Goal: Information Seeking & Learning: Compare options

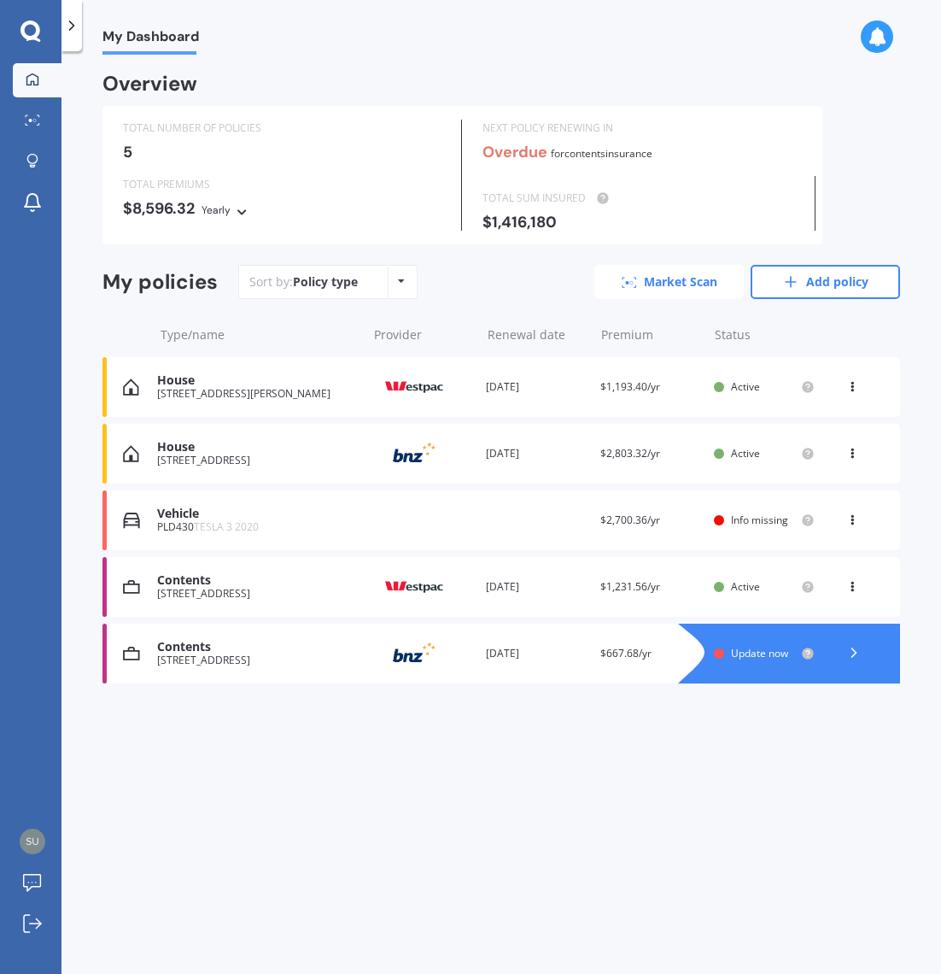
click at [671, 281] on link "Market Scan" at bounding box center [669, 282] width 149 height 34
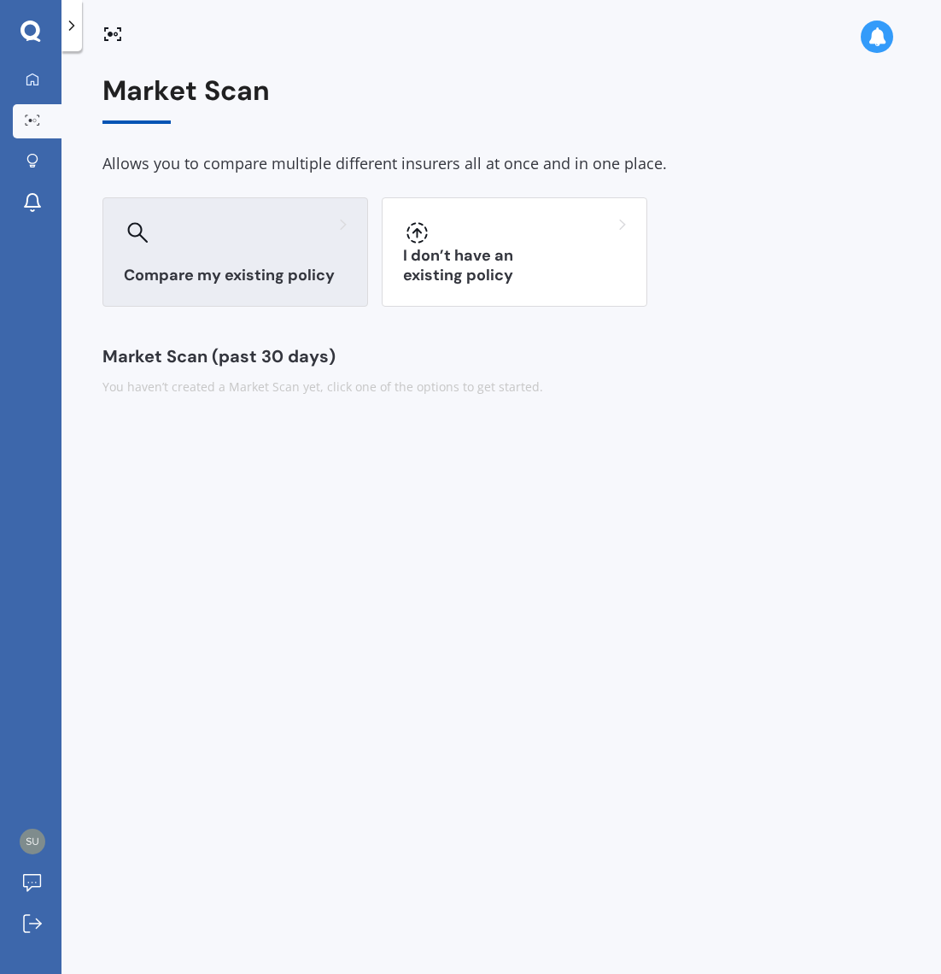
click at [270, 242] on div at bounding box center [235, 232] width 223 height 27
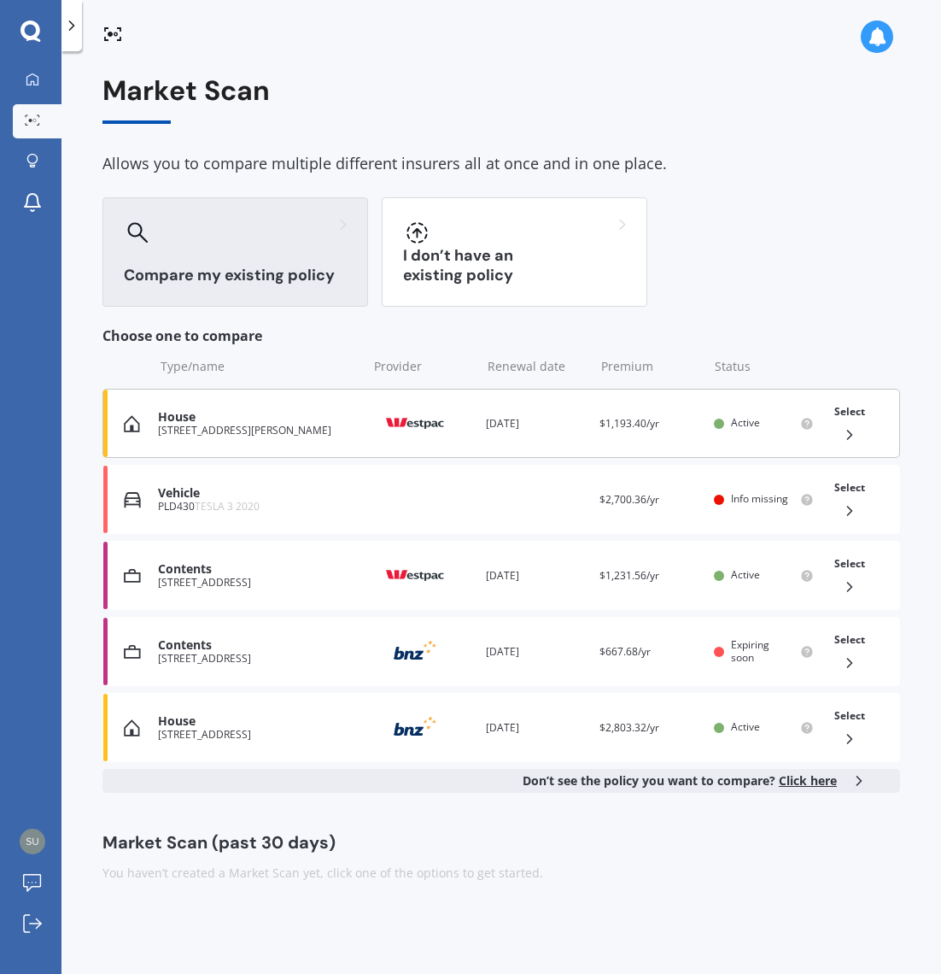
click at [853, 435] on icon at bounding box center [849, 434] width 17 height 17
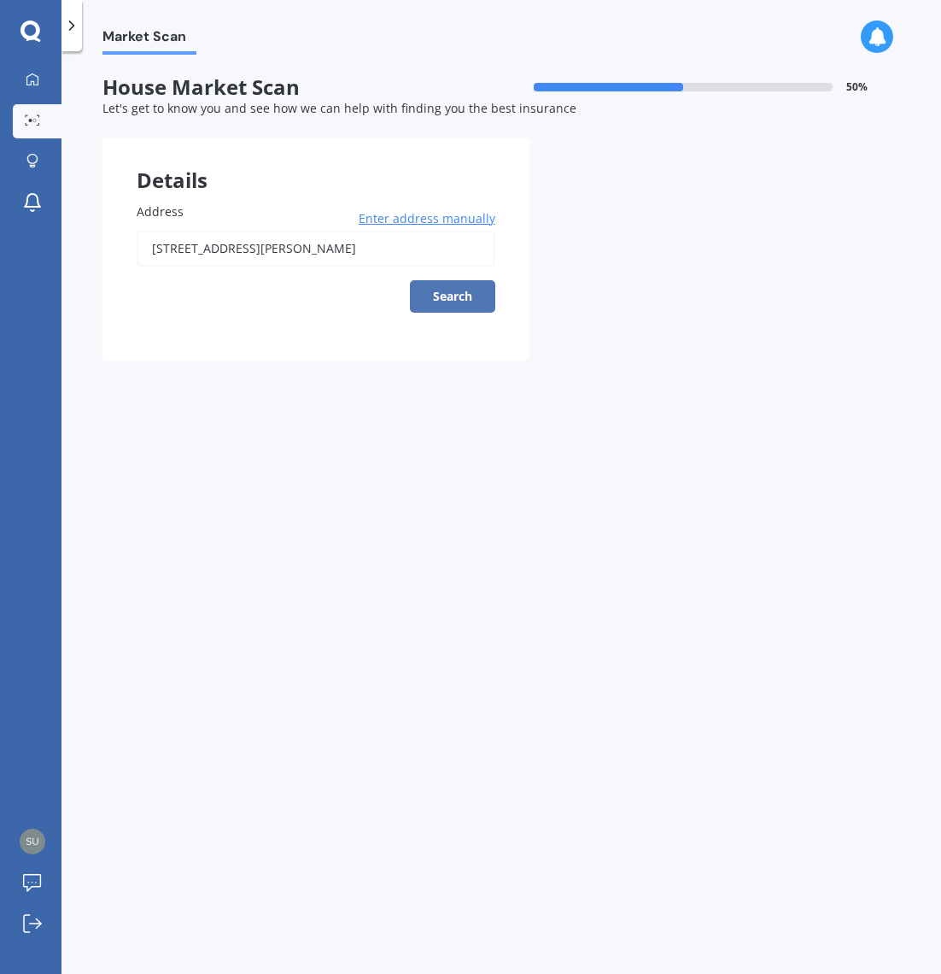
click at [457, 297] on button "Search" at bounding box center [452, 296] width 85 height 32
type input "[STREET_ADDRESS][PERSON_NAME]"
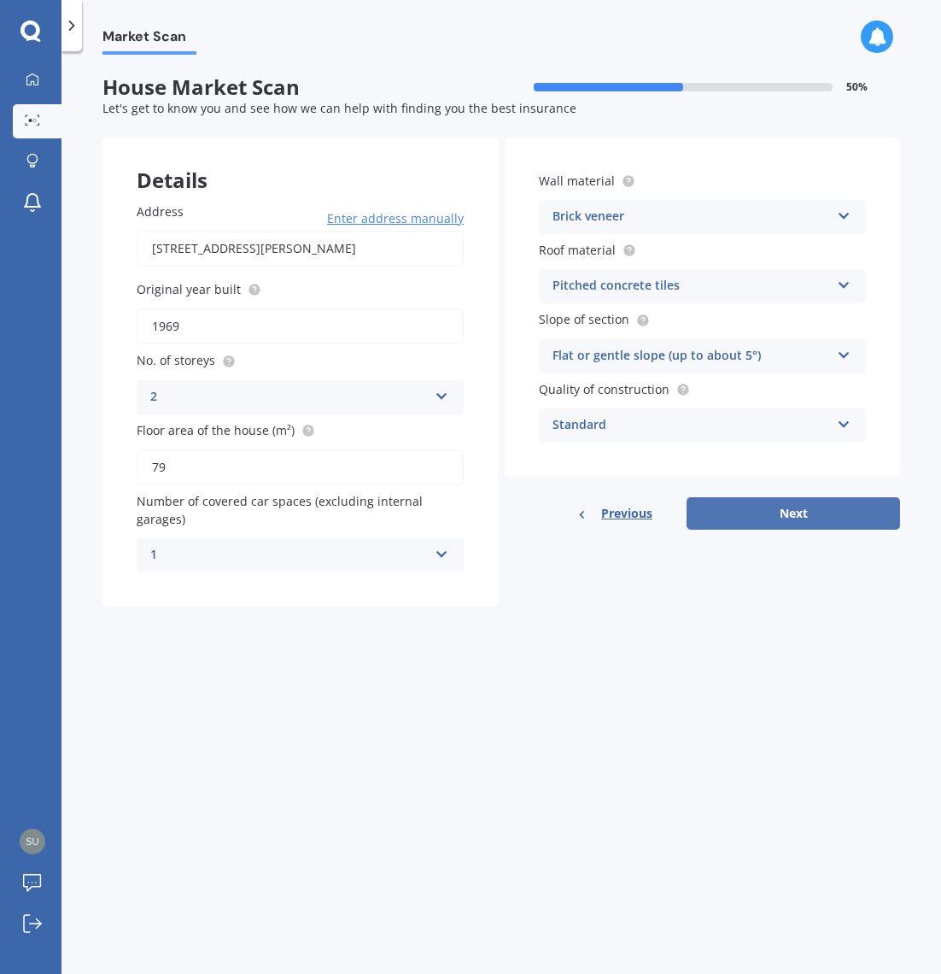
click at [806, 519] on button "Next" at bounding box center [794, 513] width 214 height 32
select select "18"
select select "08"
select select "1977"
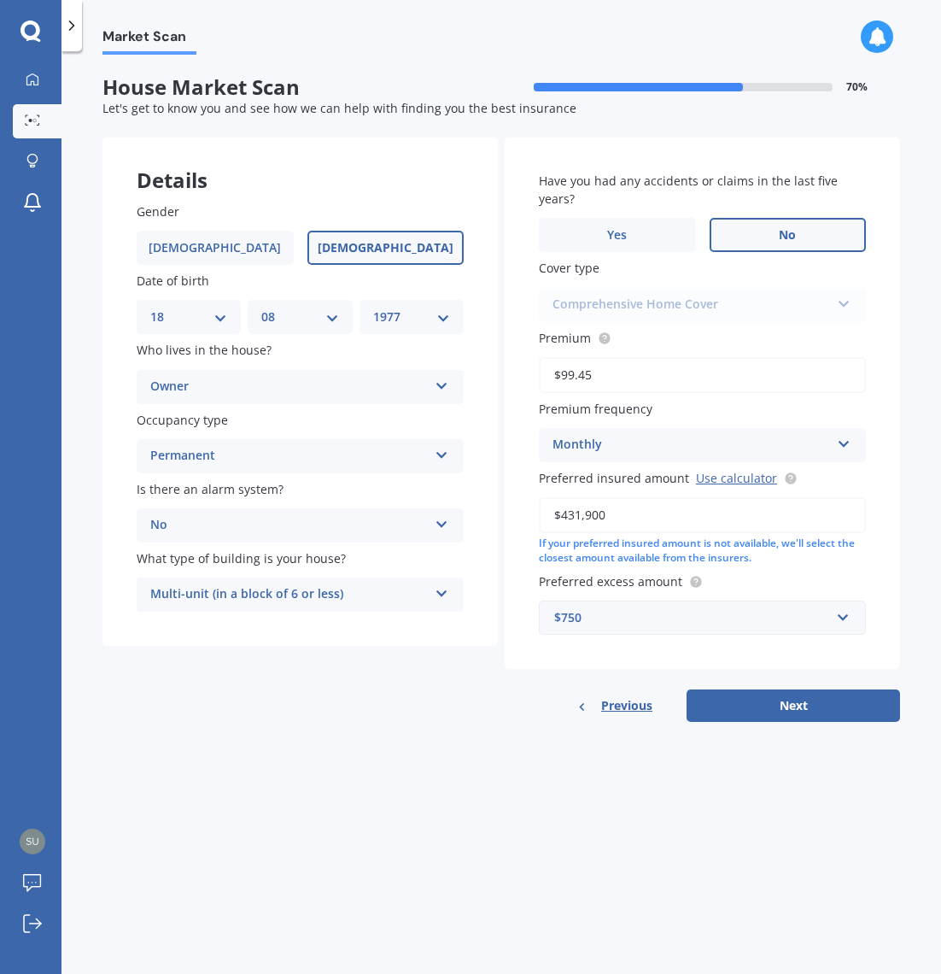
click at [787, 237] on span "No" at bounding box center [787, 235] width 17 height 15
click at [0, 0] on input "No" at bounding box center [0, 0] width 0 height 0
click at [787, 715] on button "Next" at bounding box center [794, 705] width 214 height 32
select select "18"
select select "08"
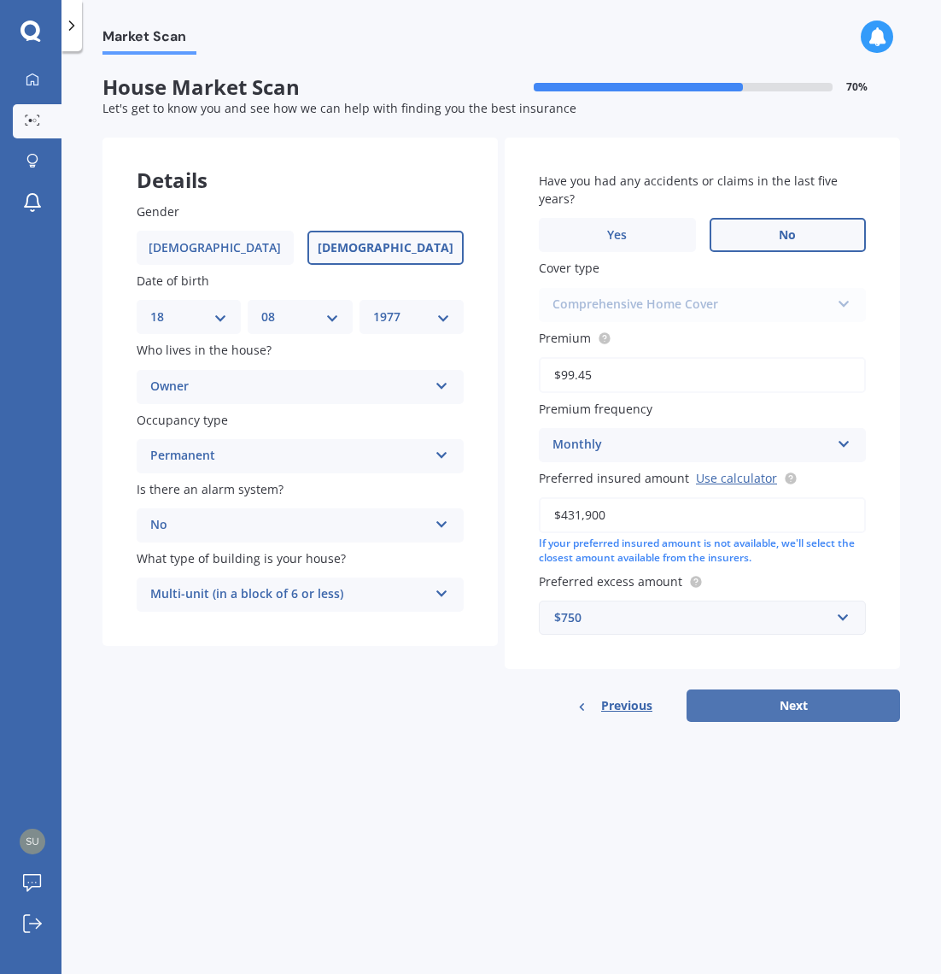
select select "1977"
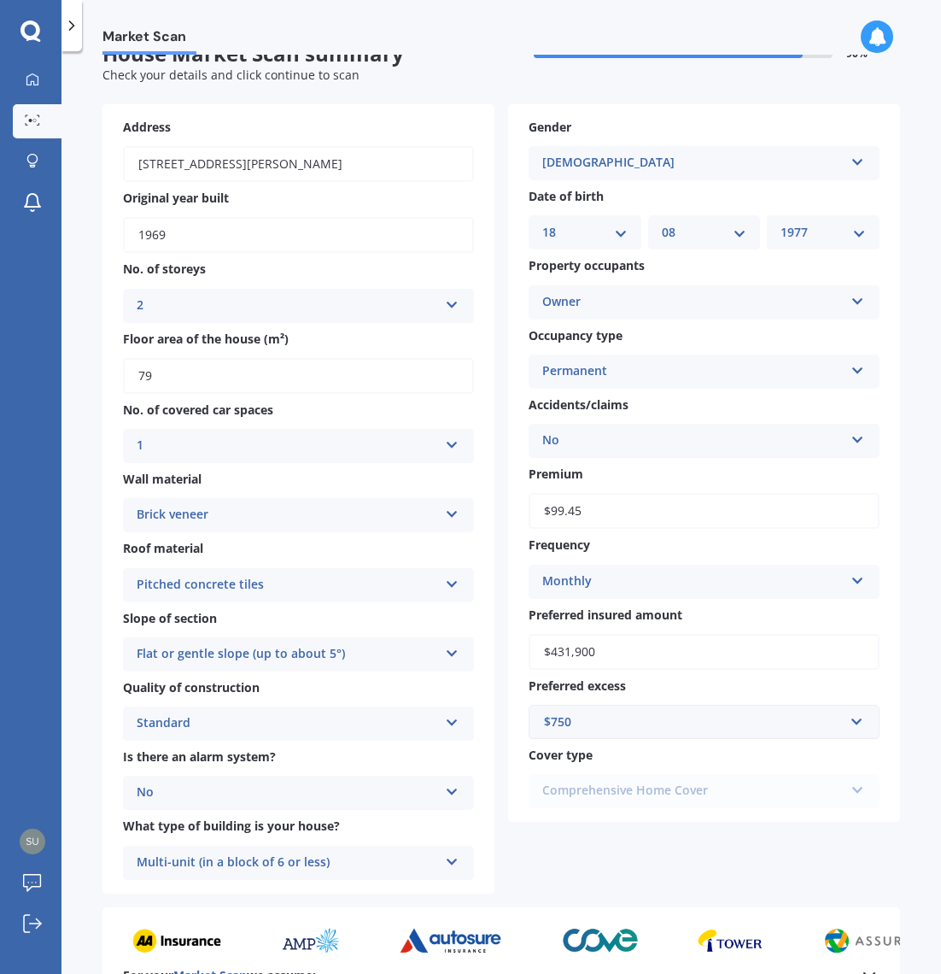
scroll to position [36, 0]
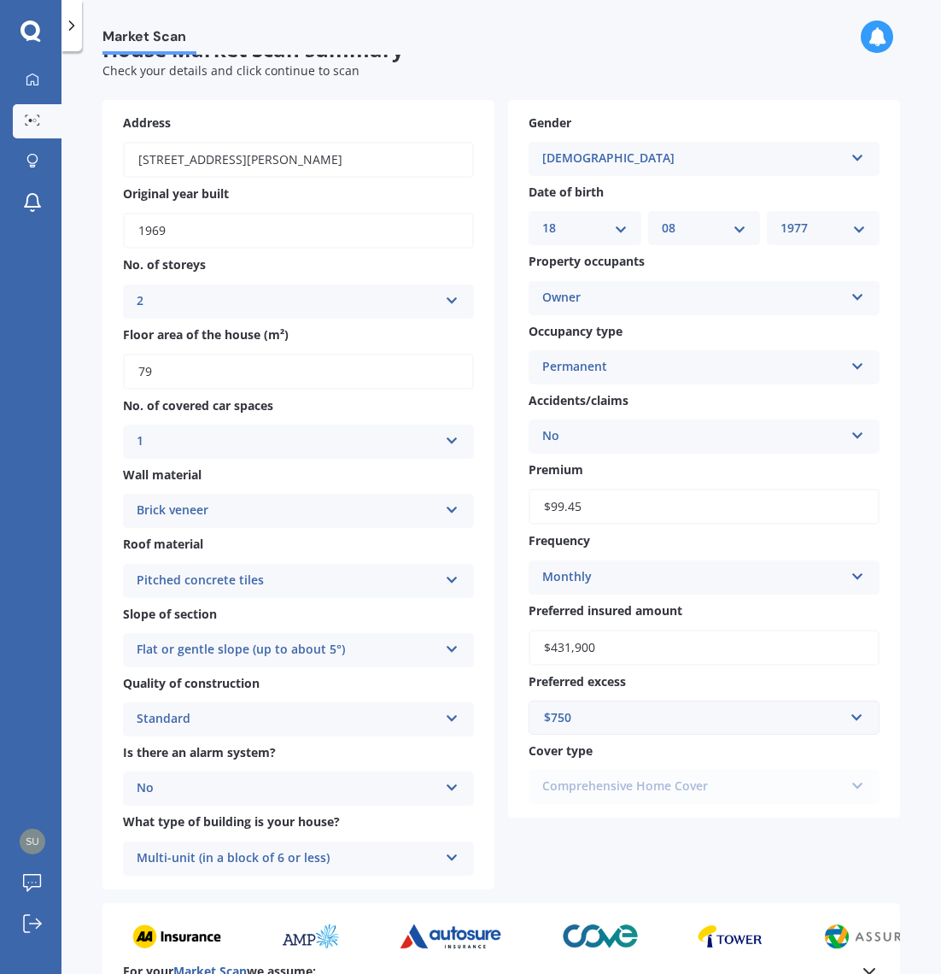
click at [748, 381] on div "Permanent Permanent Holiday (without tenancy)" at bounding box center [704, 367] width 351 height 34
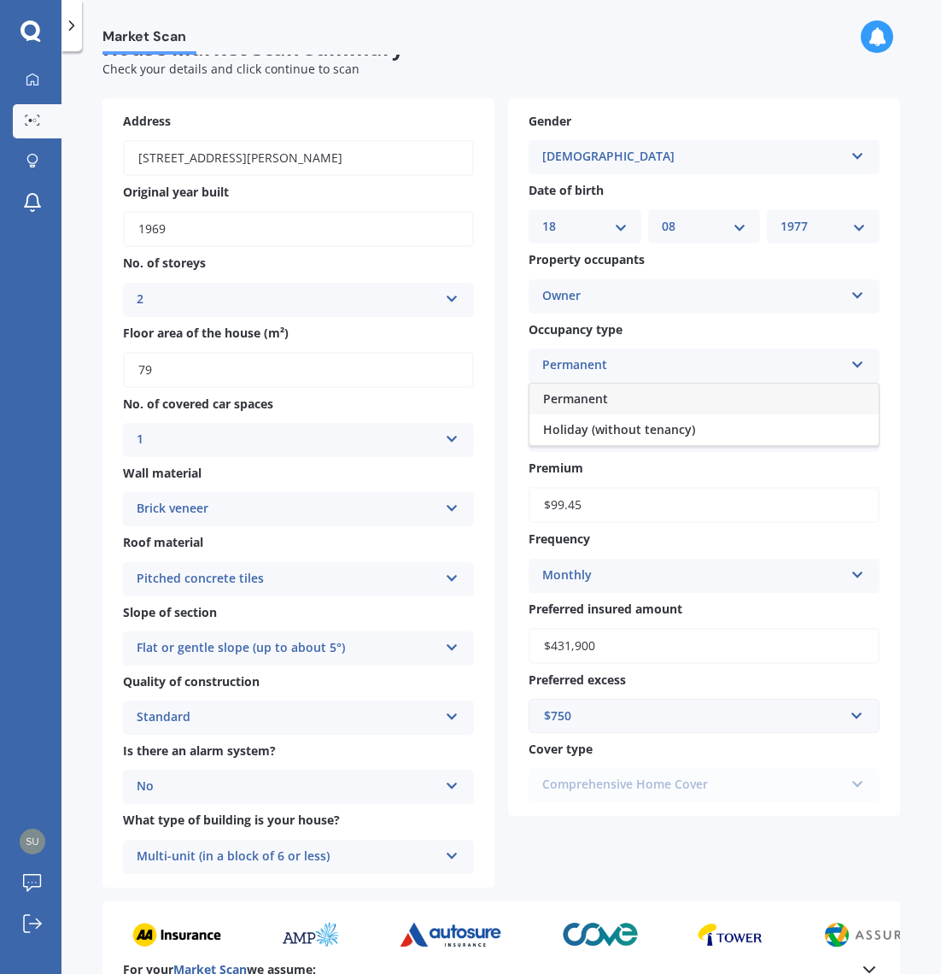
scroll to position [38, 0]
click at [903, 393] on div "Market Scan House Market Scan summary 90 % Check your details and click continu…" at bounding box center [502, 516] width 880 height 923
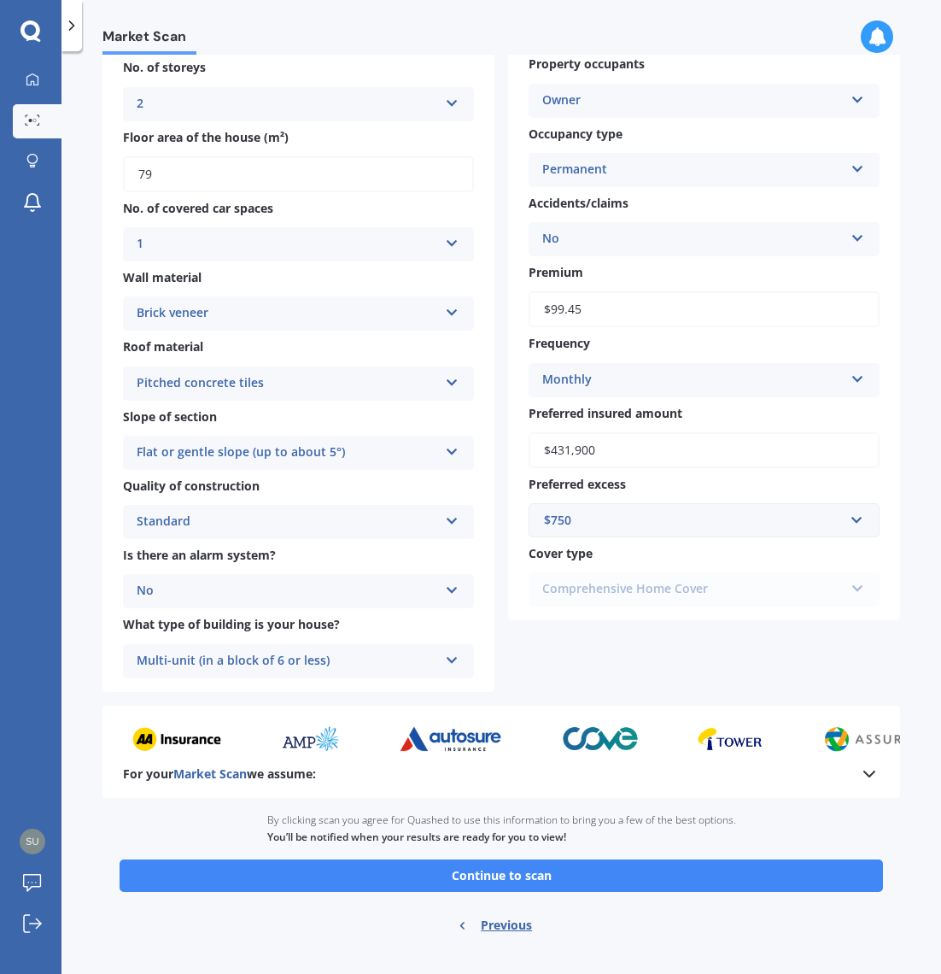
scroll to position [261, 0]
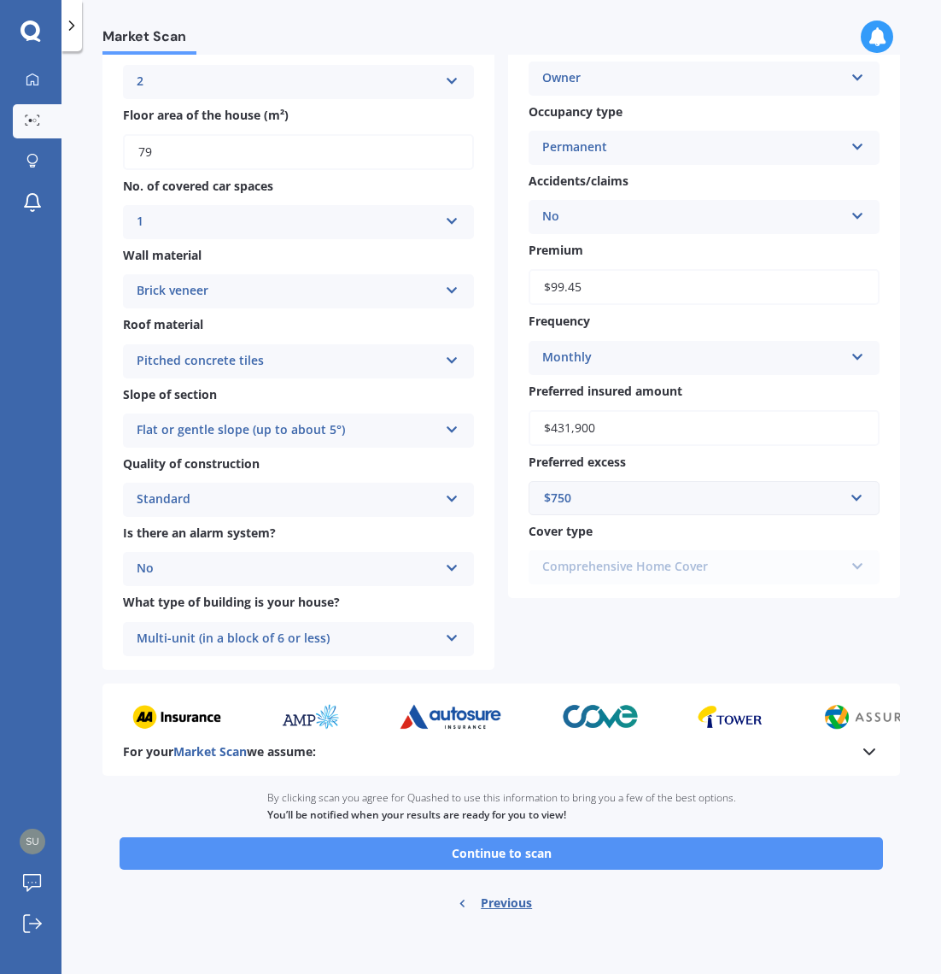
click at [542, 859] on button "Continue to scan" at bounding box center [502, 853] width 764 height 32
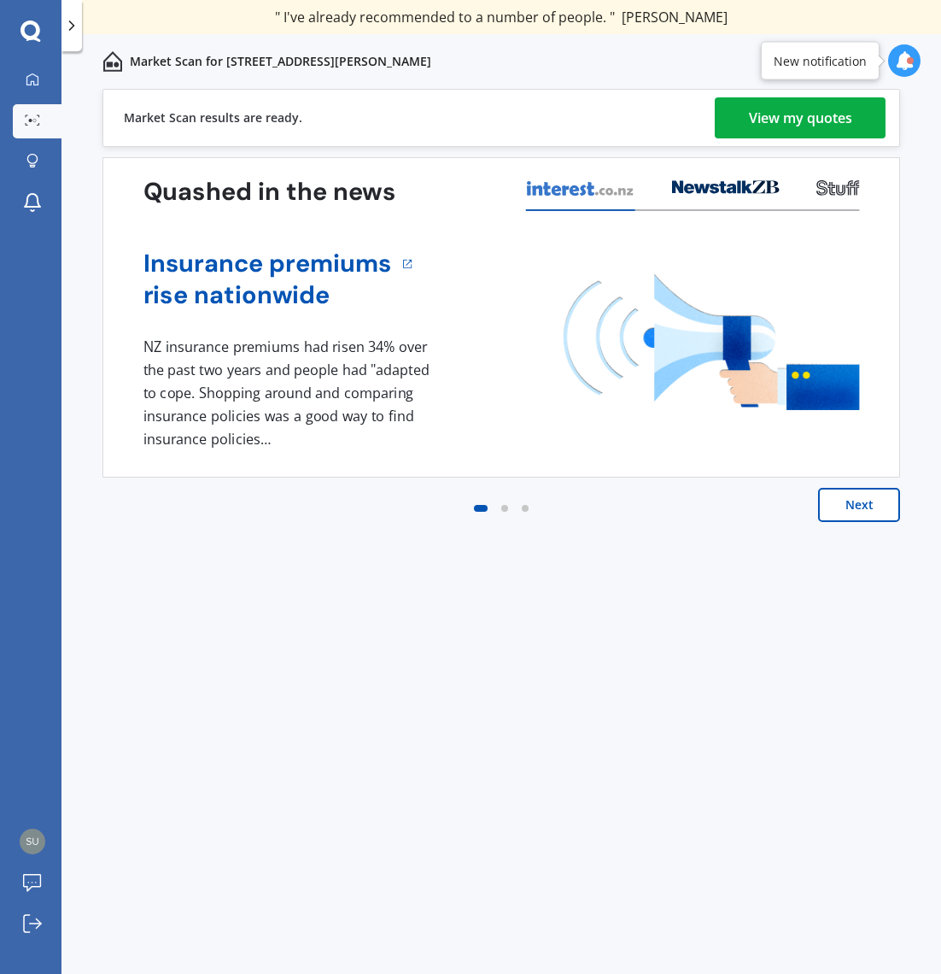
click at [829, 126] on div "View my quotes" at bounding box center [800, 117] width 103 height 41
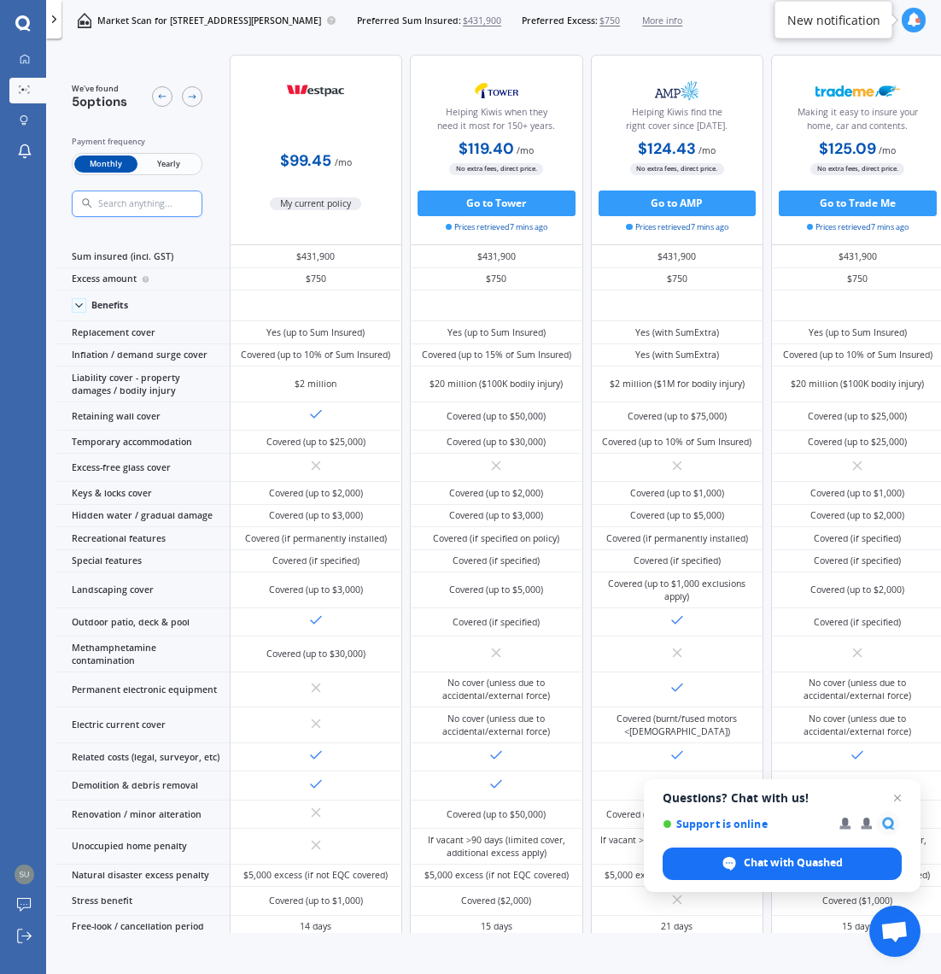
click at [168, 165] on span "Yearly" at bounding box center [169, 163] width 62 height 17
click at [16, 25] on icon at bounding box center [22, 22] width 15 height 15
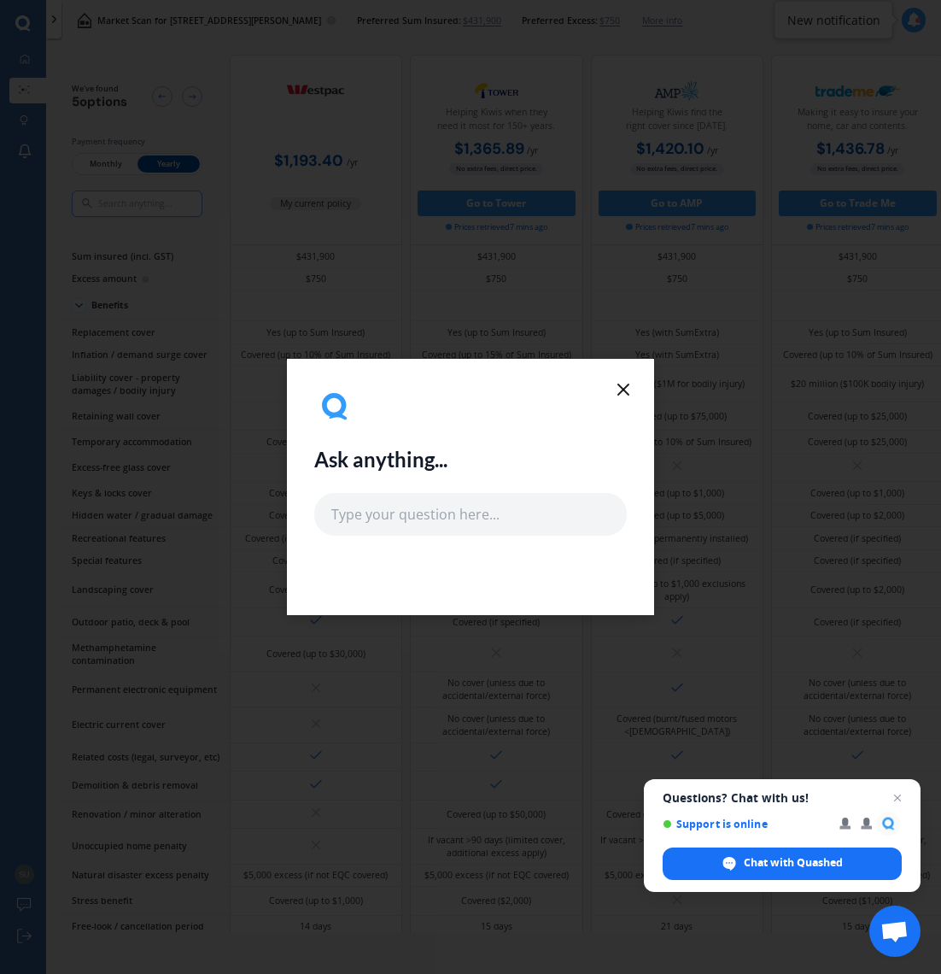
click at [627, 390] on icon at bounding box center [623, 389] width 21 height 21
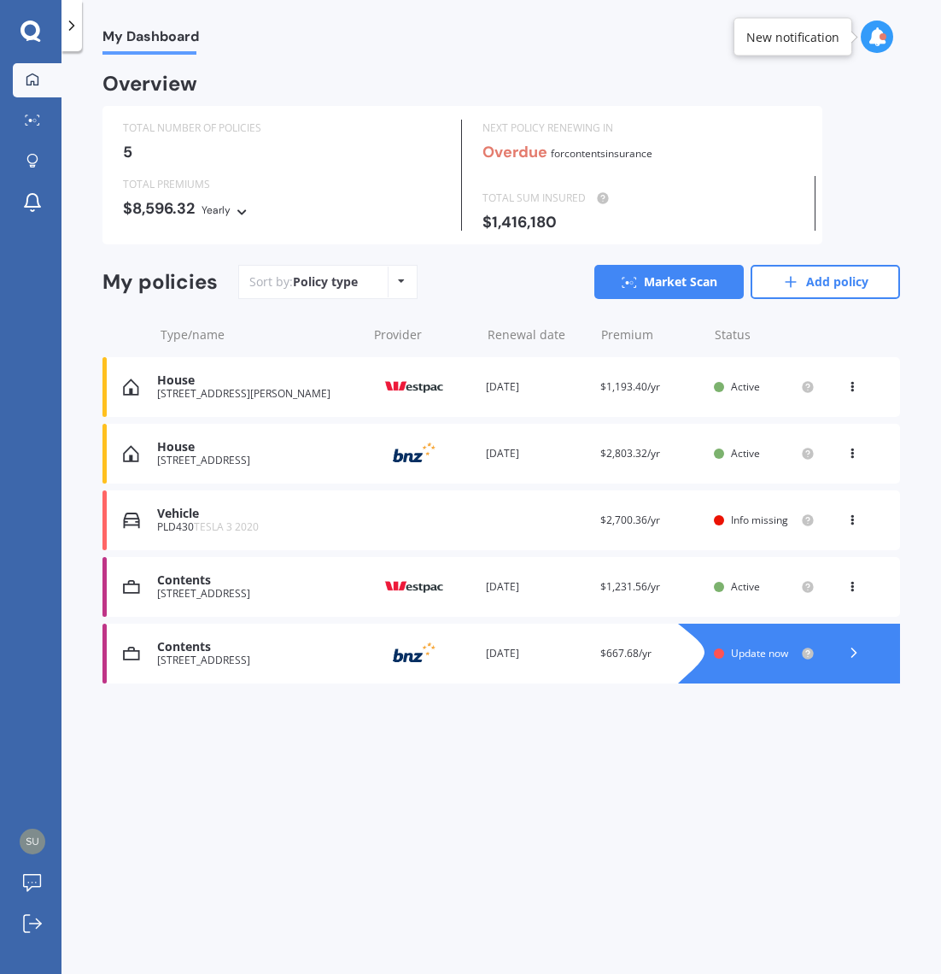
click at [451, 512] on div "Vehicle PLD430 TESLA 3 2020 Renewal date Premium $2,700.36/yr You are paying Fo…" at bounding box center [502, 520] width 798 height 60
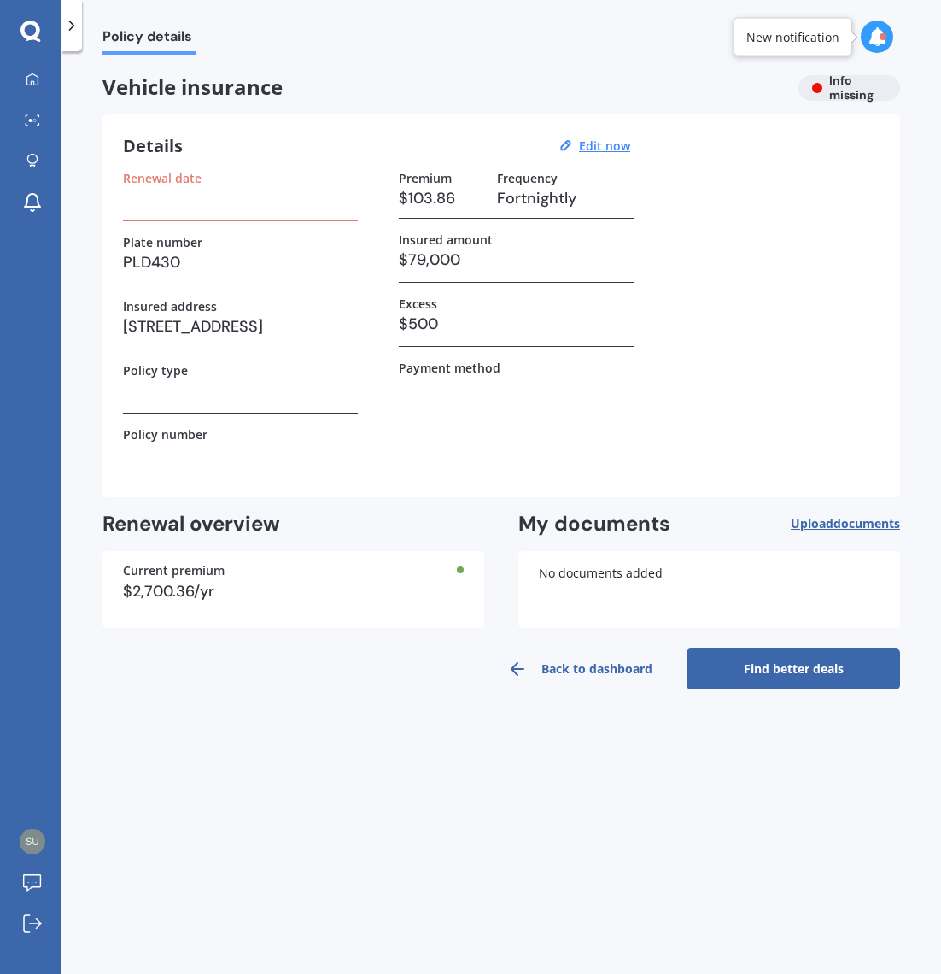
click at [192, 210] on div "Renewal date" at bounding box center [240, 196] width 235 height 50
click at [154, 185] on label "Renewal date" at bounding box center [162, 178] width 79 height 15
click at [423, 327] on h3 "$500" at bounding box center [516, 324] width 235 height 26
click at [833, 86] on div "Vehicle insurance Info missing" at bounding box center [502, 88] width 798 height 26
click at [240, 411] on div "Policy type" at bounding box center [240, 388] width 235 height 50
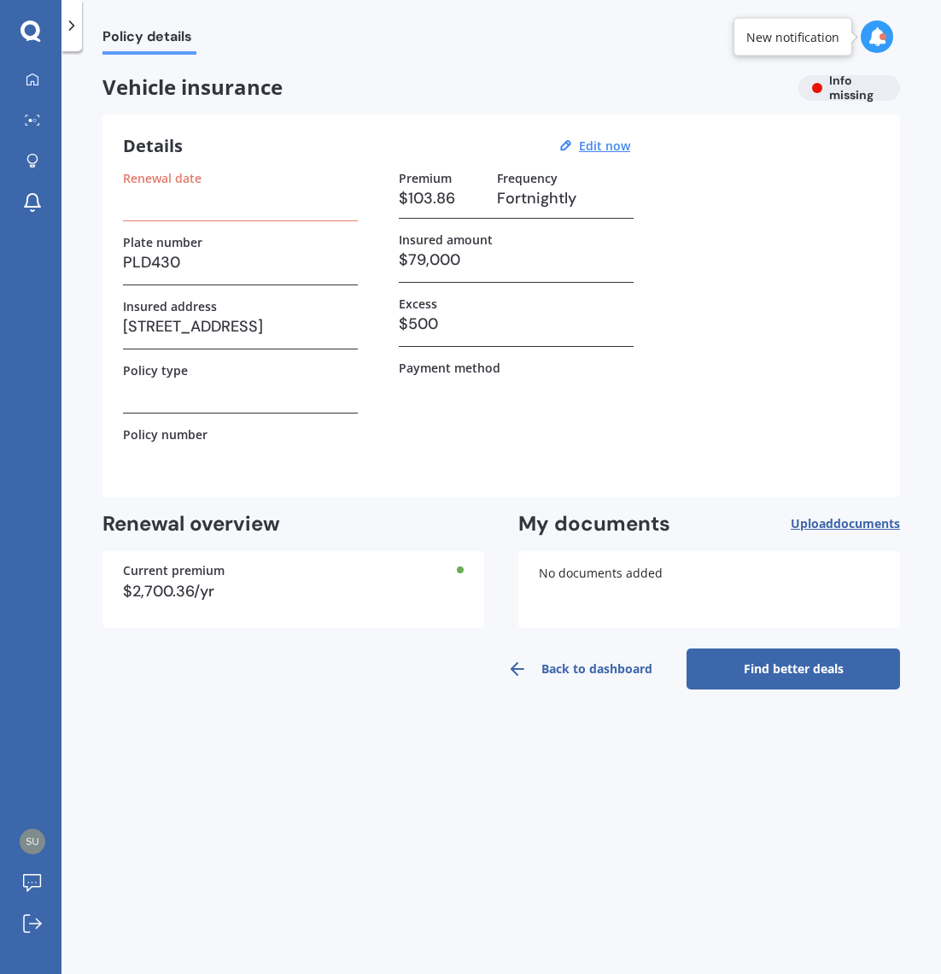
click at [796, 669] on link "Find better deals" at bounding box center [794, 668] width 214 height 41
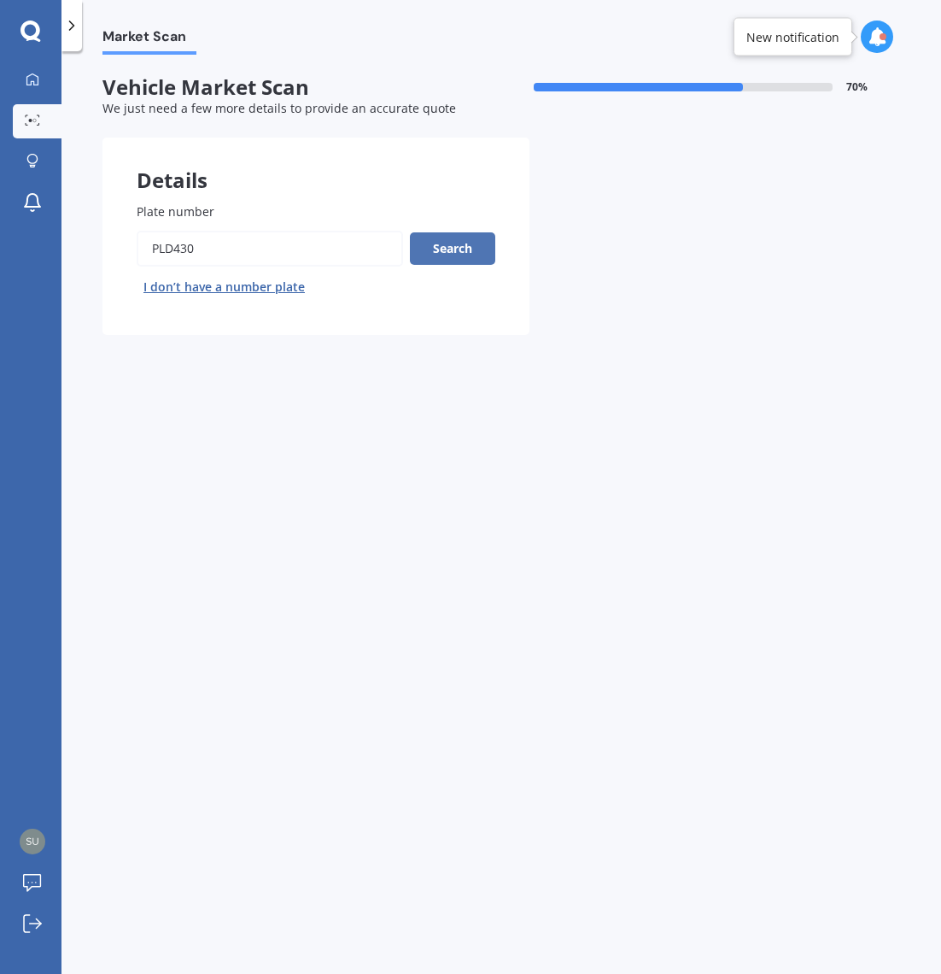
click at [447, 250] on button "Search" at bounding box center [452, 248] width 85 height 32
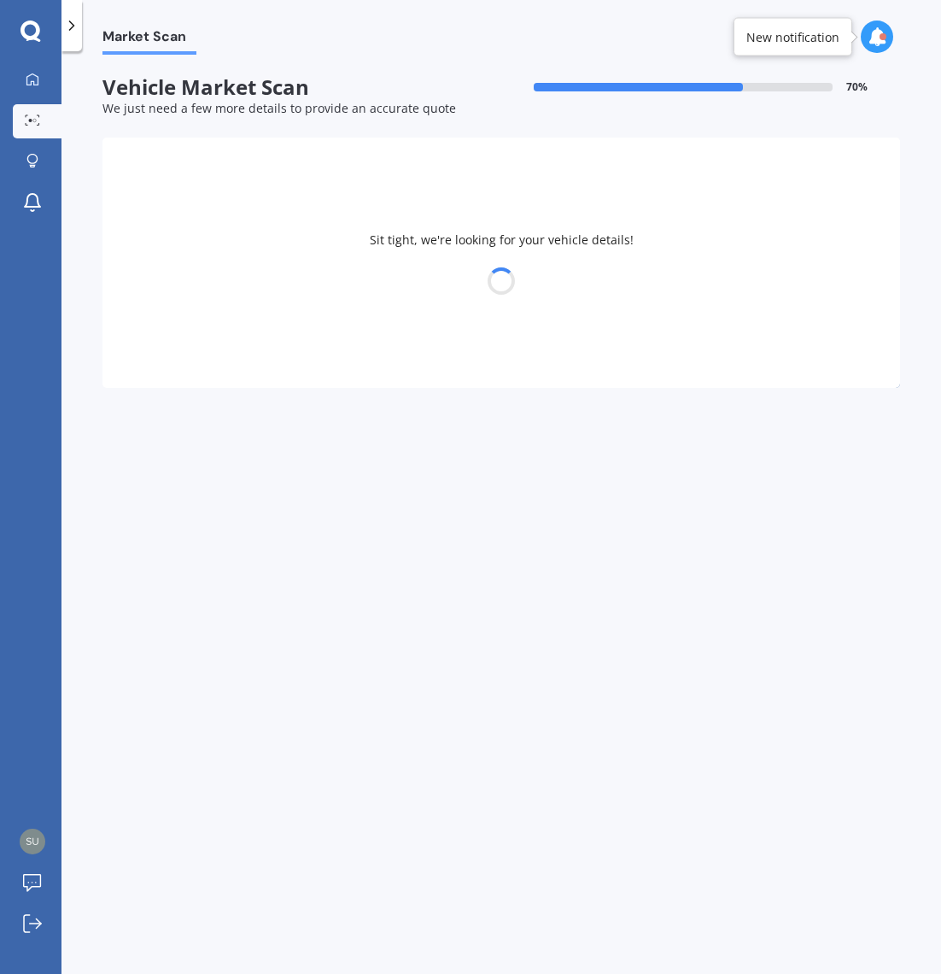
select select "TESLA"
select select "3"
select select "18"
select select "08"
select select "1977"
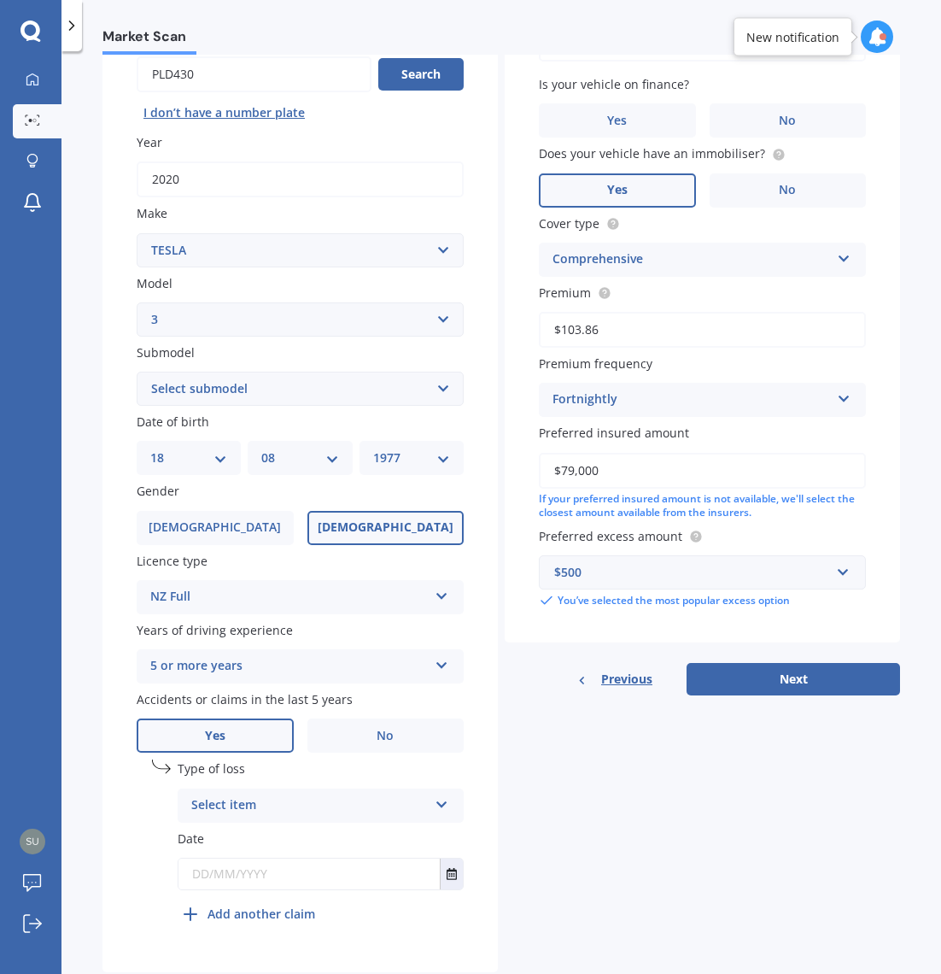
scroll to position [222, 0]
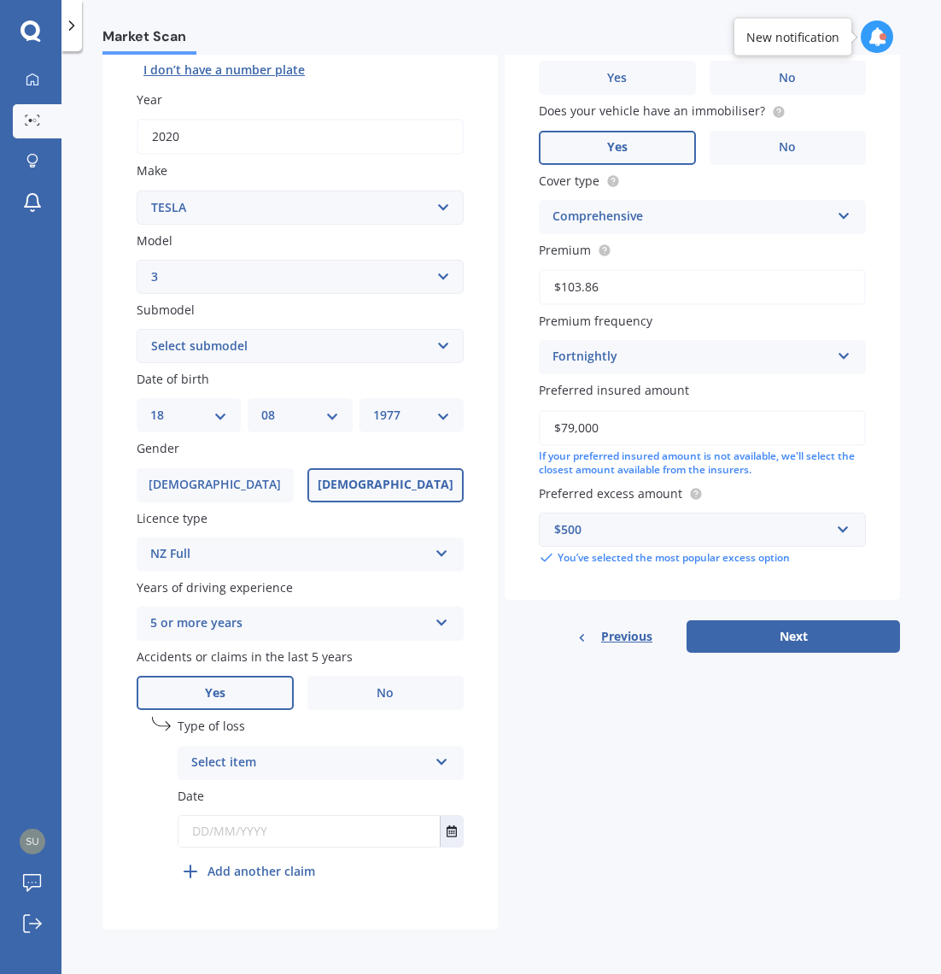
click at [309, 768] on div "Select item" at bounding box center [309, 763] width 237 height 21
click at [281, 800] on span "At fault accident" at bounding box center [240, 796] width 97 height 16
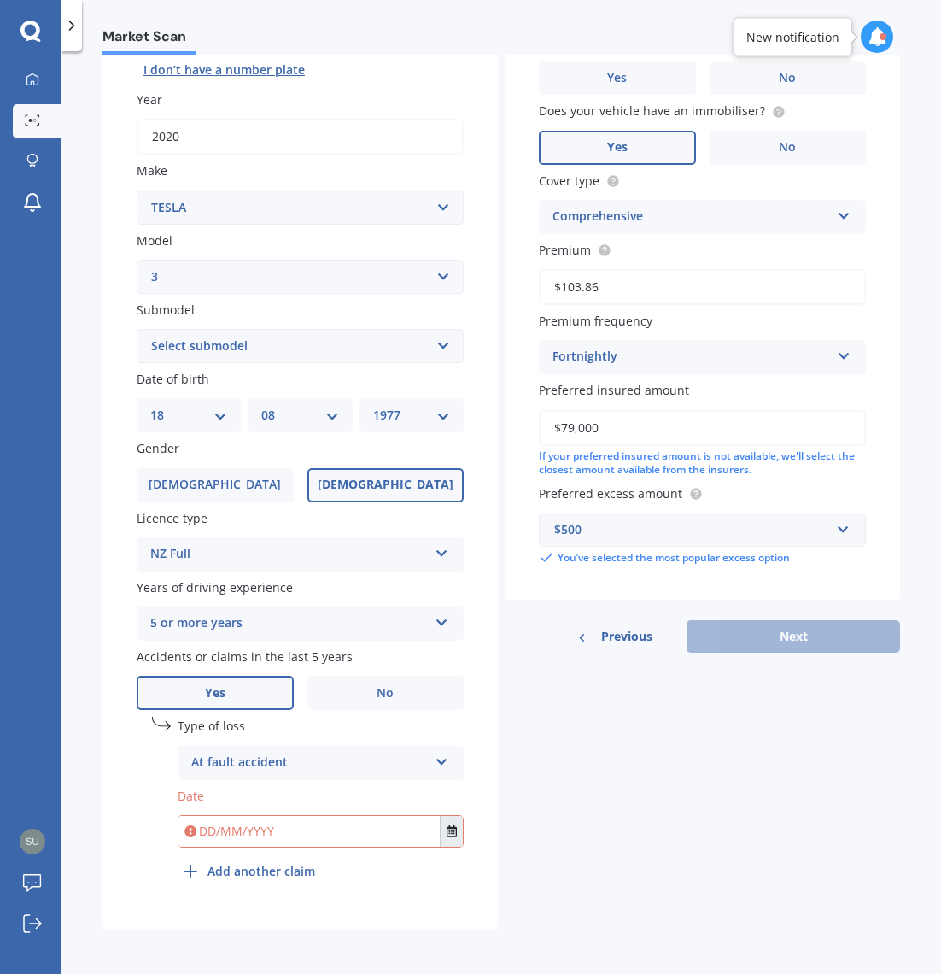
click at [447, 836] on icon "Select date" at bounding box center [452, 831] width 10 height 12
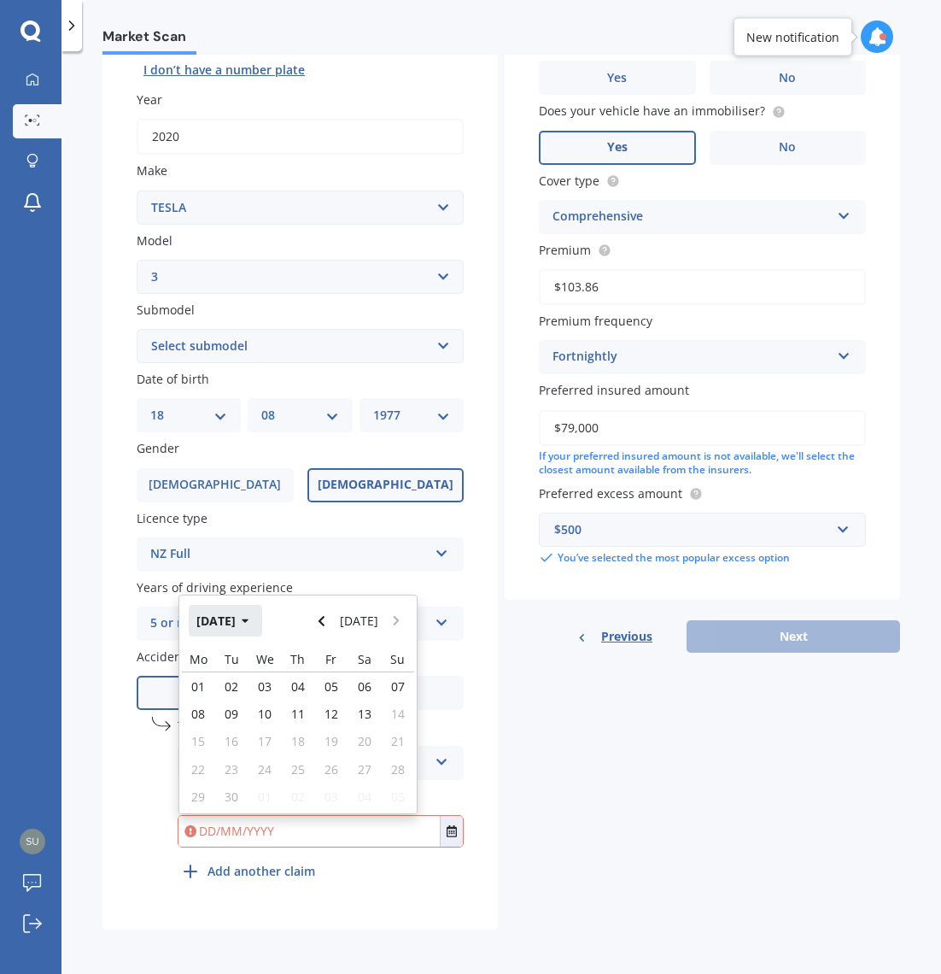
click at [237, 621] on button "[DATE]" at bounding box center [225, 620] width 73 height 31
click at [240, 624] on button "2025" at bounding box center [220, 620] width 62 height 31
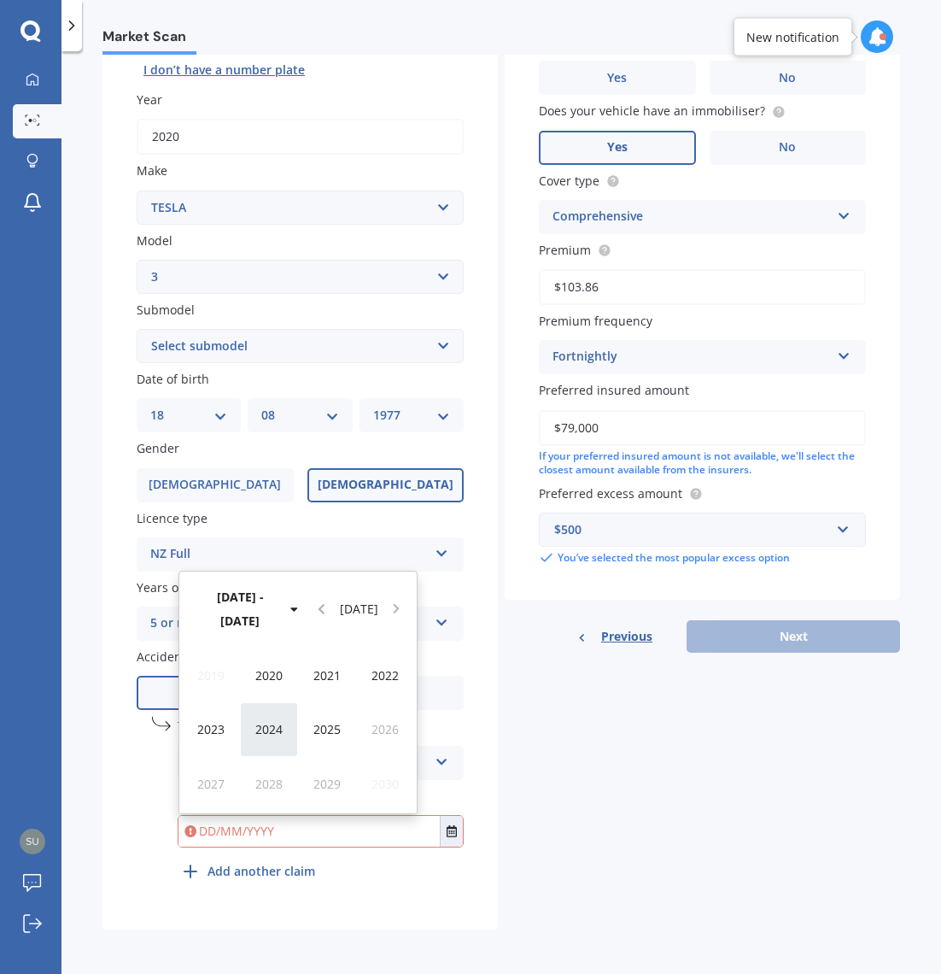
click at [265, 727] on span "2024" at bounding box center [268, 729] width 27 height 16
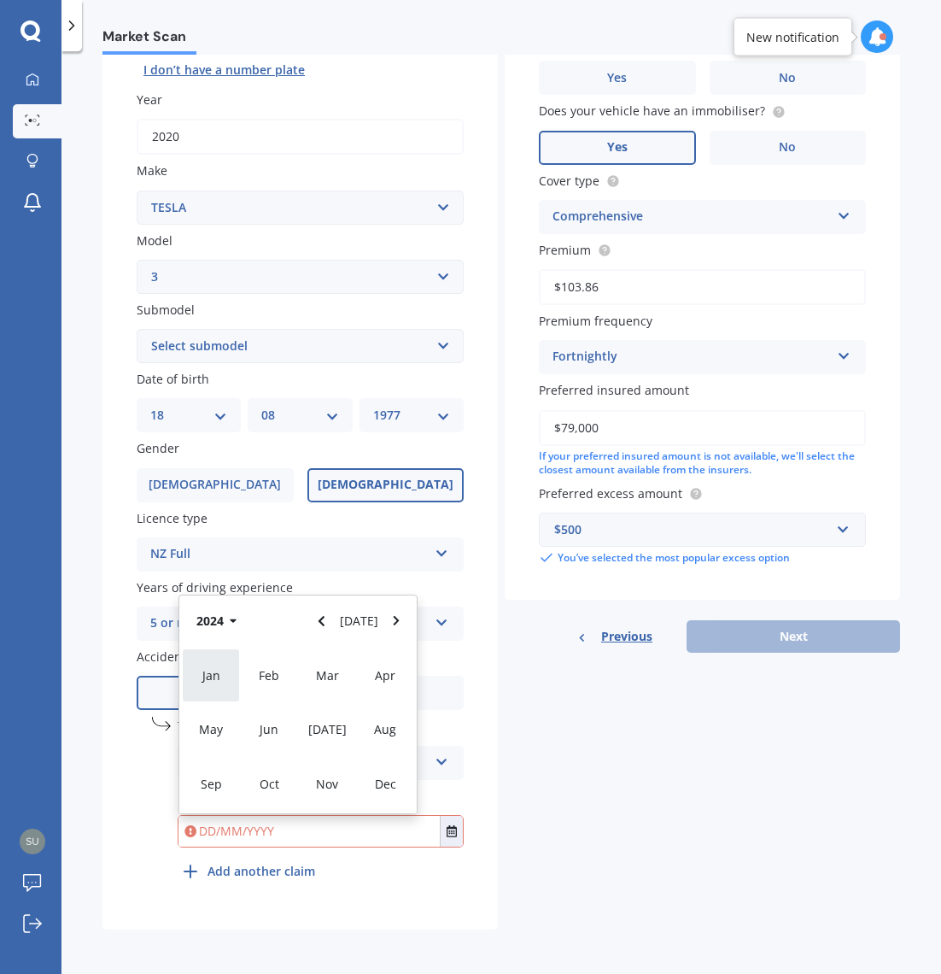
drag, startPoint x: 211, startPoint y: 769, endPoint x: 233, endPoint y: 762, distance: 23.2
click at [212, 768] on div "Sep" at bounding box center [211, 784] width 58 height 54
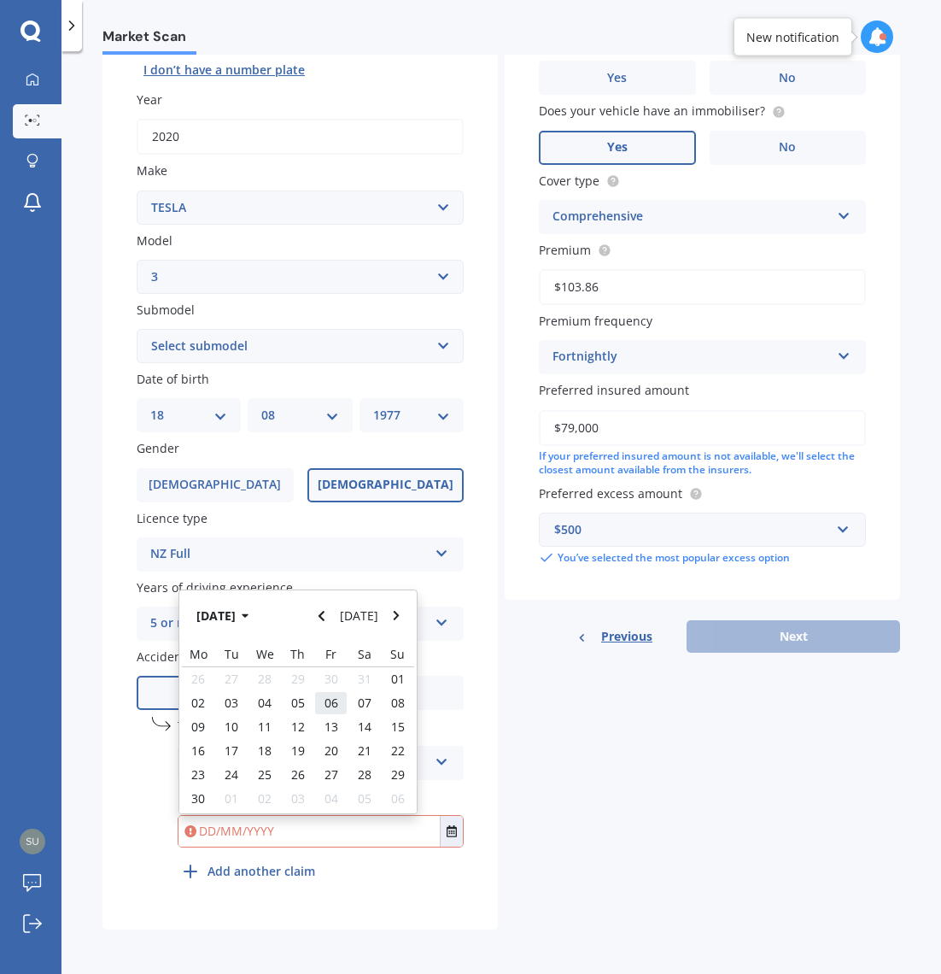
click at [326, 706] on span "06" at bounding box center [332, 702] width 14 height 16
type input "[DATE]"
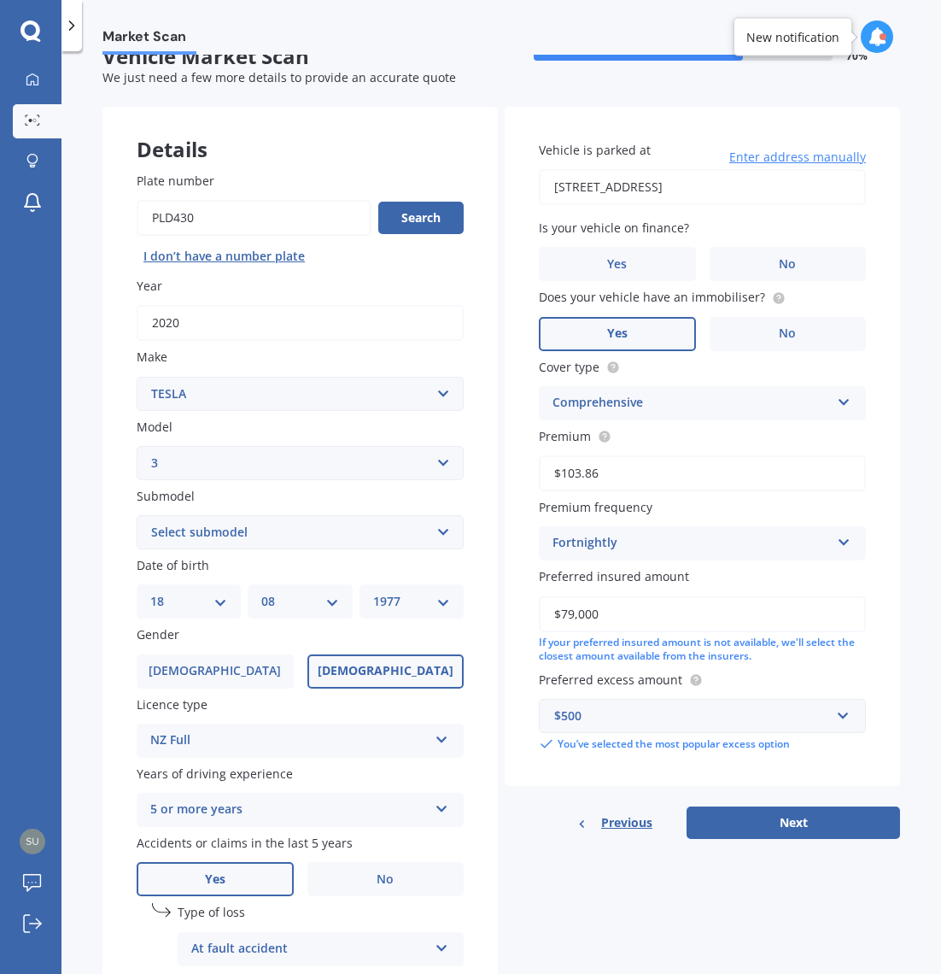
scroll to position [29, 0]
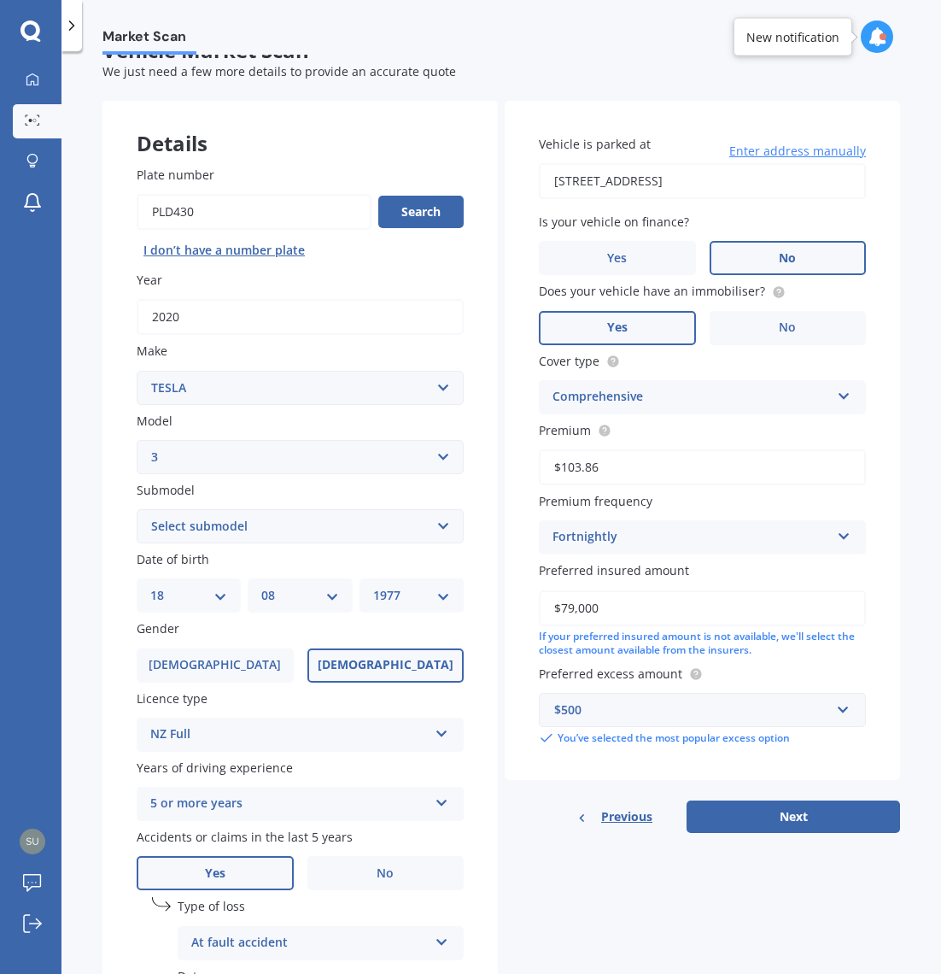
click at [782, 265] on span "No" at bounding box center [787, 258] width 17 height 15
click at [0, 0] on input "No" at bounding box center [0, 0] width 0 height 0
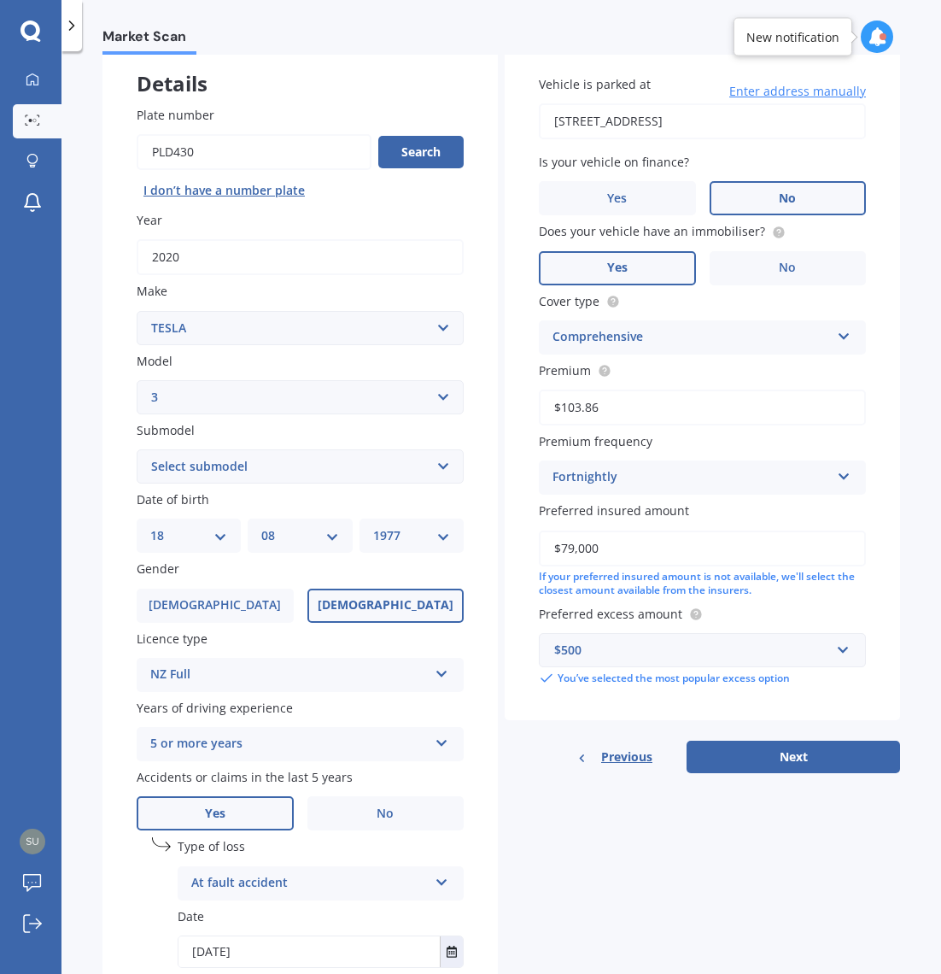
scroll to position [120, 0]
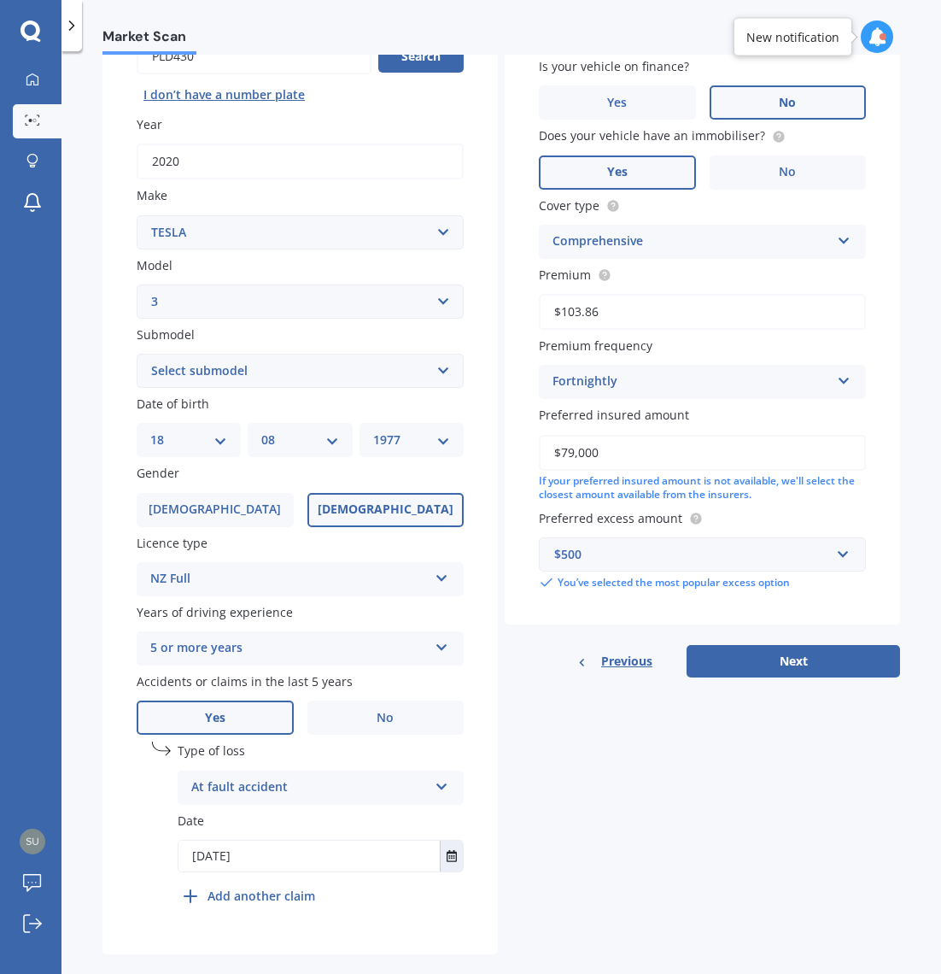
click at [684, 557] on div "$500" at bounding box center [692, 554] width 276 height 19
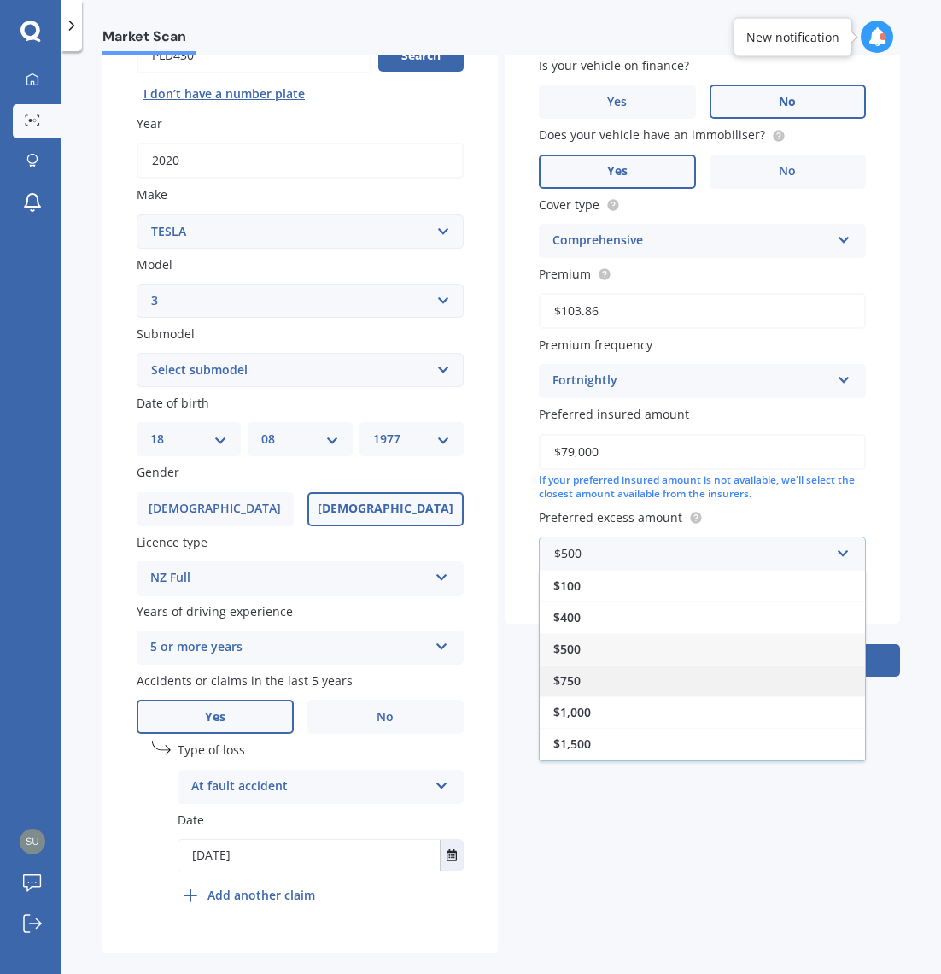
click at [645, 669] on div "$750" at bounding box center [702, 681] width 325 height 32
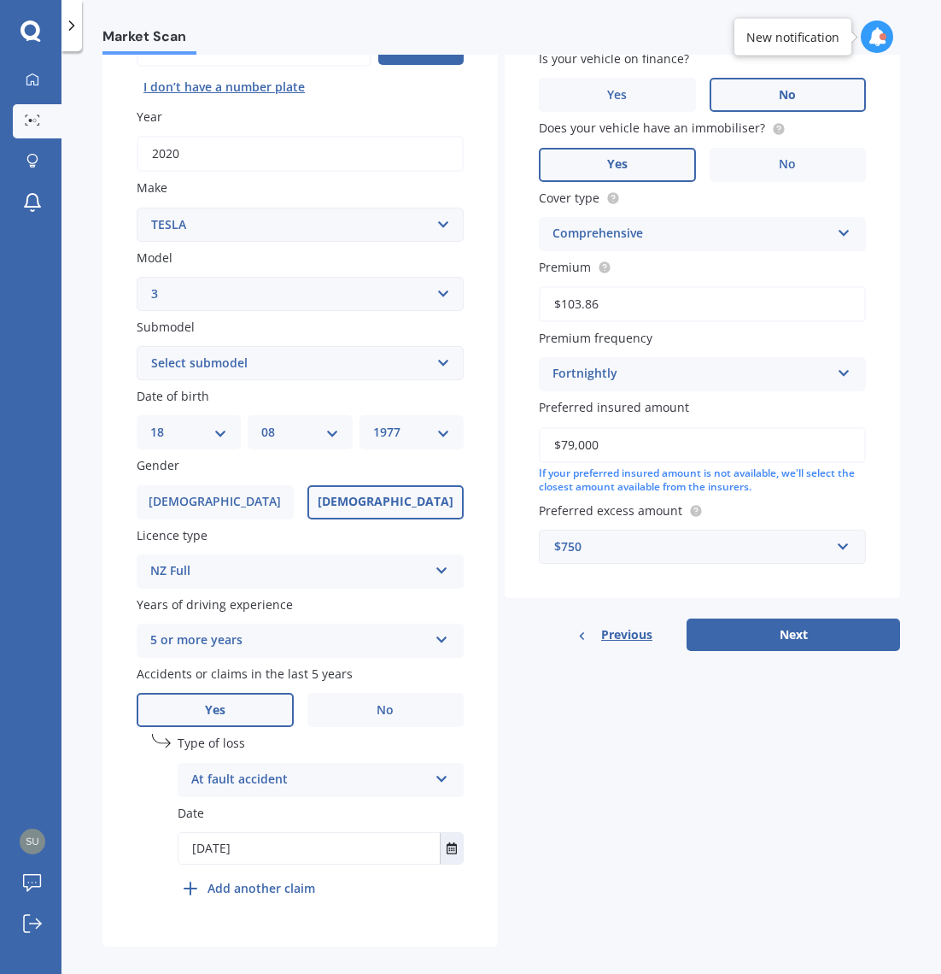
drag, startPoint x: 617, startPoint y: 455, endPoint x: 501, endPoint y: 450, distance: 115.4
click at [505, 450] on div "Vehicle is parked at [STREET_ADDRESS] Enter address manually Is your vehicle on…" at bounding box center [703, 268] width 396 height 661
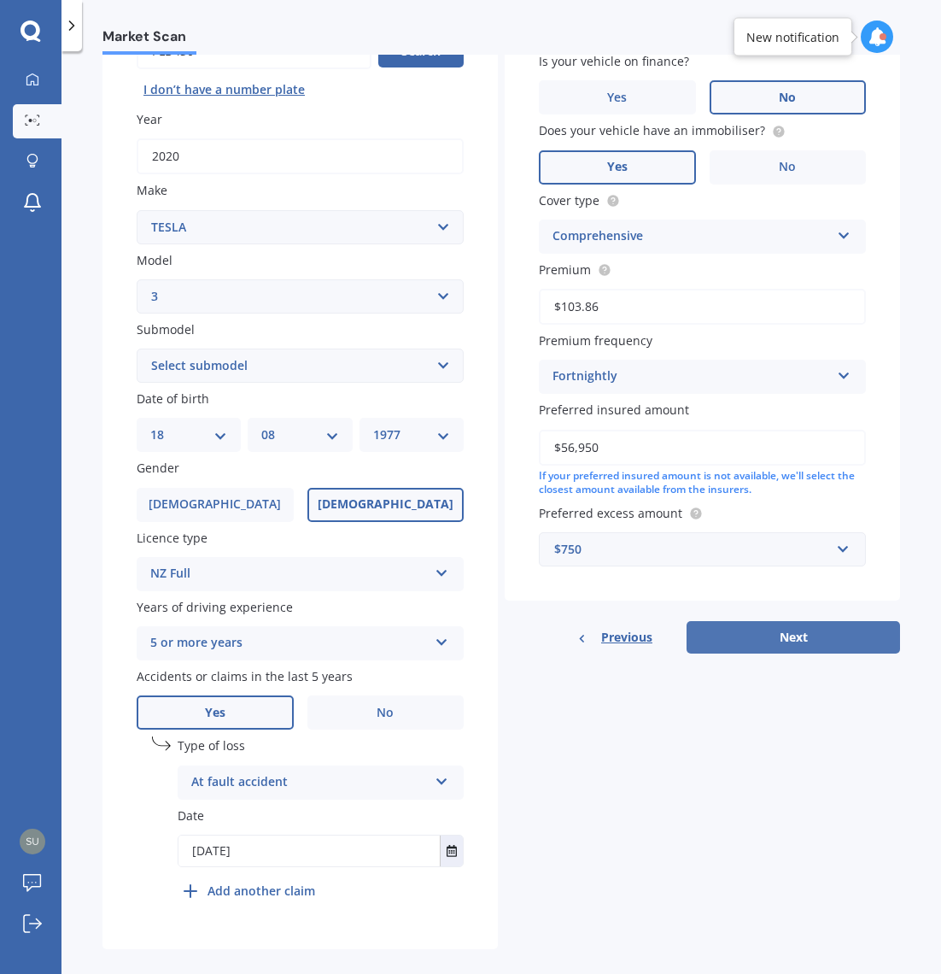
type input "$56,950"
click at [799, 636] on button "Next" at bounding box center [794, 637] width 214 height 32
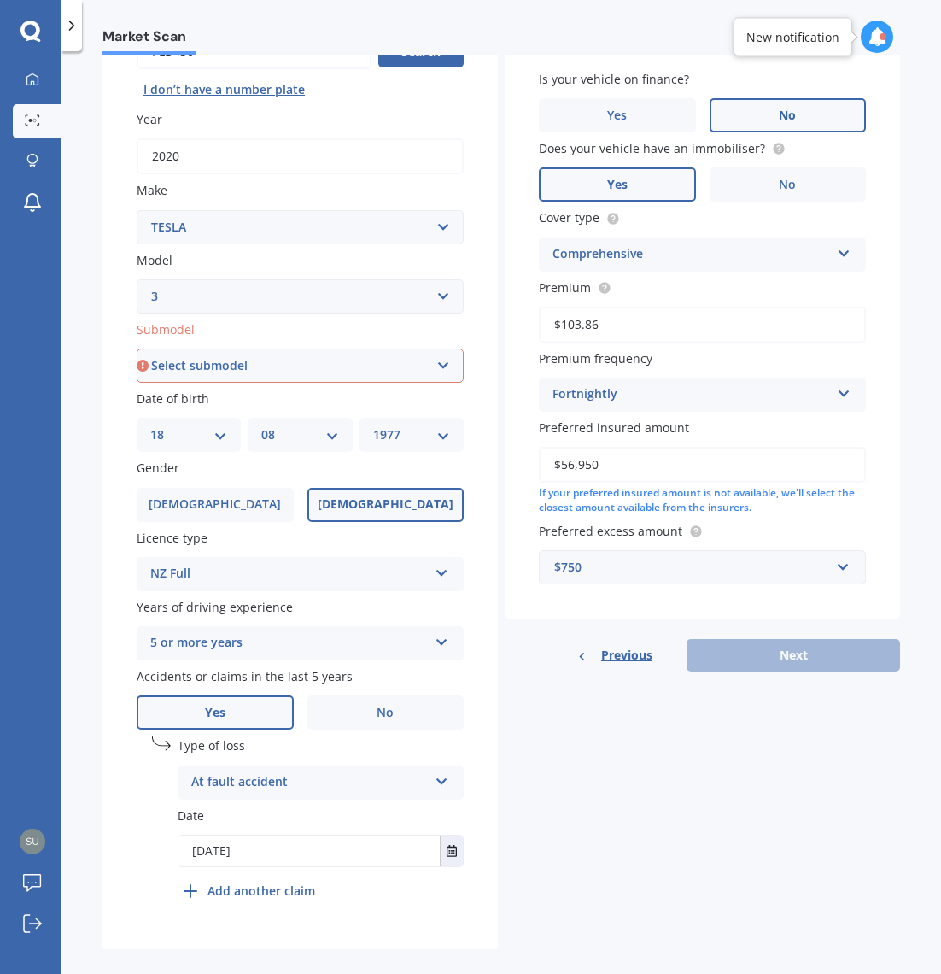
click at [277, 362] on select "Select submodel EV" at bounding box center [300, 366] width 327 height 34
select select "EV"
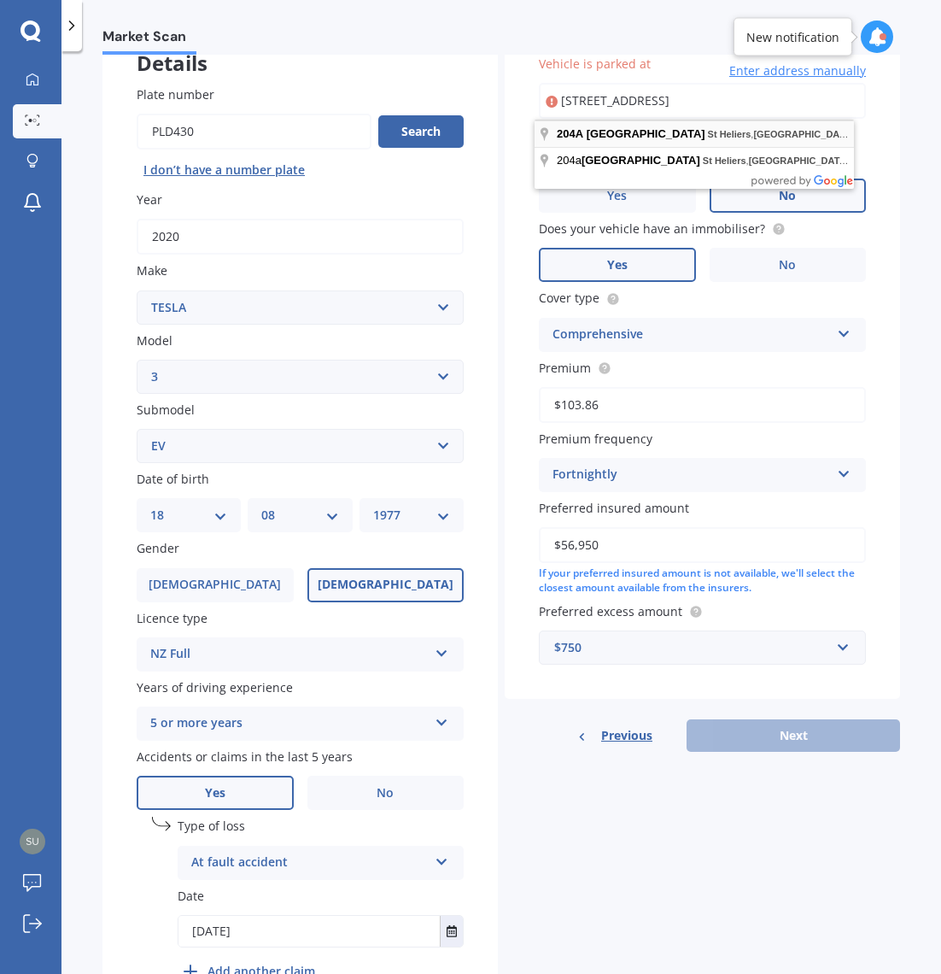
scroll to position [0, 0]
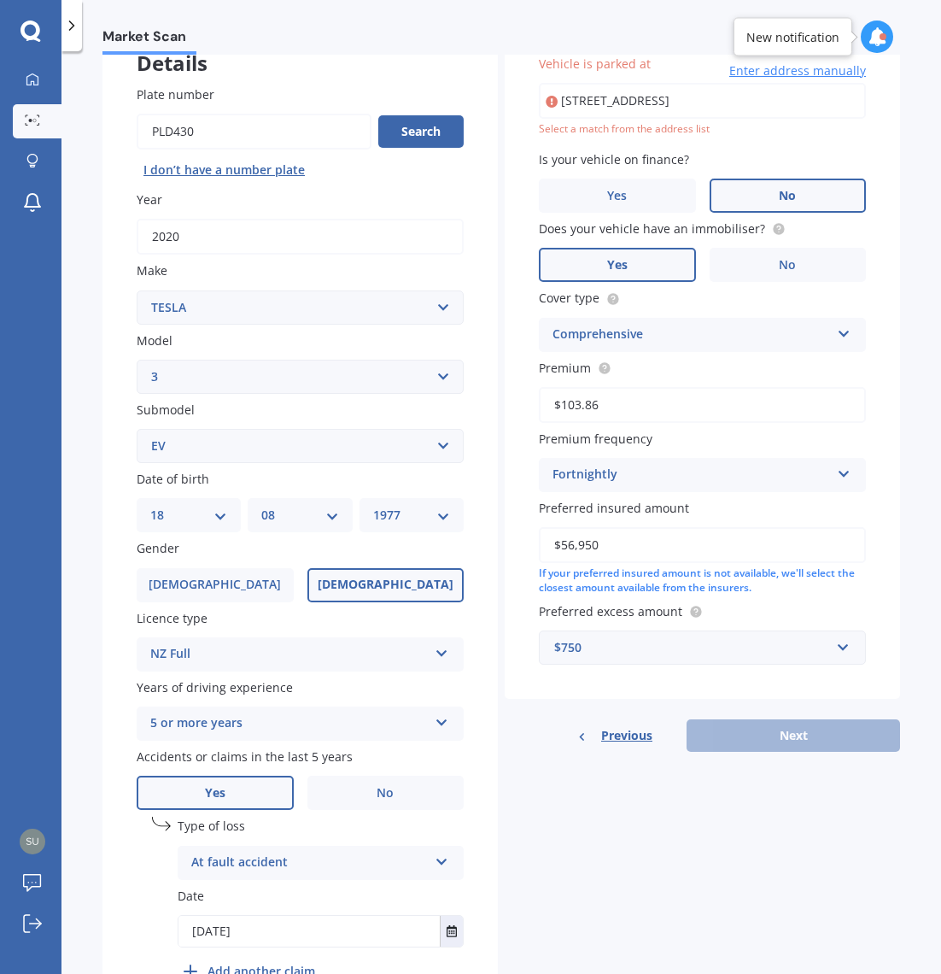
type input "[STREET_ADDRESS]"
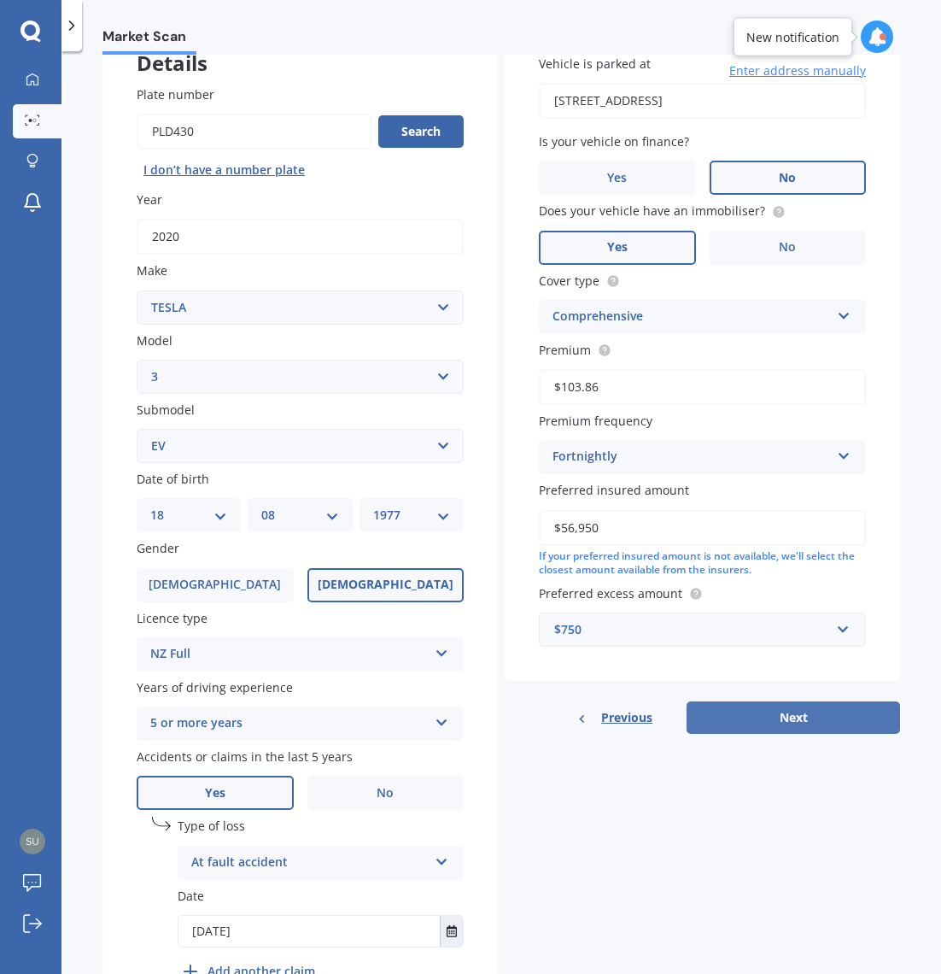
click at [779, 720] on button "Next" at bounding box center [794, 717] width 214 height 32
select select "18"
select select "08"
select select "1977"
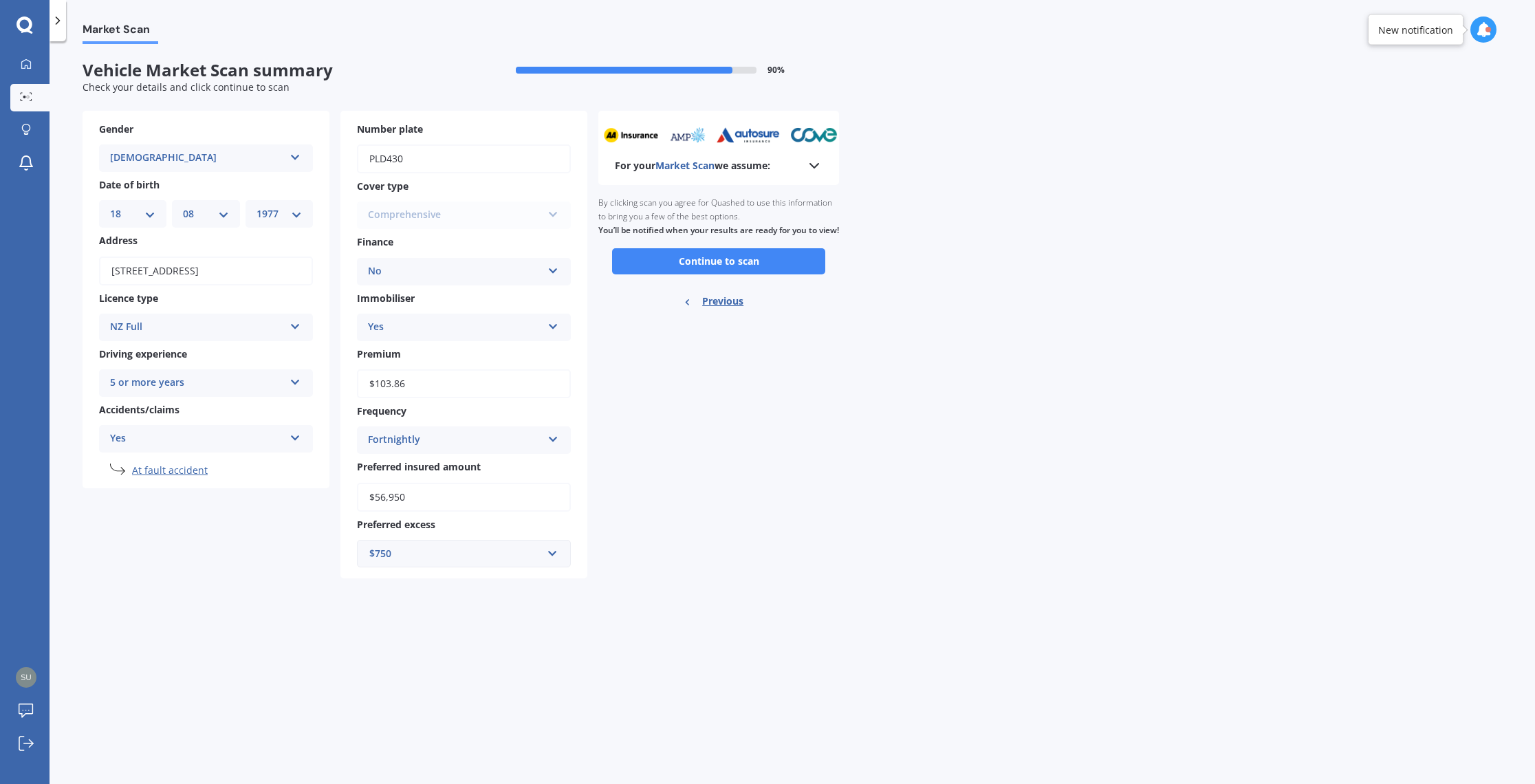
click at [744, 274] on button "Continue to scan" at bounding box center [718, 261] width 213 height 26
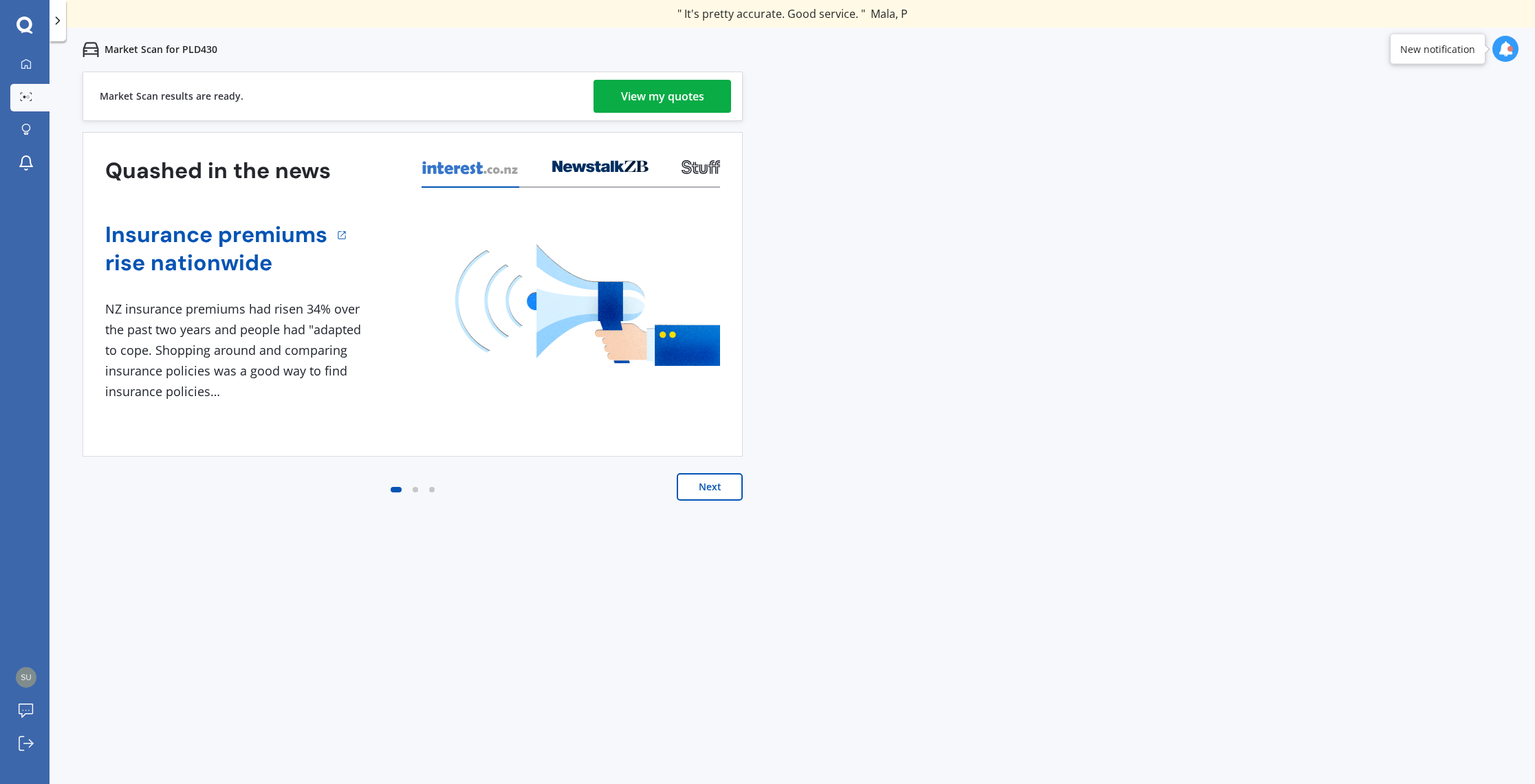
click at [679, 99] on div "View my quotes" at bounding box center [662, 96] width 83 height 33
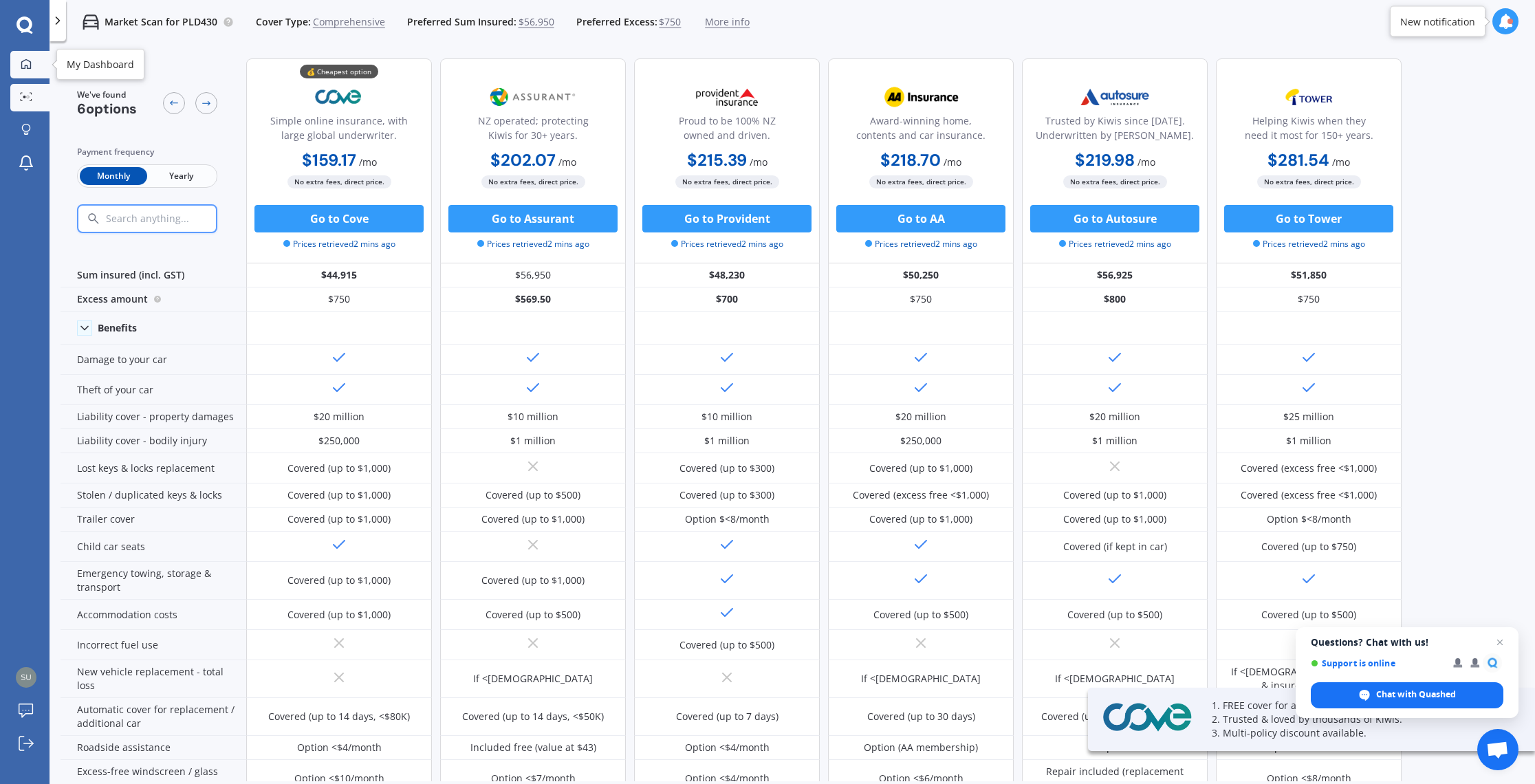
click at [23, 59] on icon at bounding box center [27, 64] width 11 height 11
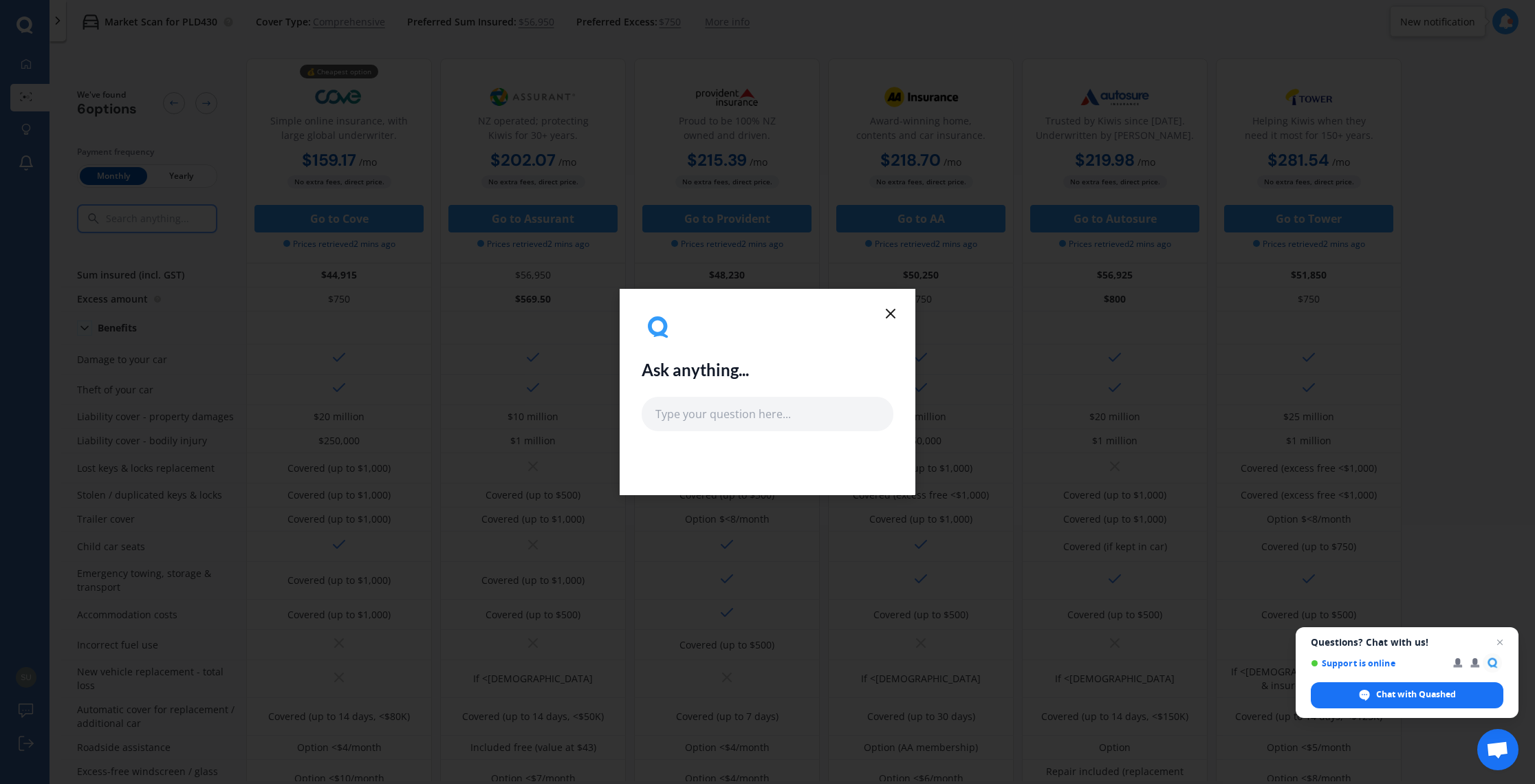
click at [757, 310] on icon at bounding box center [890, 313] width 17 height 17
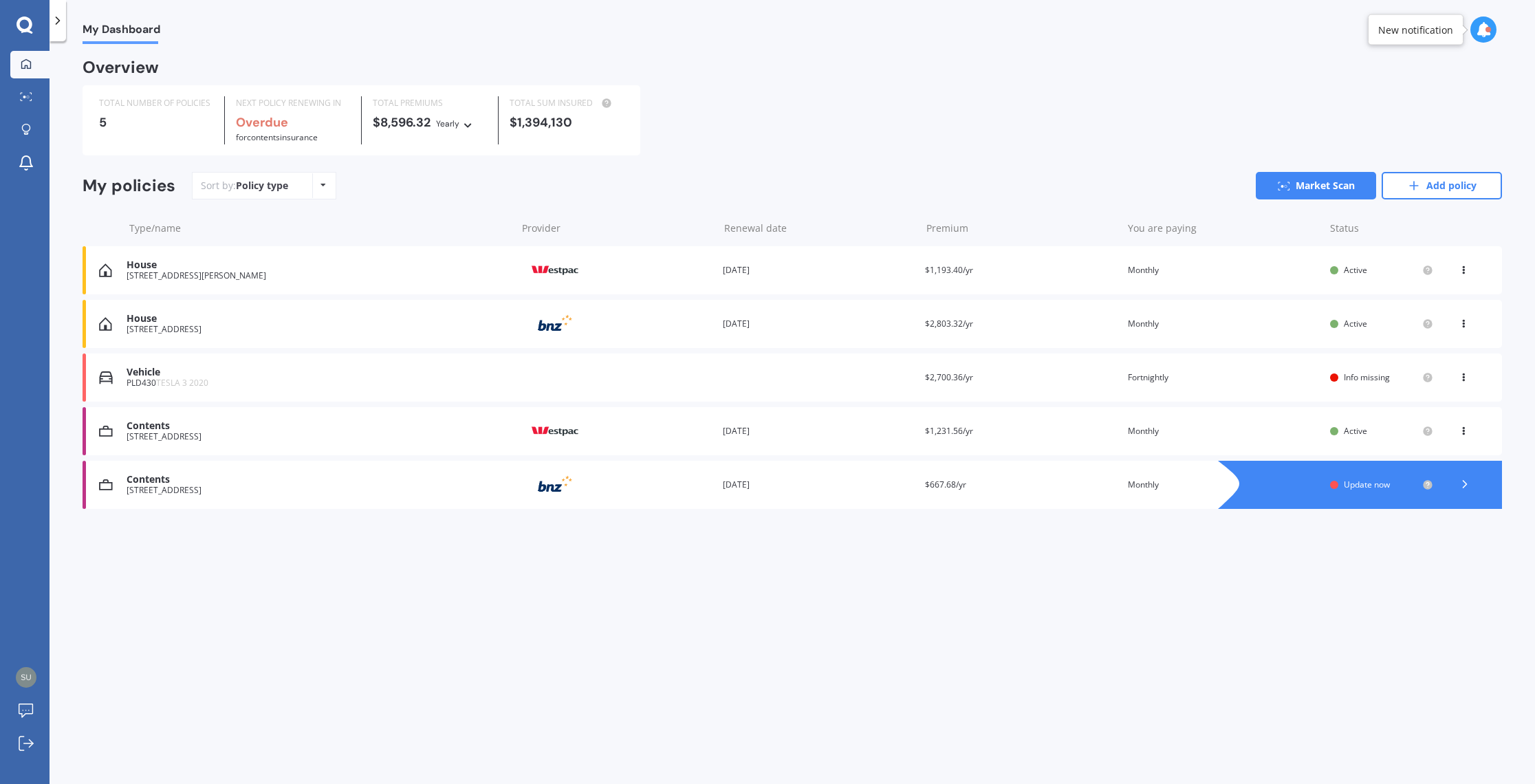
click at [757, 435] on div "Premium $1,231.56/yr" at bounding box center [1020, 431] width 191 height 14
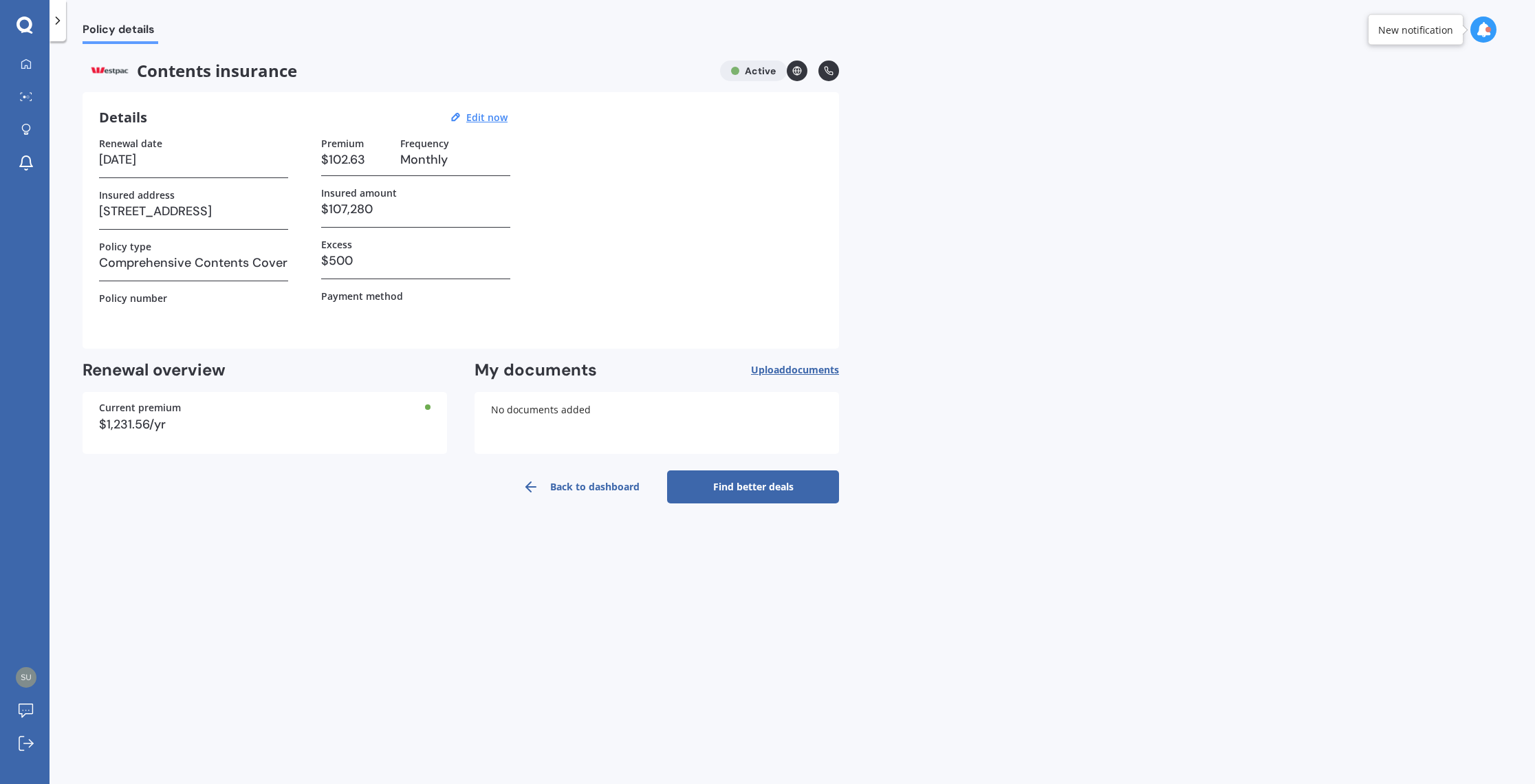
click at [750, 487] on link "Find better deals" at bounding box center [753, 486] width 172 height 33
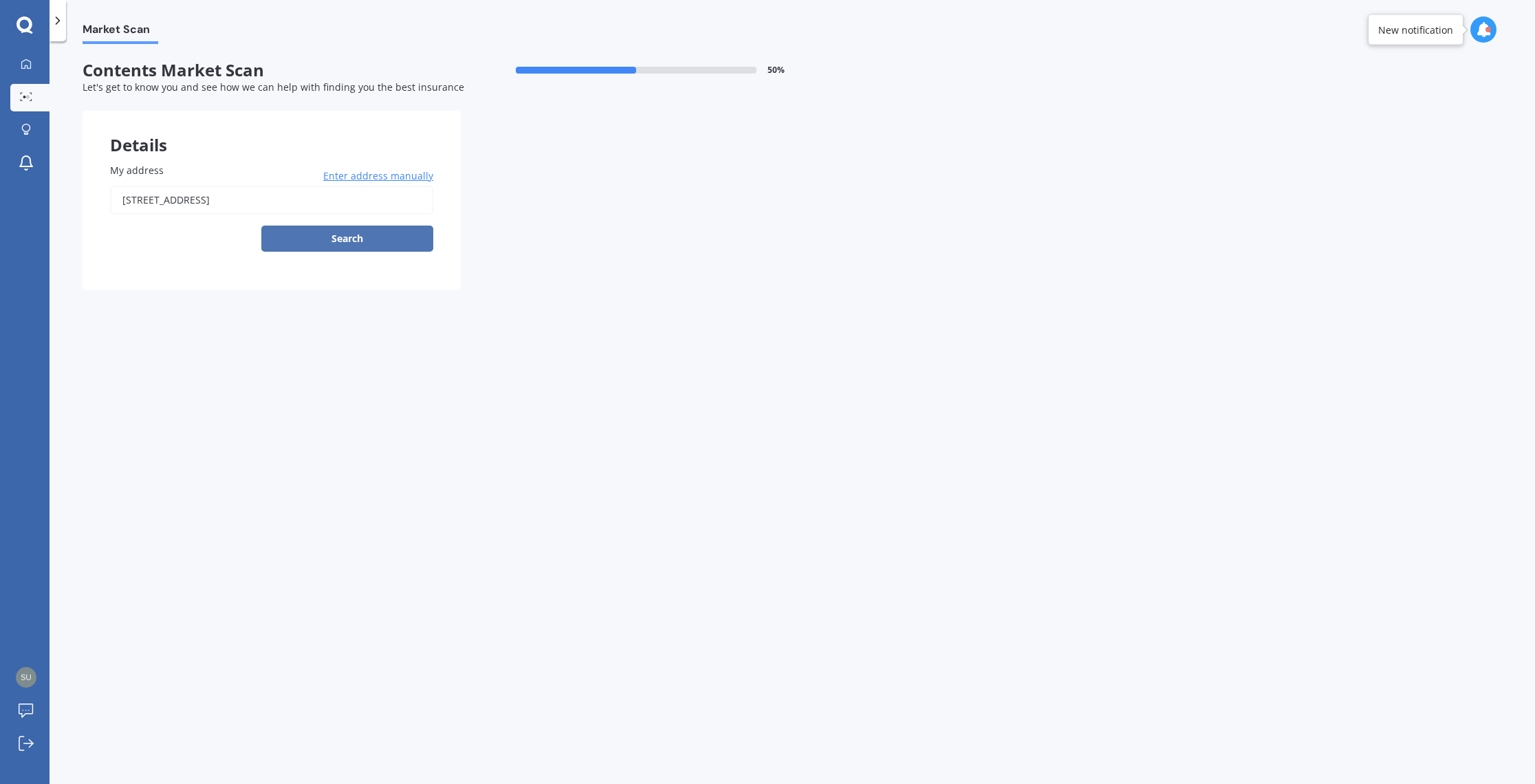
click at [342, 237] on button "Search" at bounding box center [348, 238] width 172 height 26
type input "[STREET_ADDRESS]"
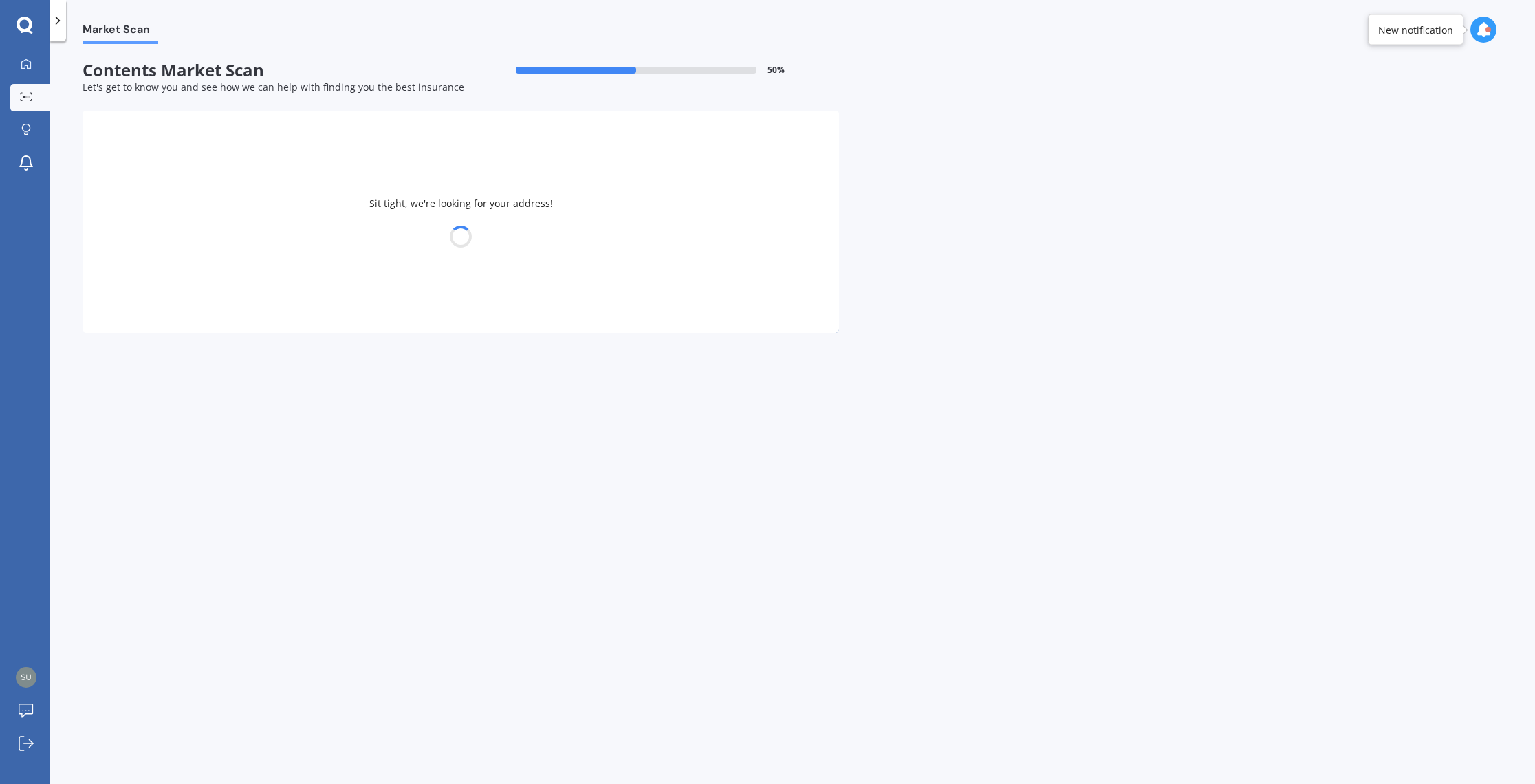
select select "18"
select select "08"
select select "1977"
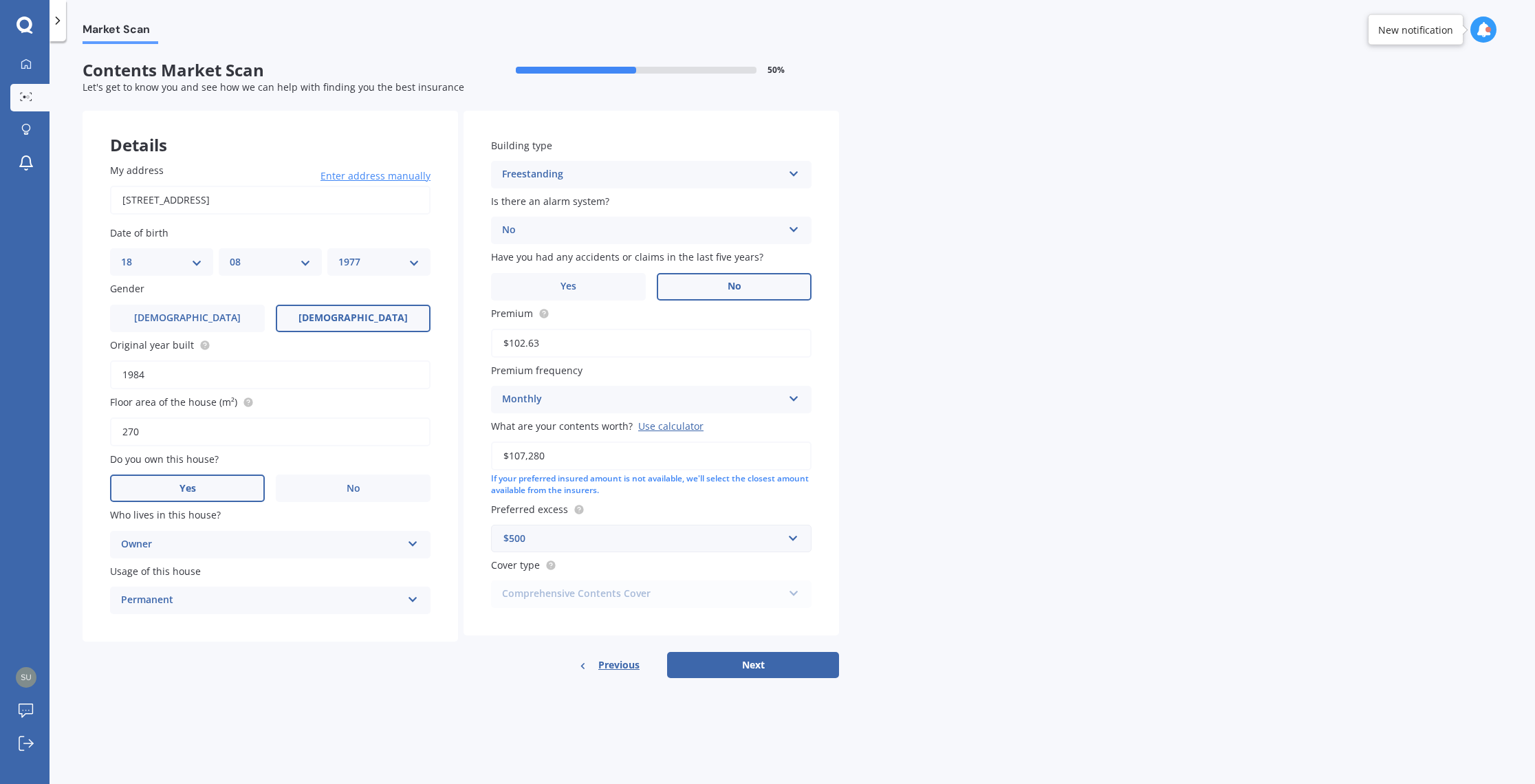
click at [736, 288] on span "No" at bounding box center [734, 287] width 14 height 12
click at [0, 0] on input "No" at bounding box center [0, 0] width 0 height 0
click at [747, 671] on button "Next" at bounding box center [753, 665] width 172 height 26
select select "18"
select select "08"
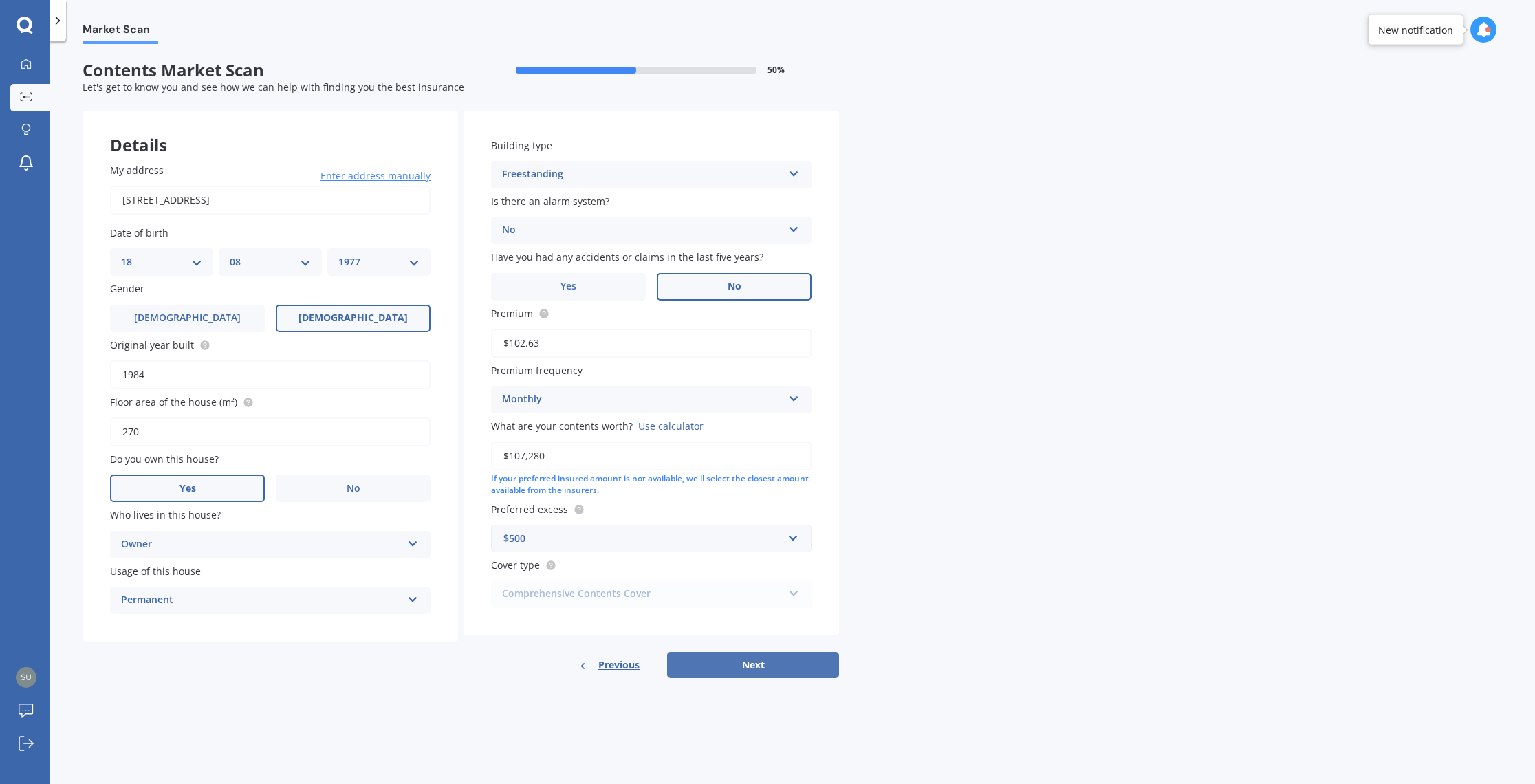
select select "1977"
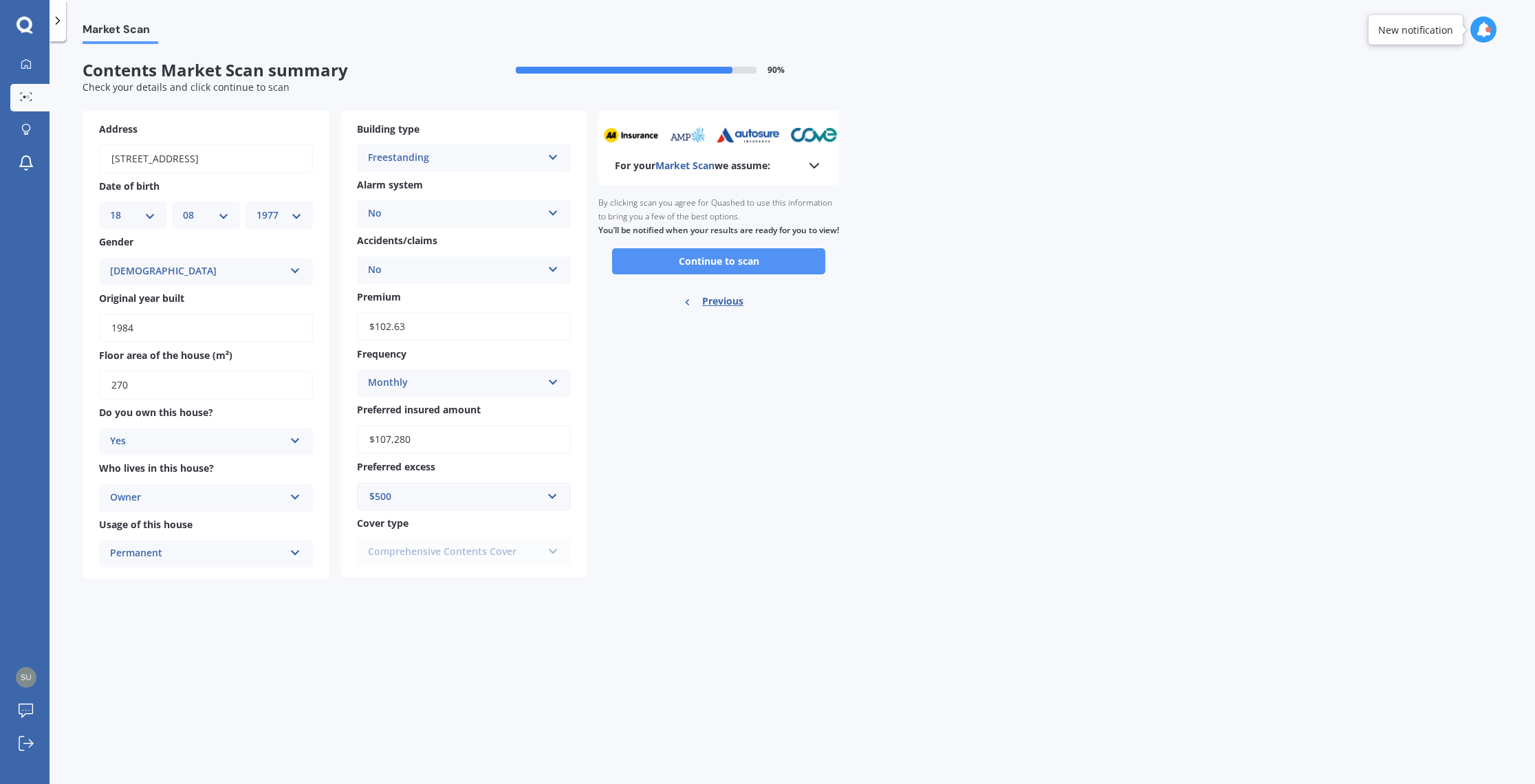
click at [730, 272] on button "Continue to scan" at bounding box center [718, 261] width 213 height 26
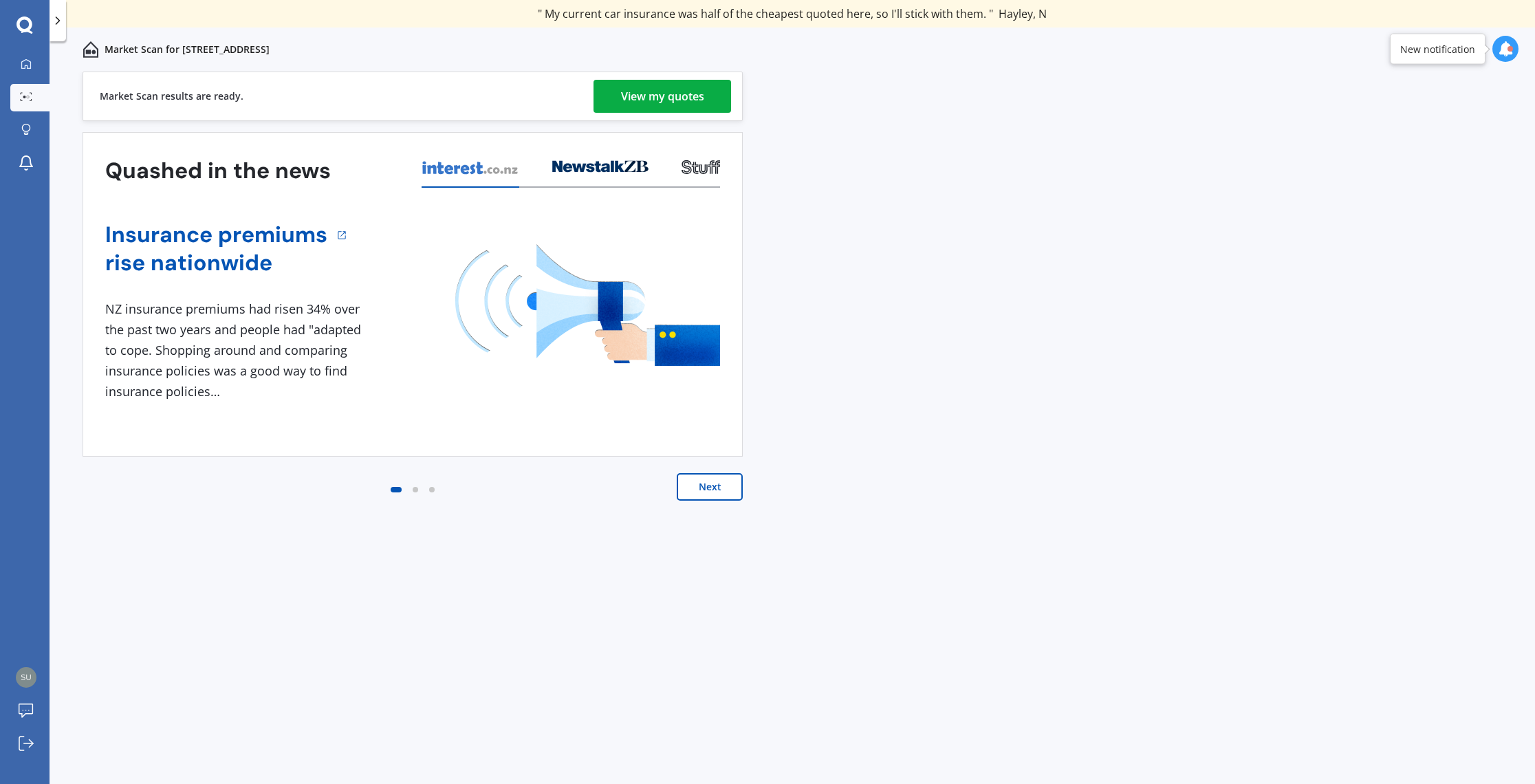
click at [689, 100] on div "View my quotes" at bounding box center [662, 96] width 83 height 33
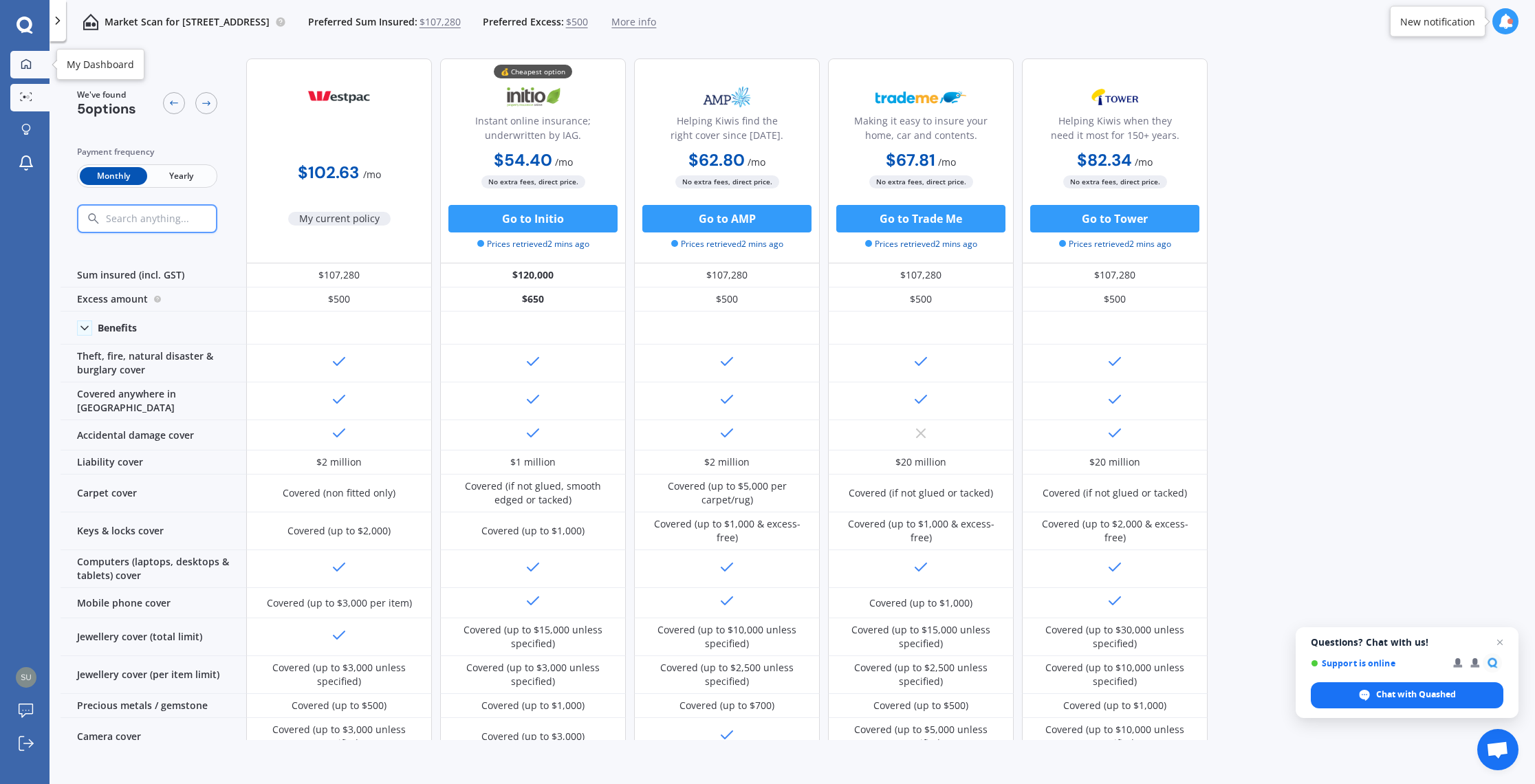
click at [29, 68] on icon at bounding box center [27, 64] width 11 height 11
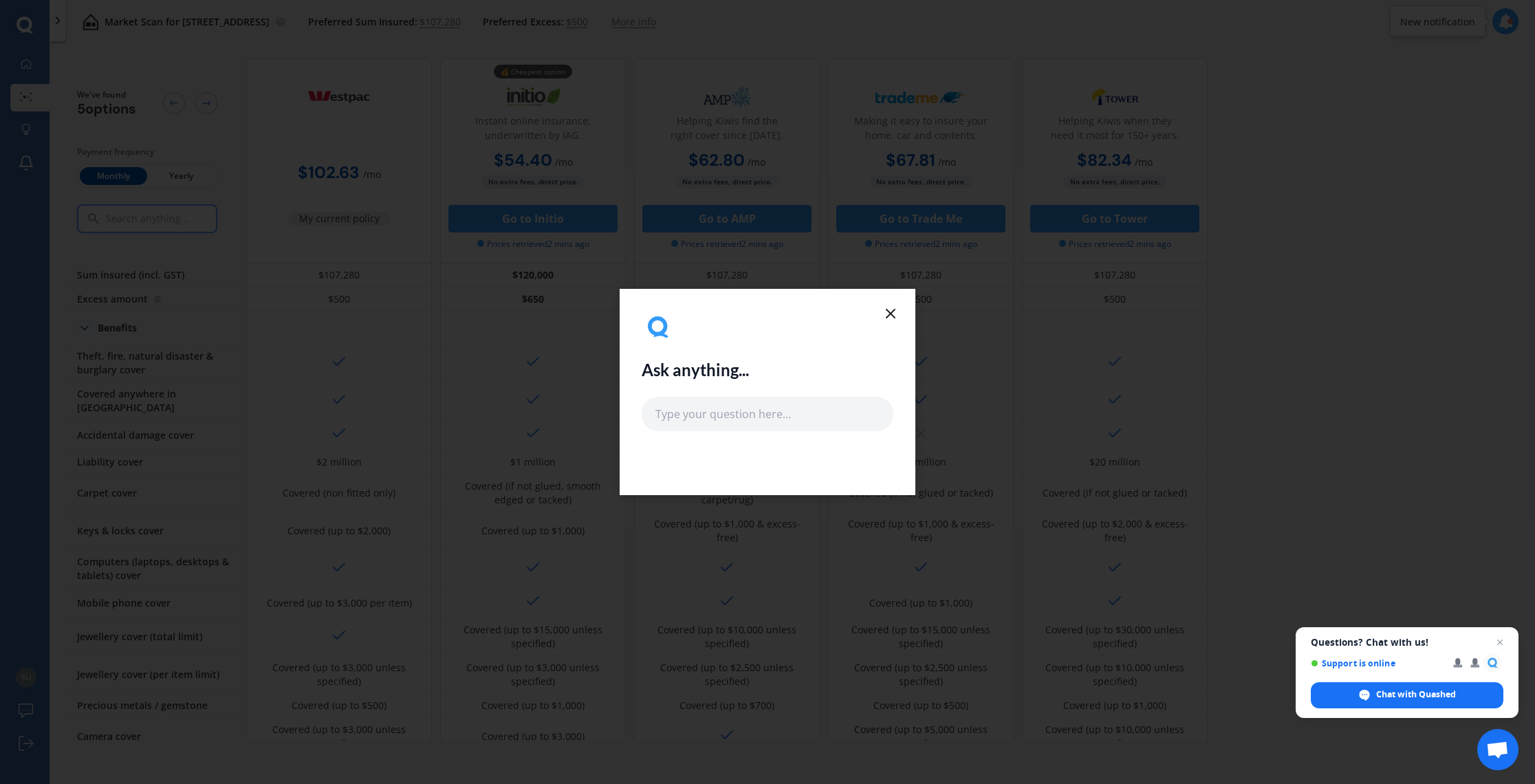
click at [757, 317] on icon at bounding box center [890, 313] width 17 height 17
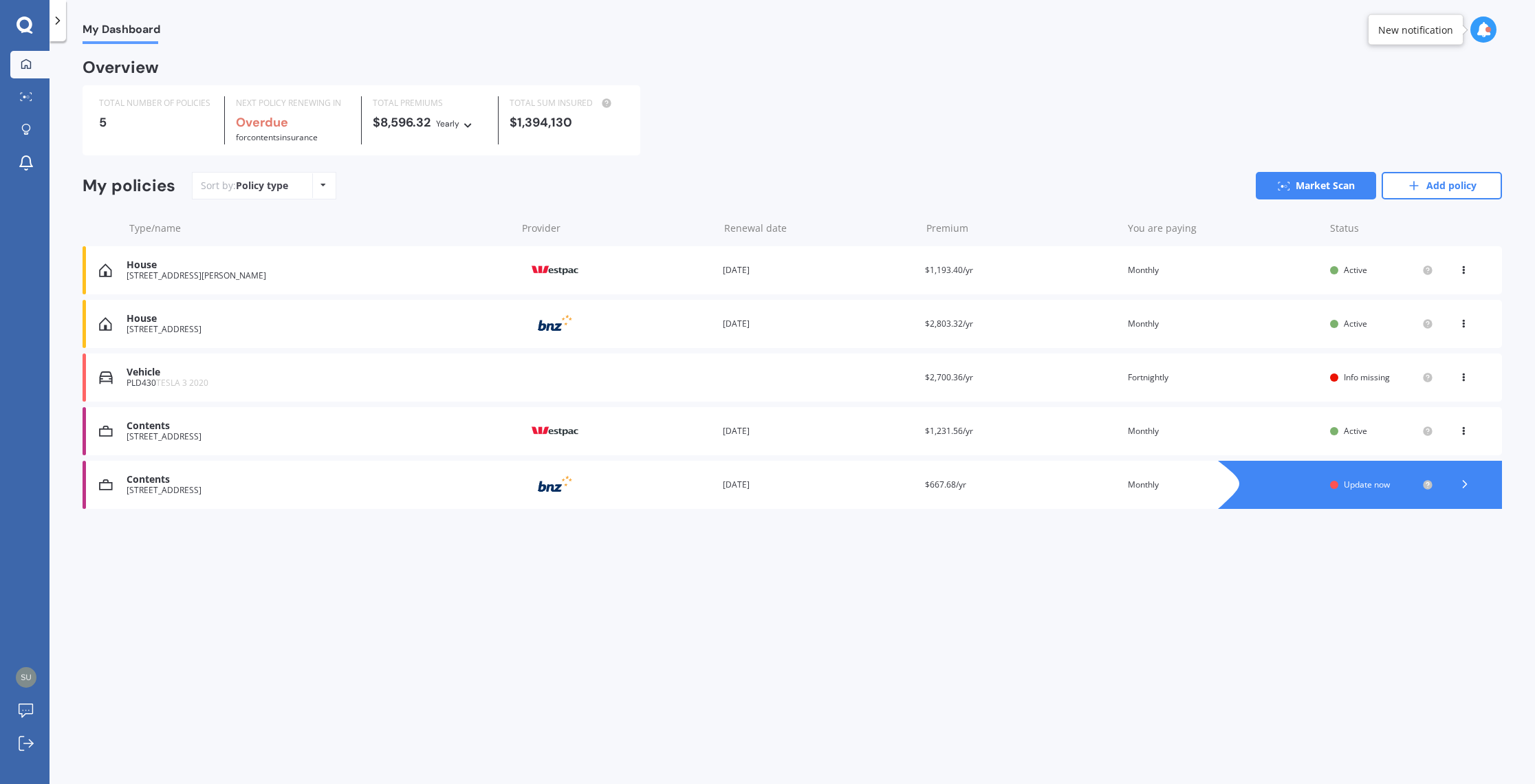
click at [757, 322] on icon at bounding box center [1463, 321] width 10 height 8
click at [757, 332] on div "House [STREET_ADDRESS] Provider Renewal date [DATE] Premium $2,803.32/yr You ar…" at bounding box center [792, 324] width 1419 height 48
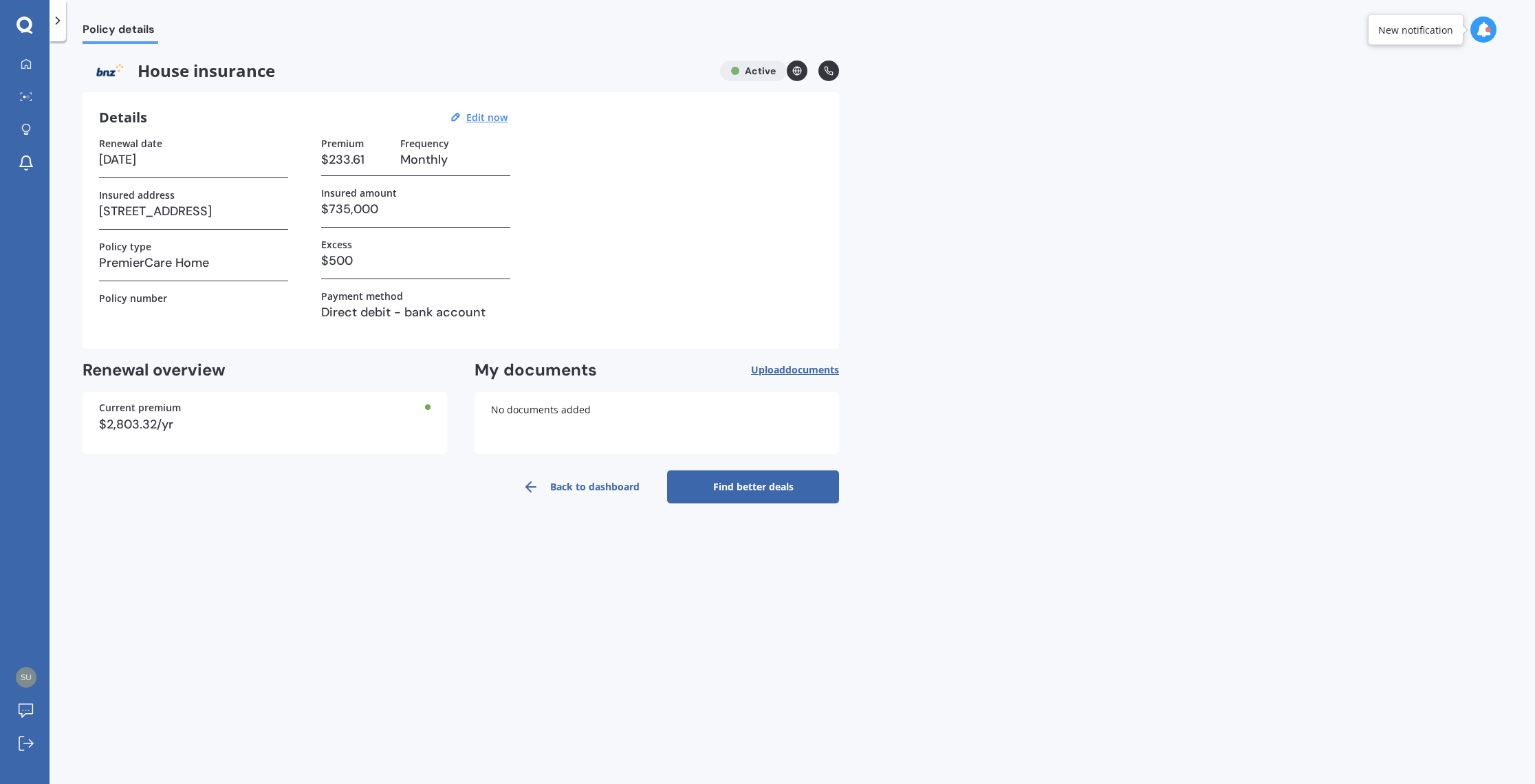
click at [749, 488] on link "Find better deals" at bounding box center [753, 486] width 172 height 33
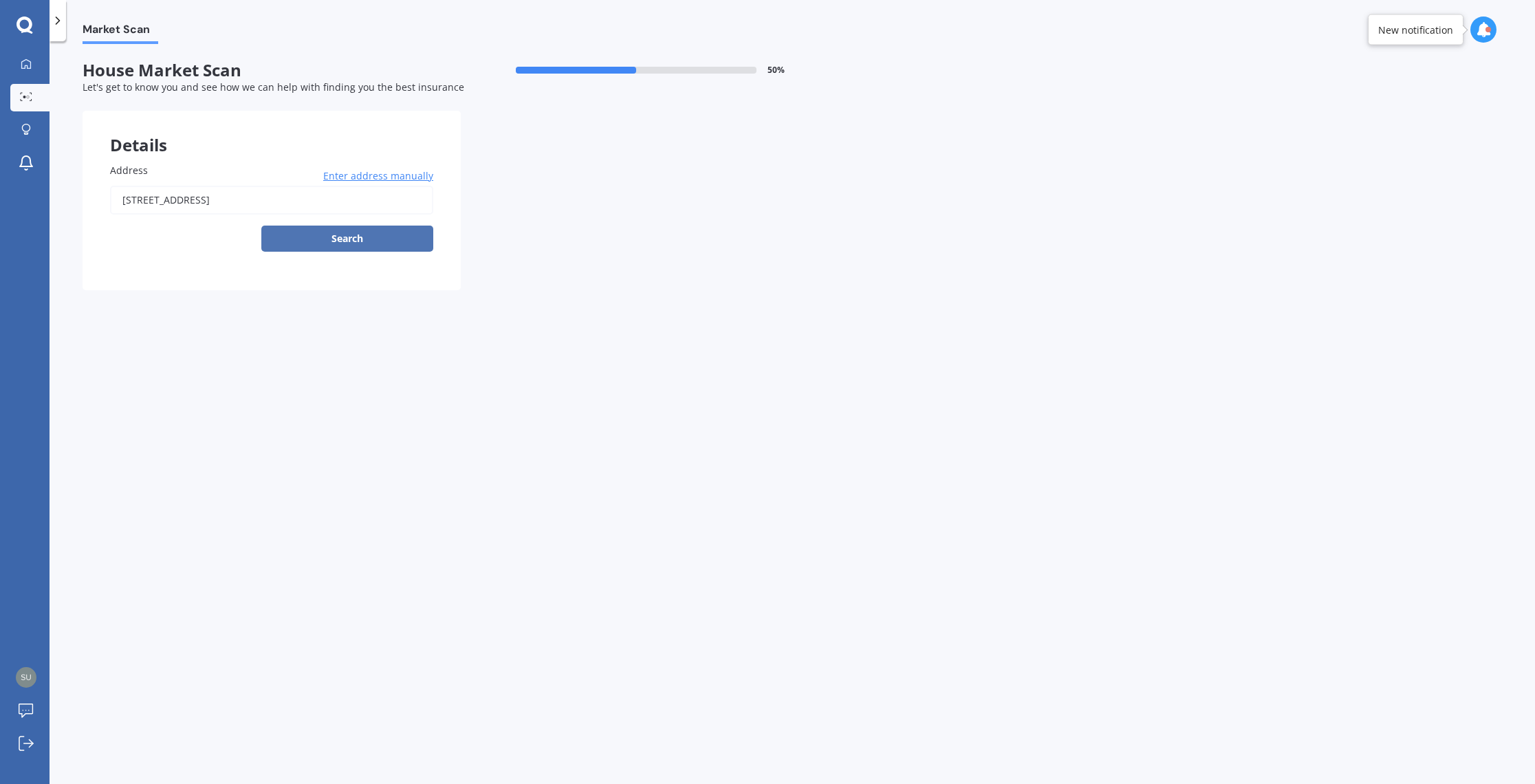
click at [380, 233] on button "Search" at bounding box center [348, 238] width 172 height 26
type input "[STREET_ADDRESS]"
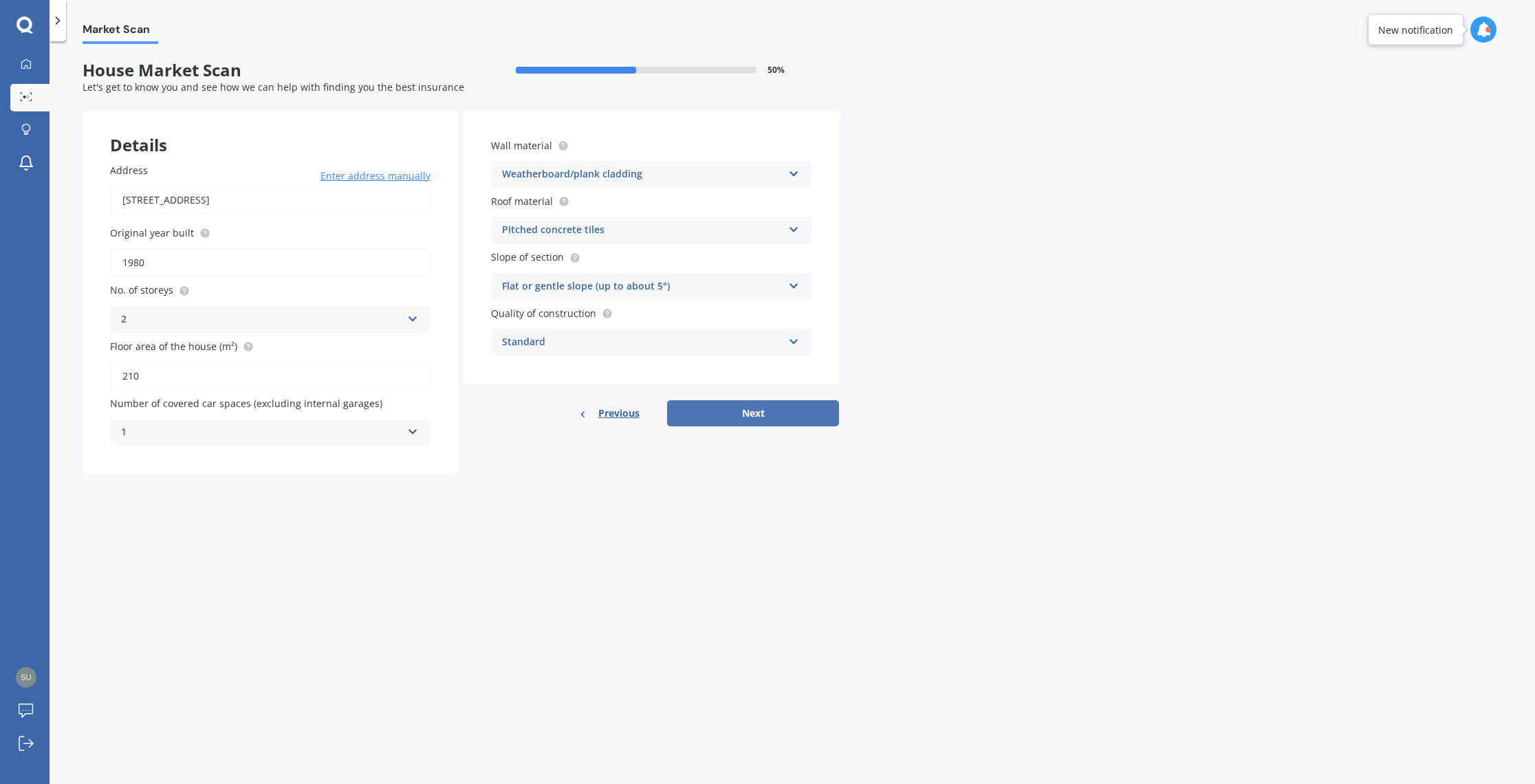
click at [757, 417] on button "Next" at bounding box center [753, 413] width 172 height 26
select select "18"
select select "08"
select select "1977"
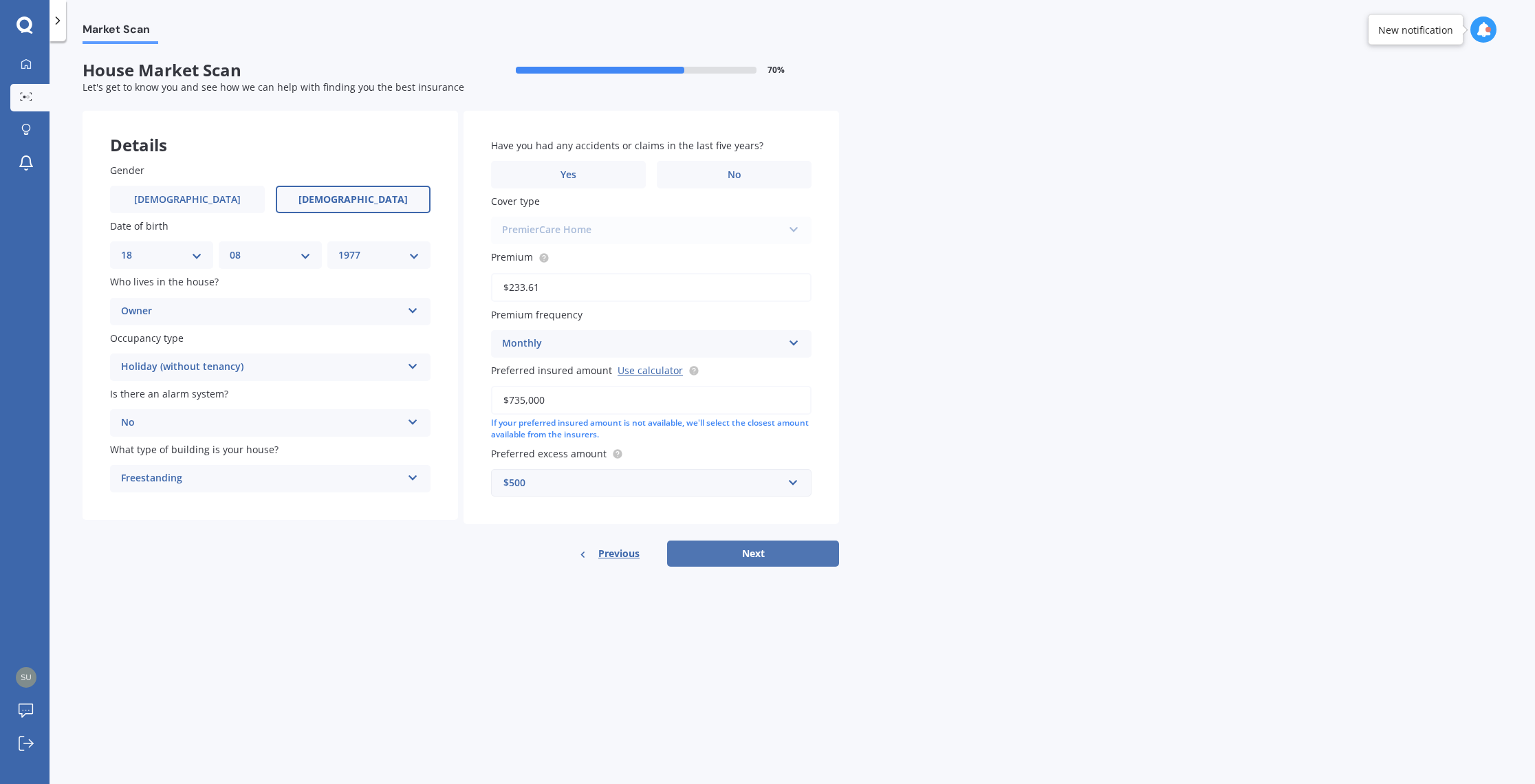
click at [757, 554] on button "Next" at bounding box center [753, 553] width 172 height 26
click at [728, 173] on label "No" at bounding box center [737, 175] width 148 height 27
click at [0, 0] on input "No" at bounding box center [0, 0] width 0 height 0
click at [736, 550] on button "Next" at bounding box center [753, 553] width 172 height 26
select select "18"
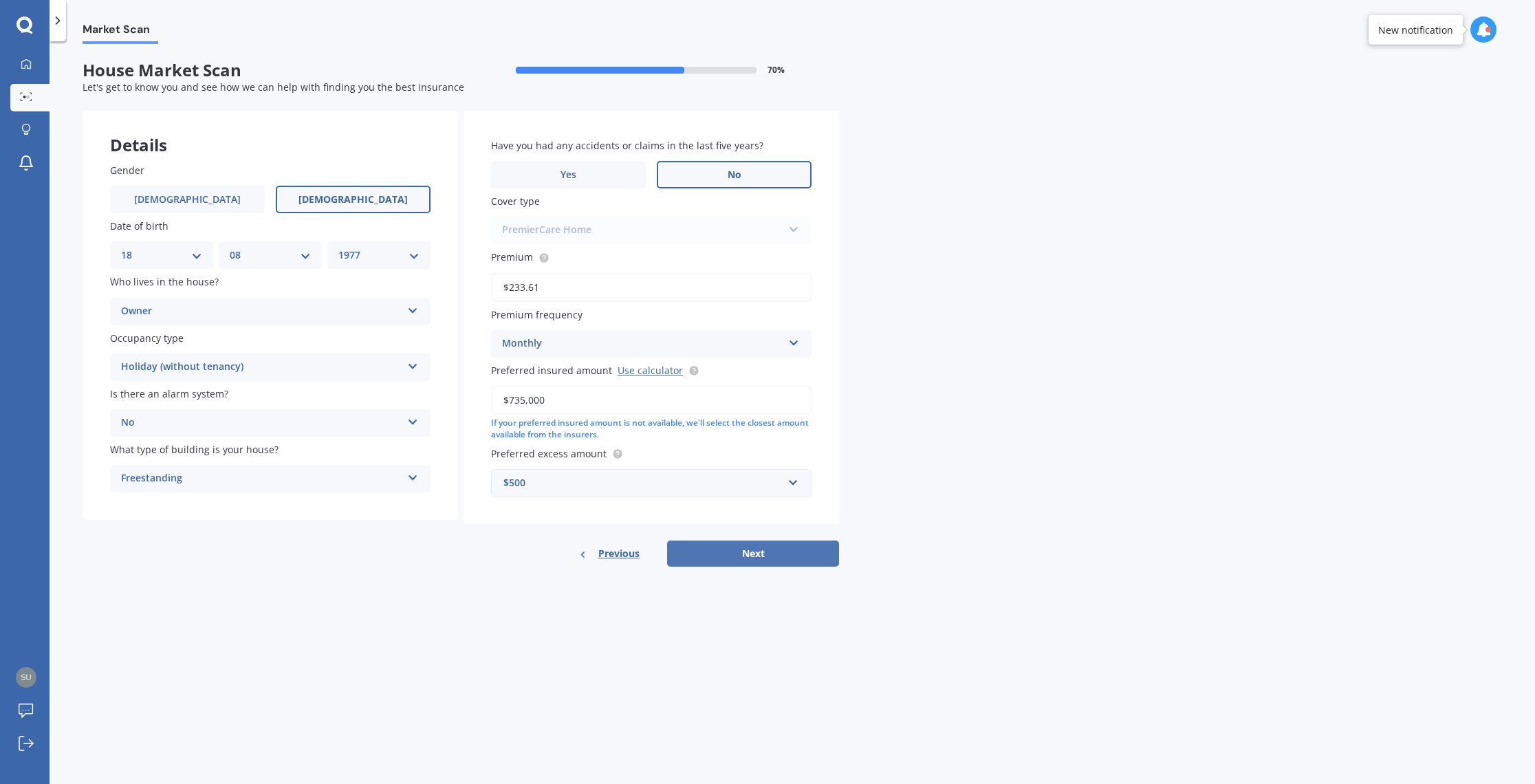
select select "08"
select select "1977"
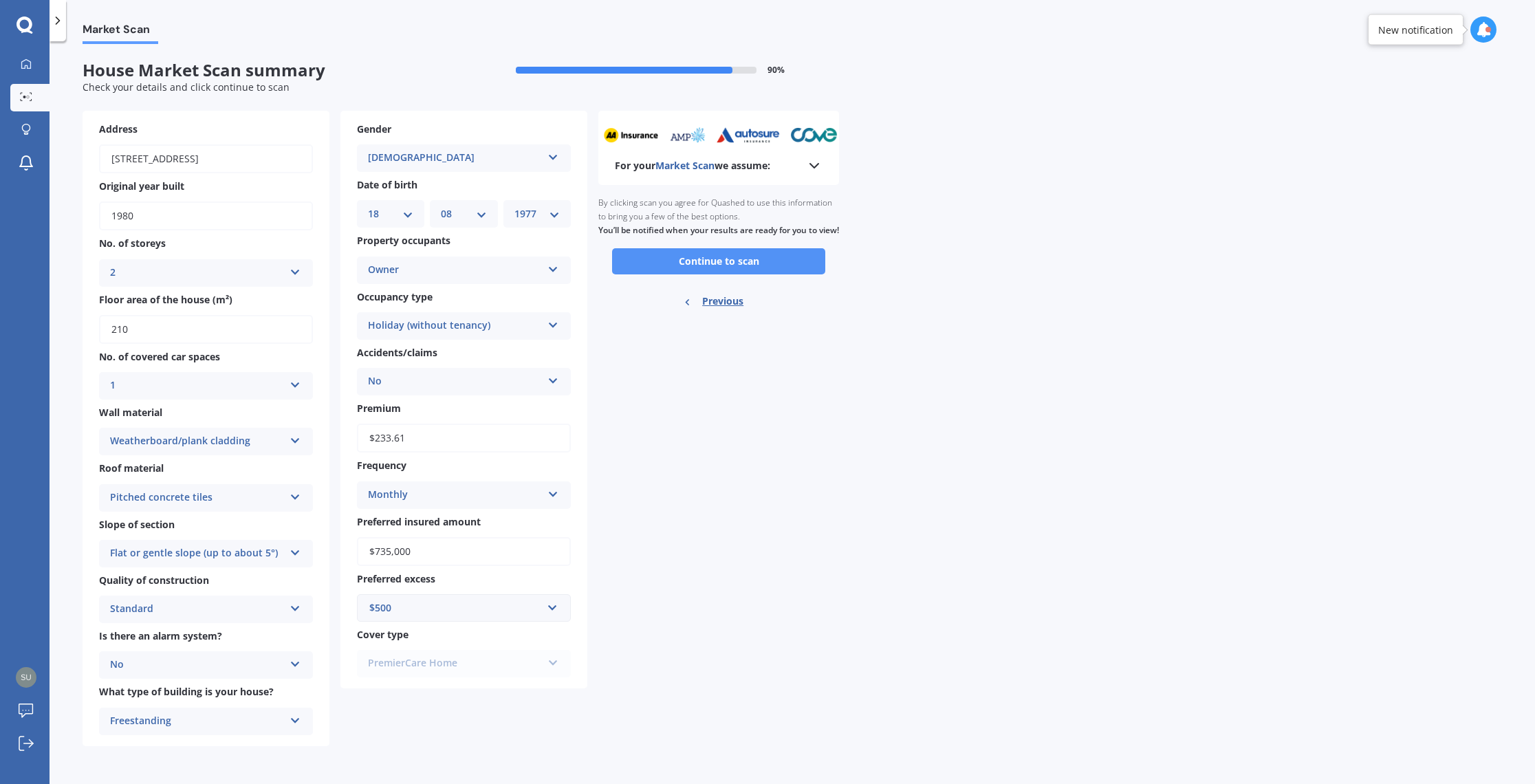
click at [749, 271] on button "Continue to scan" at bounding box center [718, 261] width 213 height 26
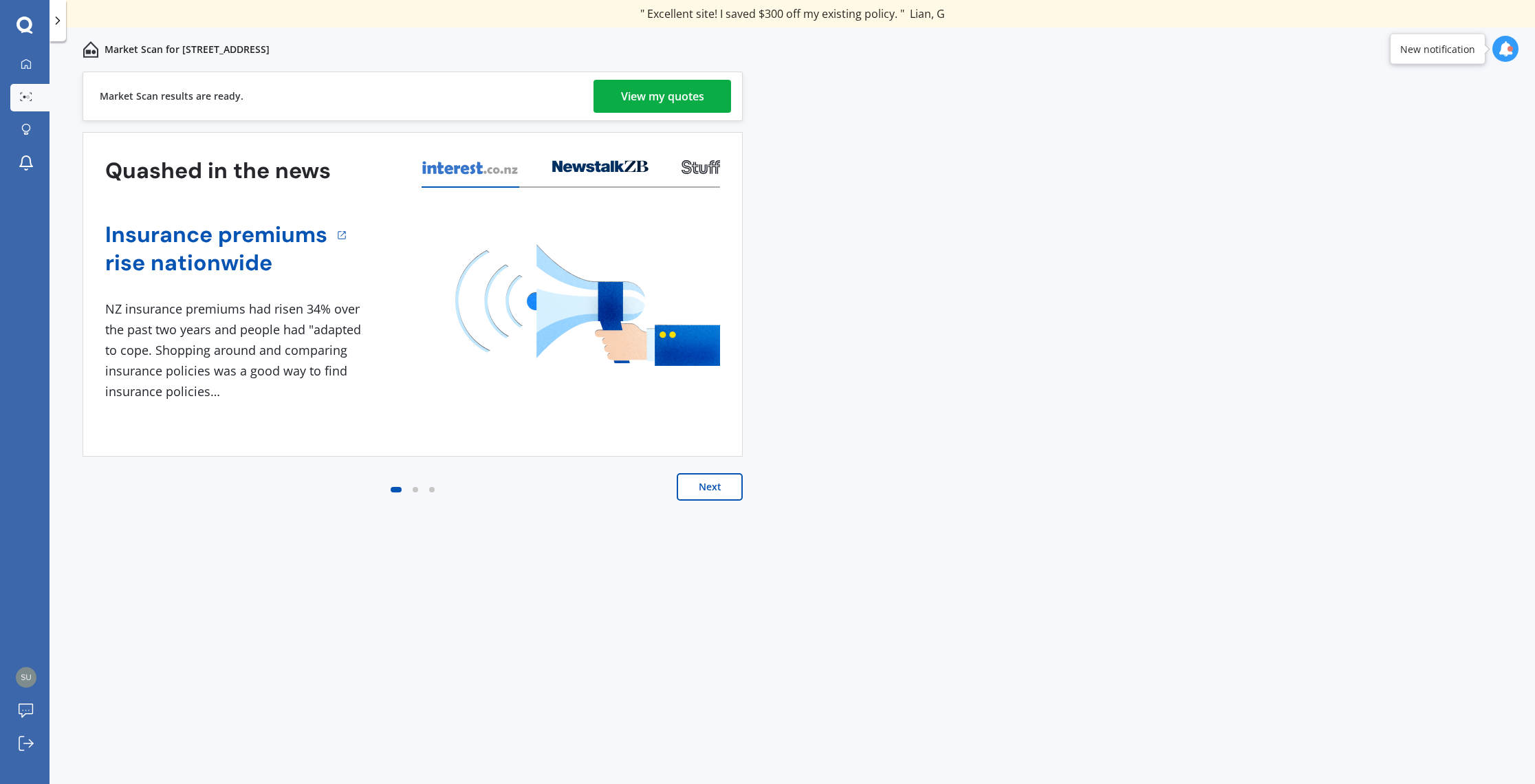
click at [664, 97] on div "View my quotes" at bounding box center [662, 96] width 83 height 33
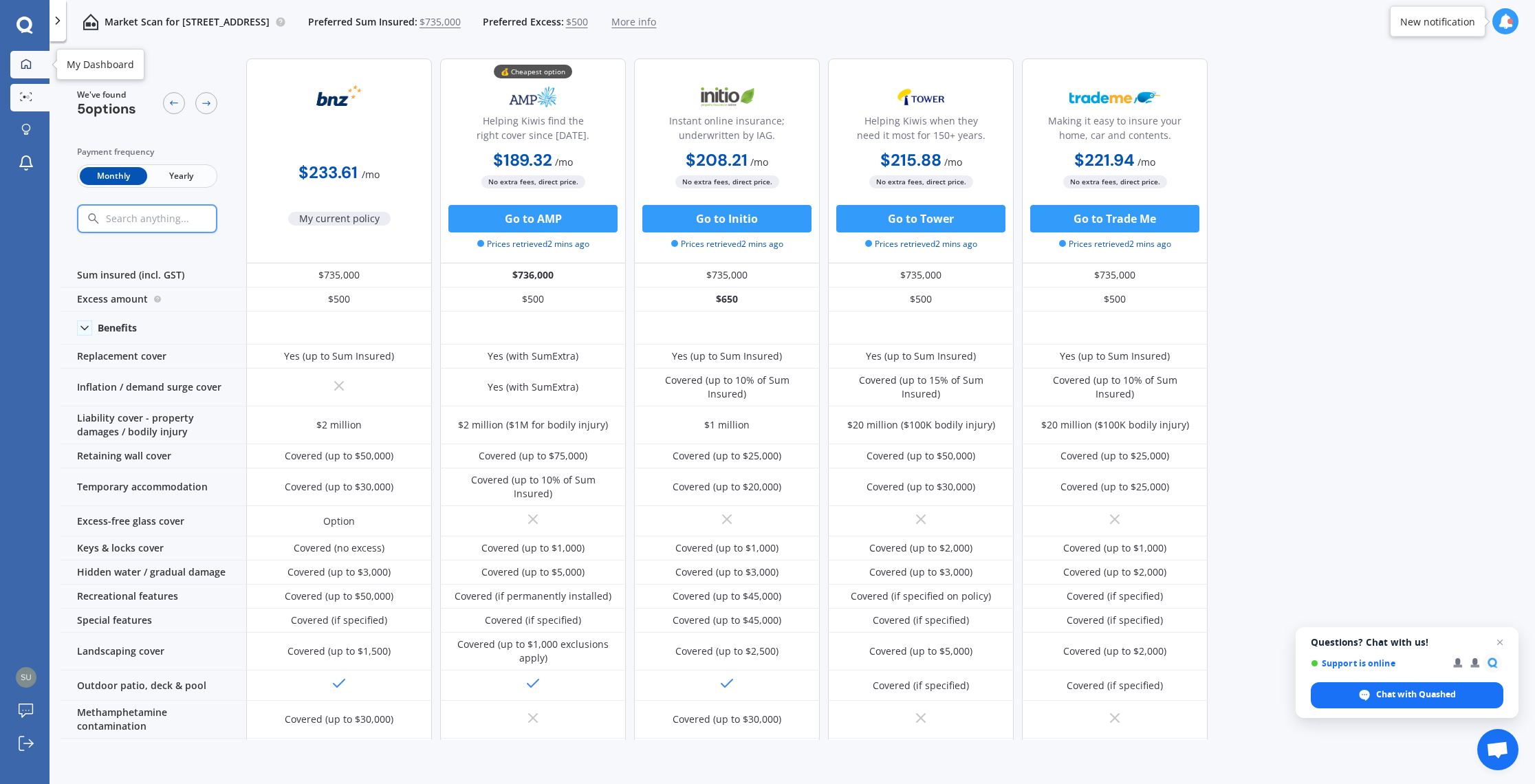
click at [19, 60] on div at bounding box center [27, 64] width 21 height 12
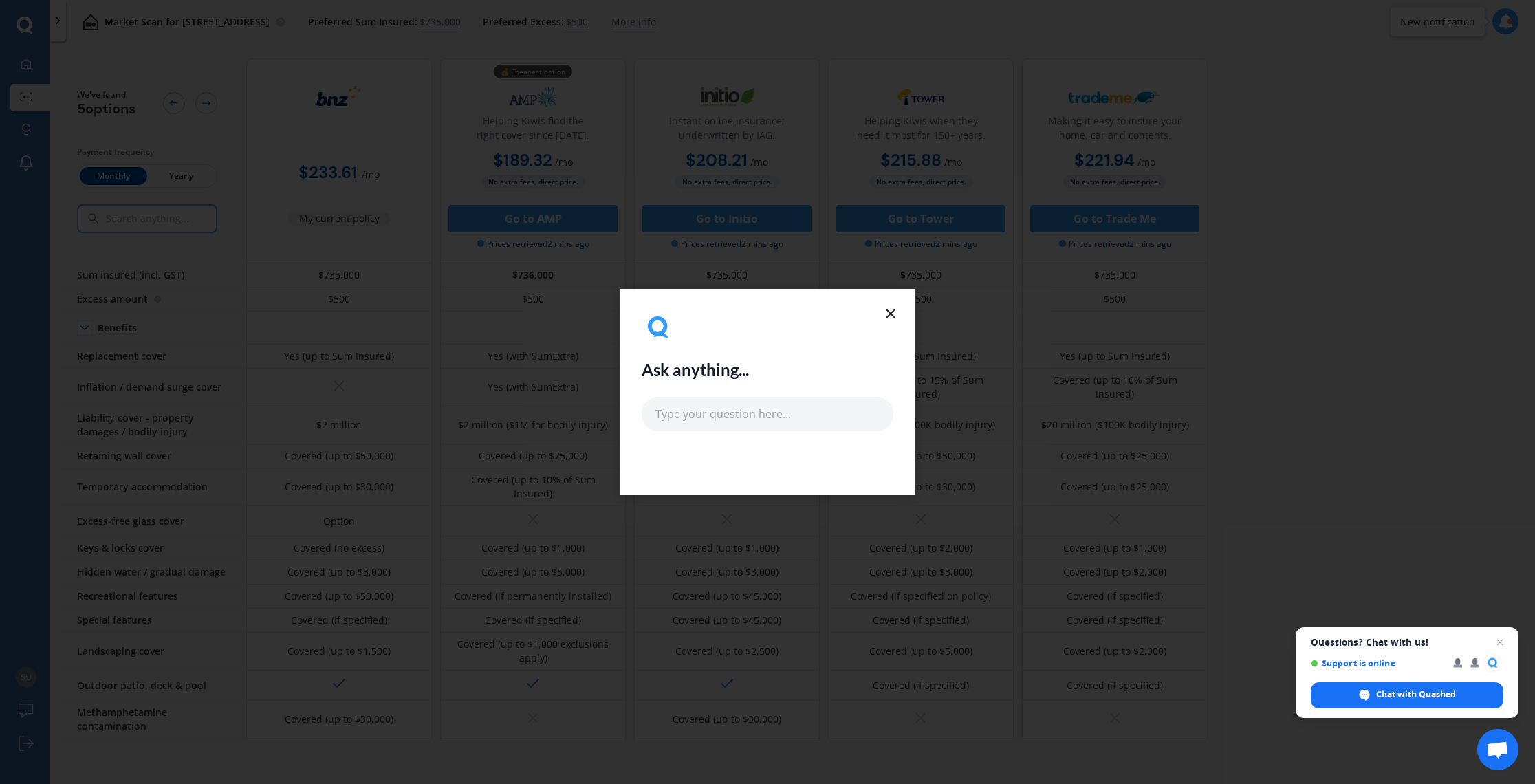
click at [757, 309] on icon at bounding box center [890, 313] width 17 height 17
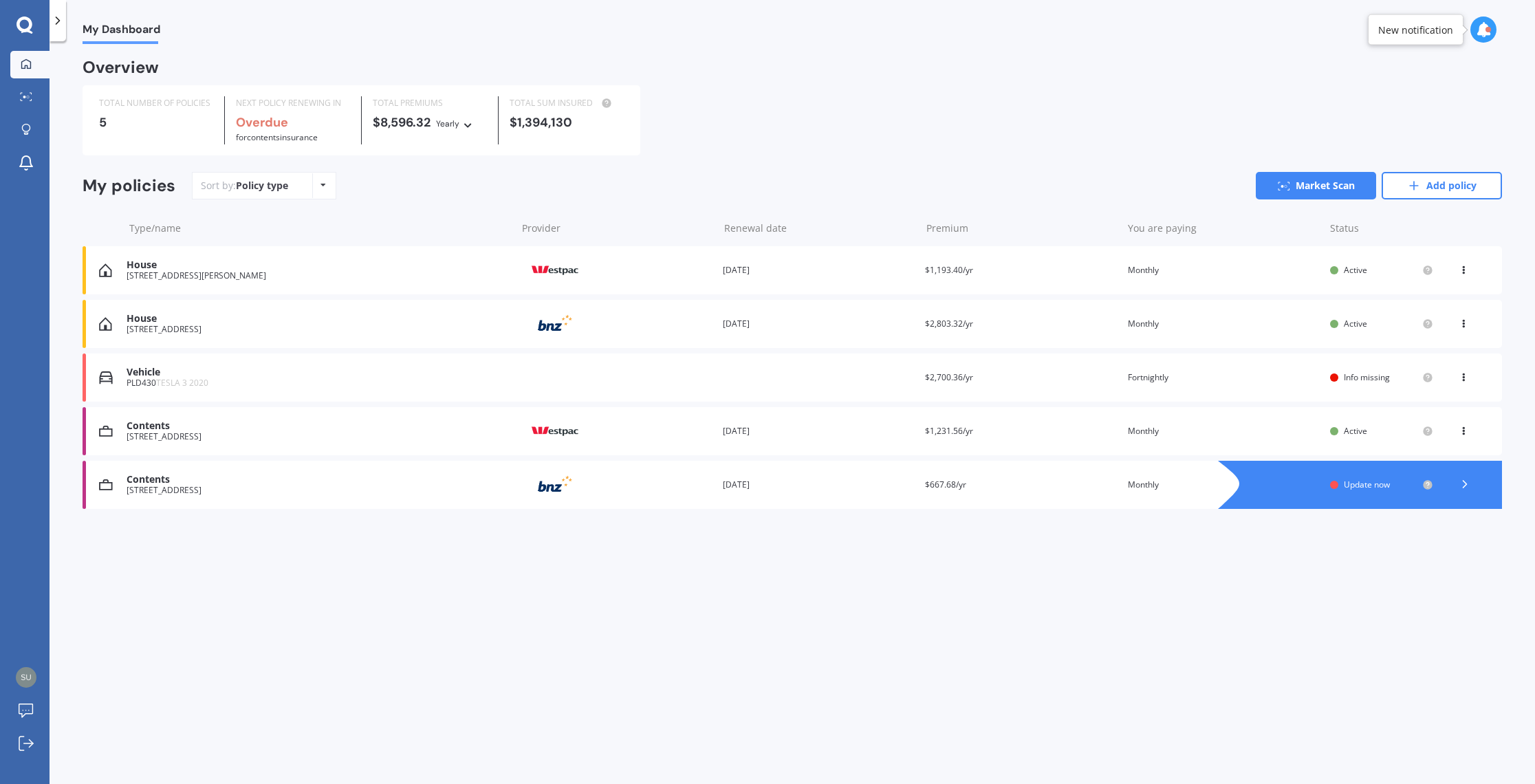
click at [258, 324] on div "House" at bounding box center [318, 319] width 383 height 12
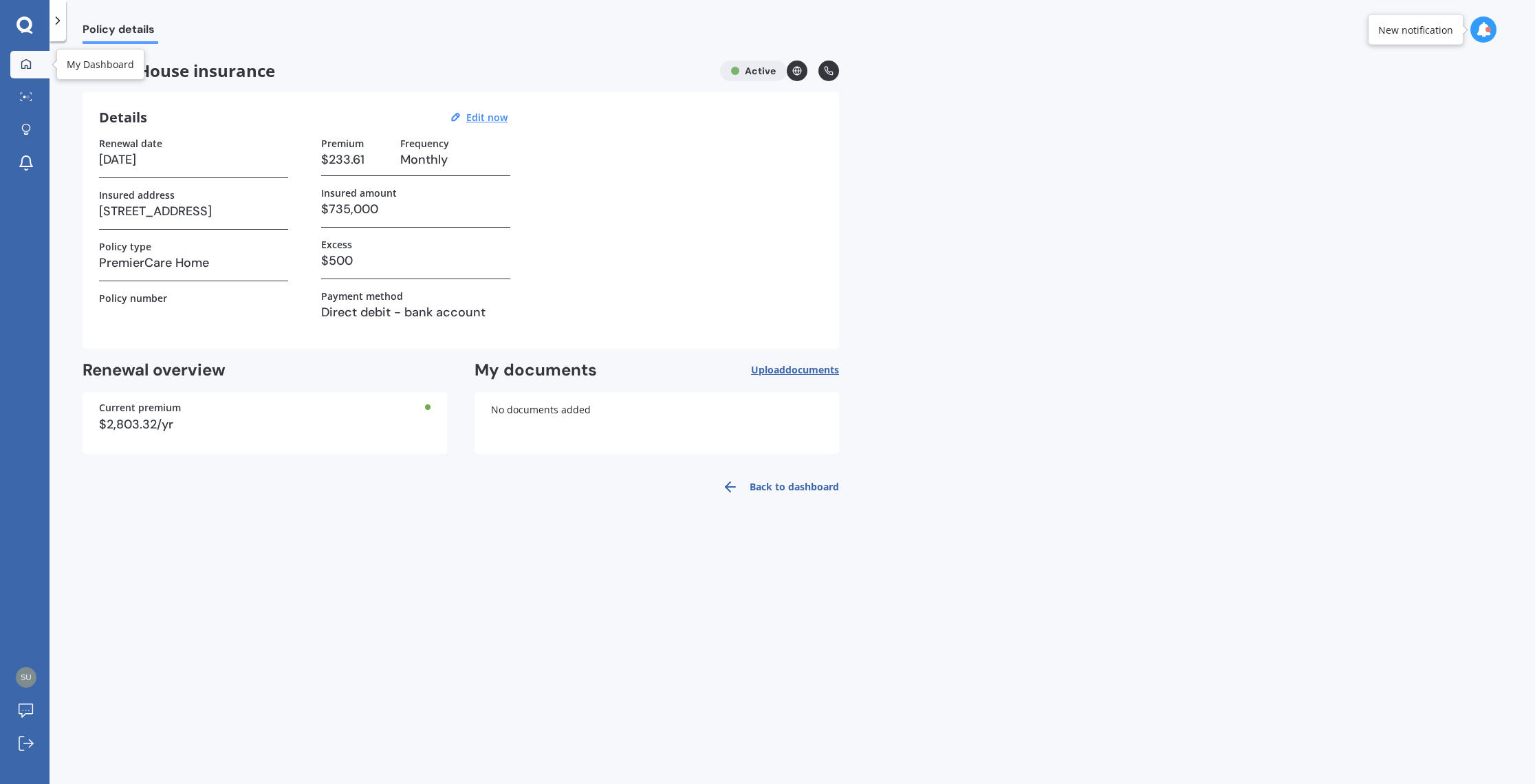
click at [26, 67] on icon at bounding box center [27, 64] width 11 height 11
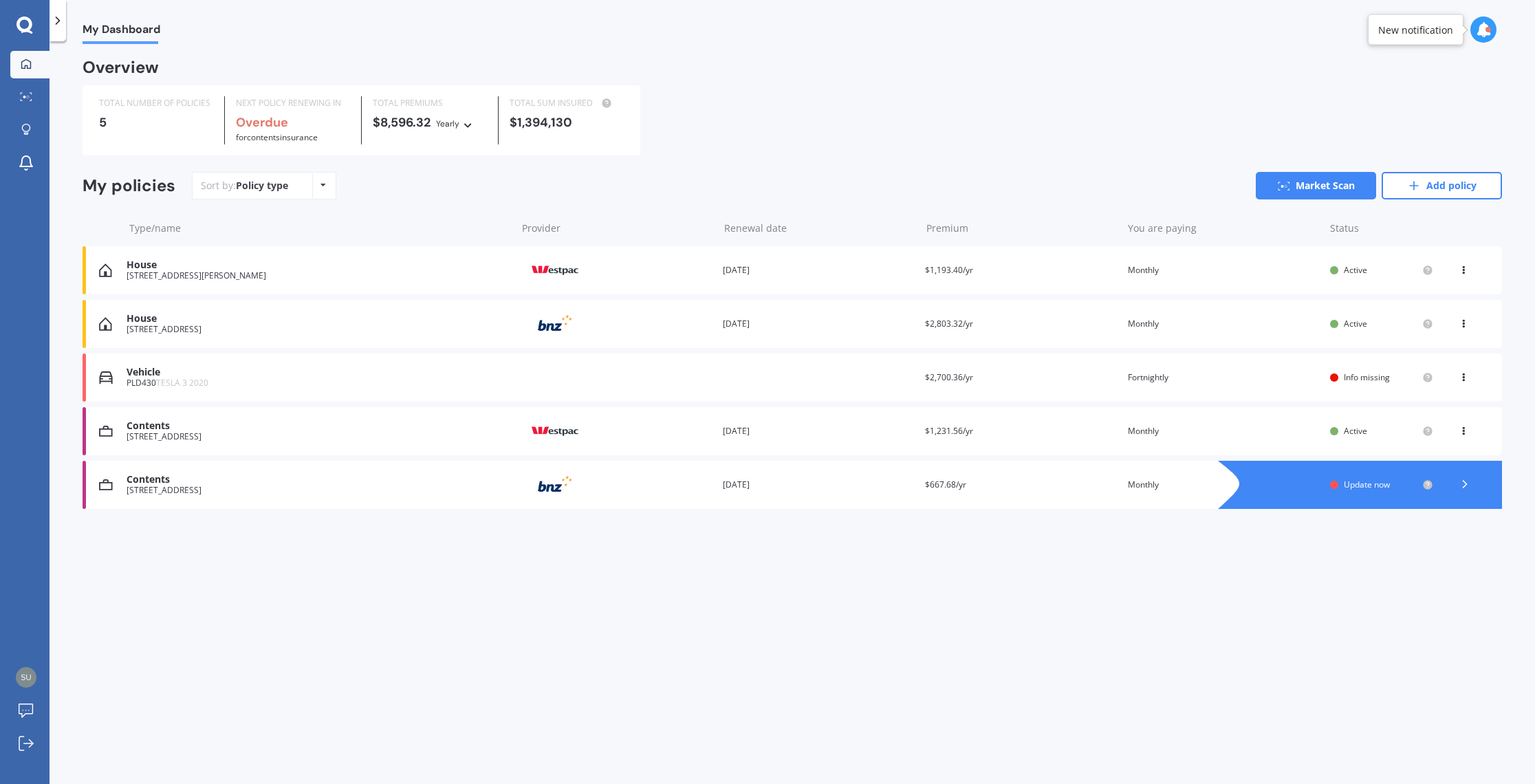
click at [270, 273] on div "[STREET_ADDRESS][PERSON_NAME]" at bounding box center [318, 276] width 383 height 10
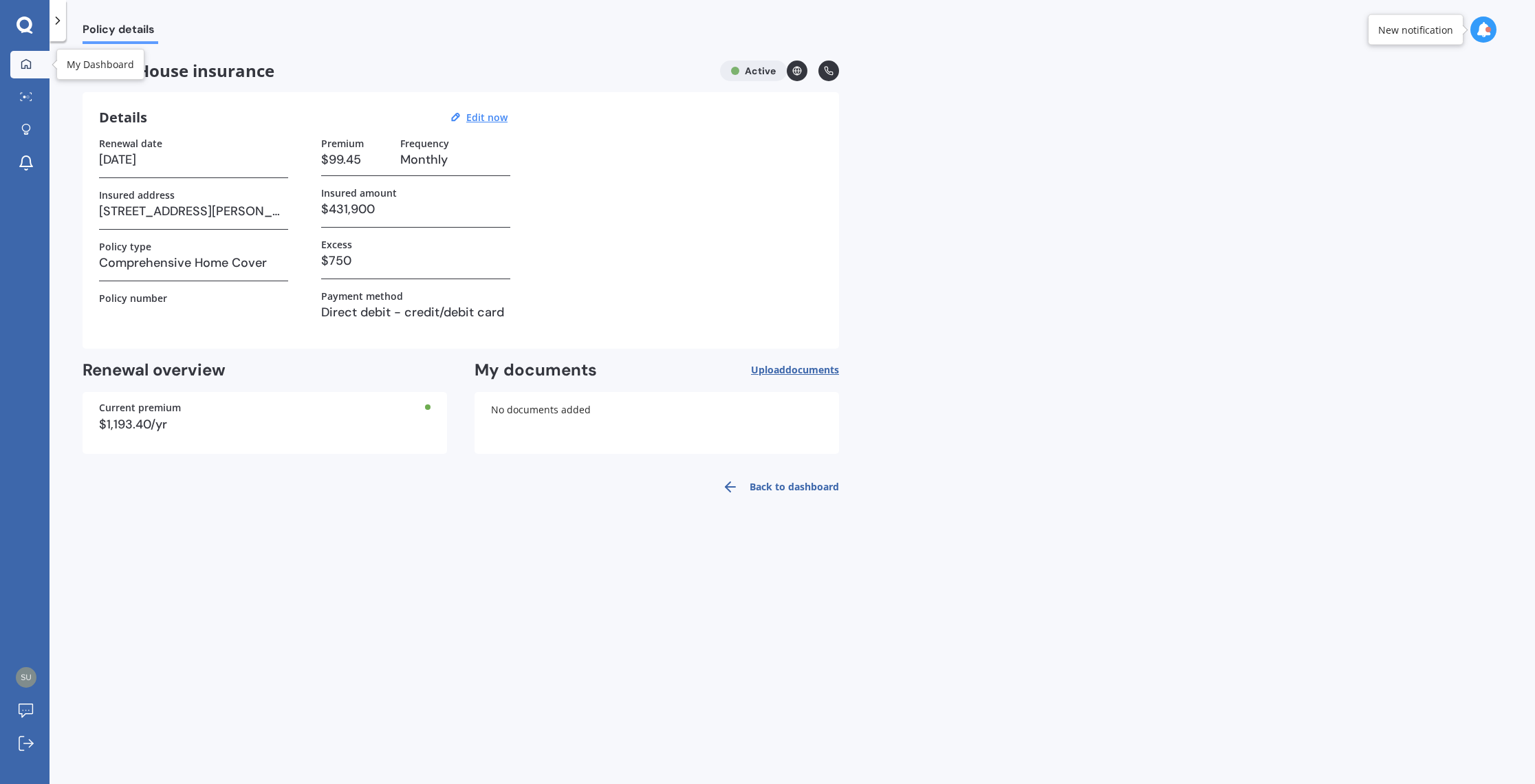
click at [23, 62] on icon at bounding box center [27, 64] width 11 height 11
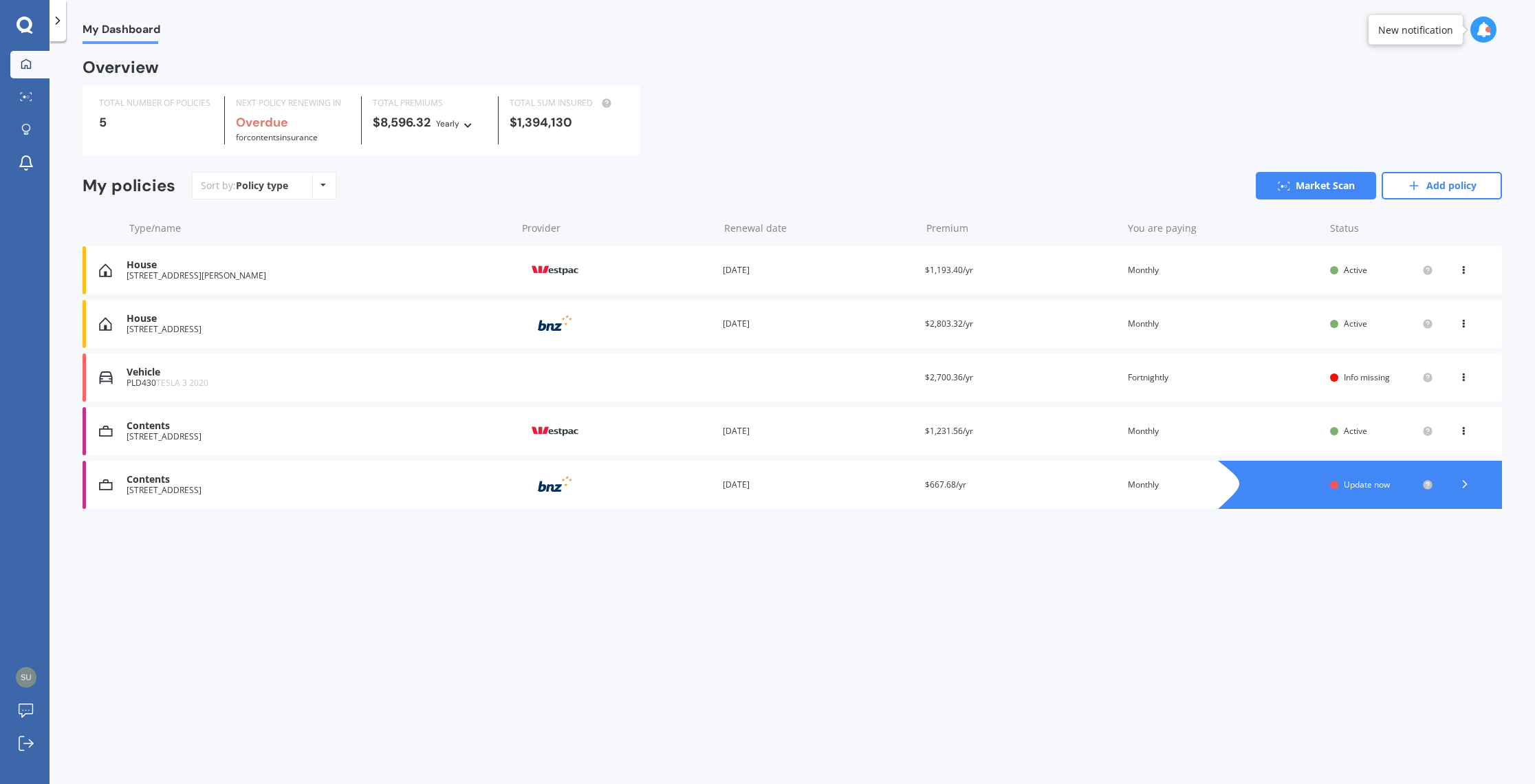
click at [234, 321] on div "House" at bounding box center [318, 319] width 383 height 12
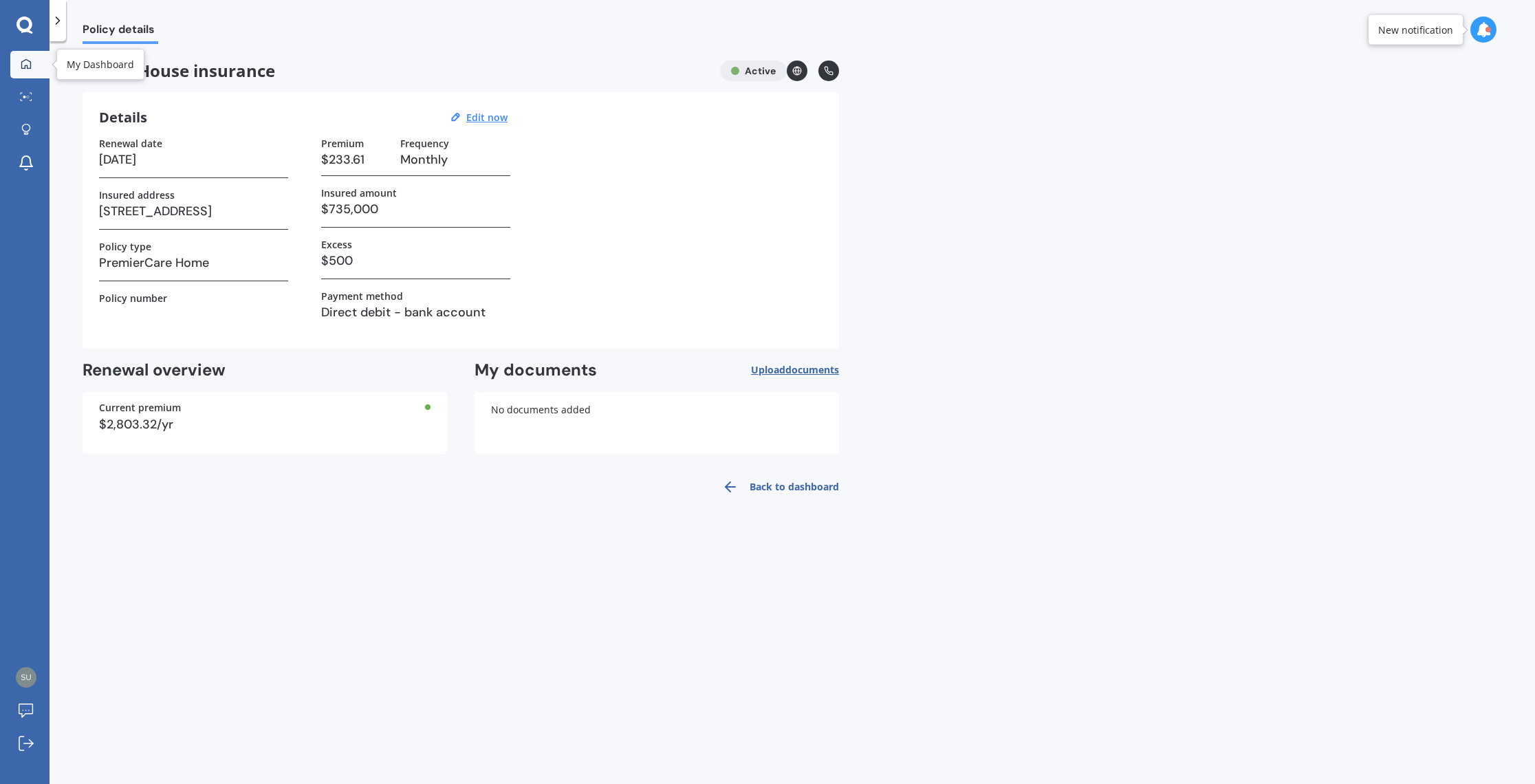
click at [28, 68] on icon at bounding box center [26, 64] width 10 height 10
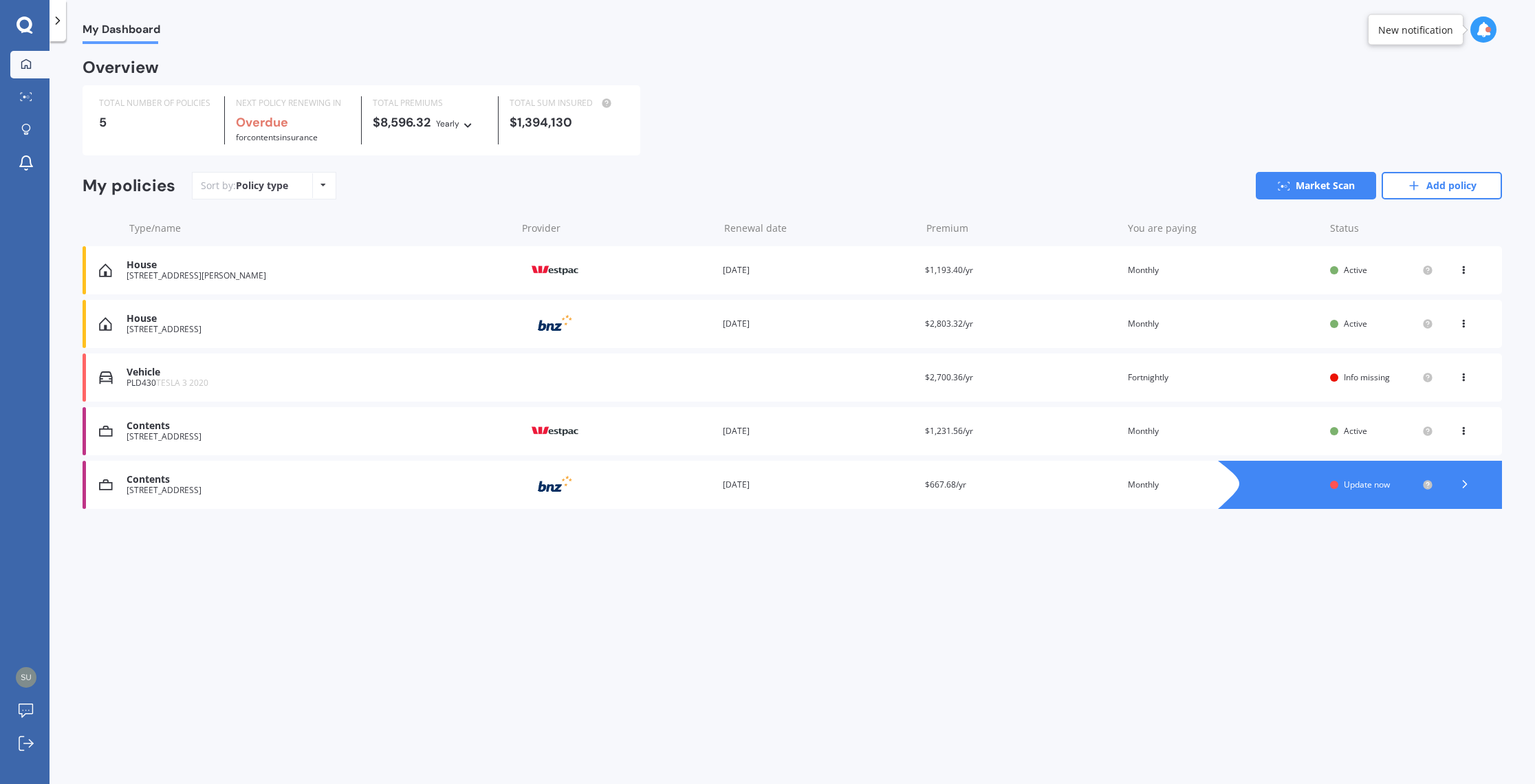
click at [212, 431] on div "Contents" at bounding box center [318, 426] width 383 height 12
